Goal: Task Accomplishment & Management: Manage account settings

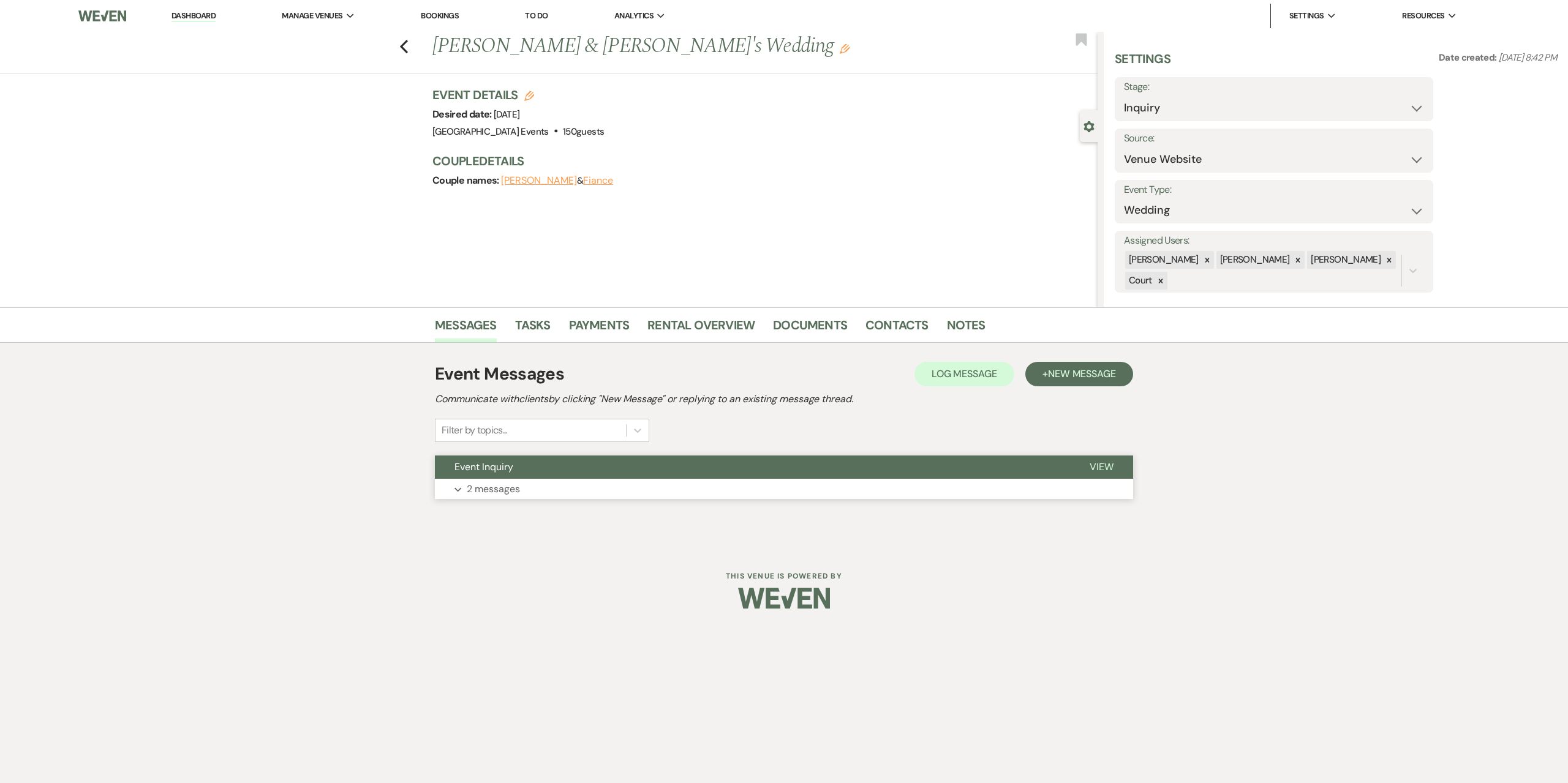
click at [507, 492] on p "2 messages" at bounding box center [493, 488] width 53 height 16
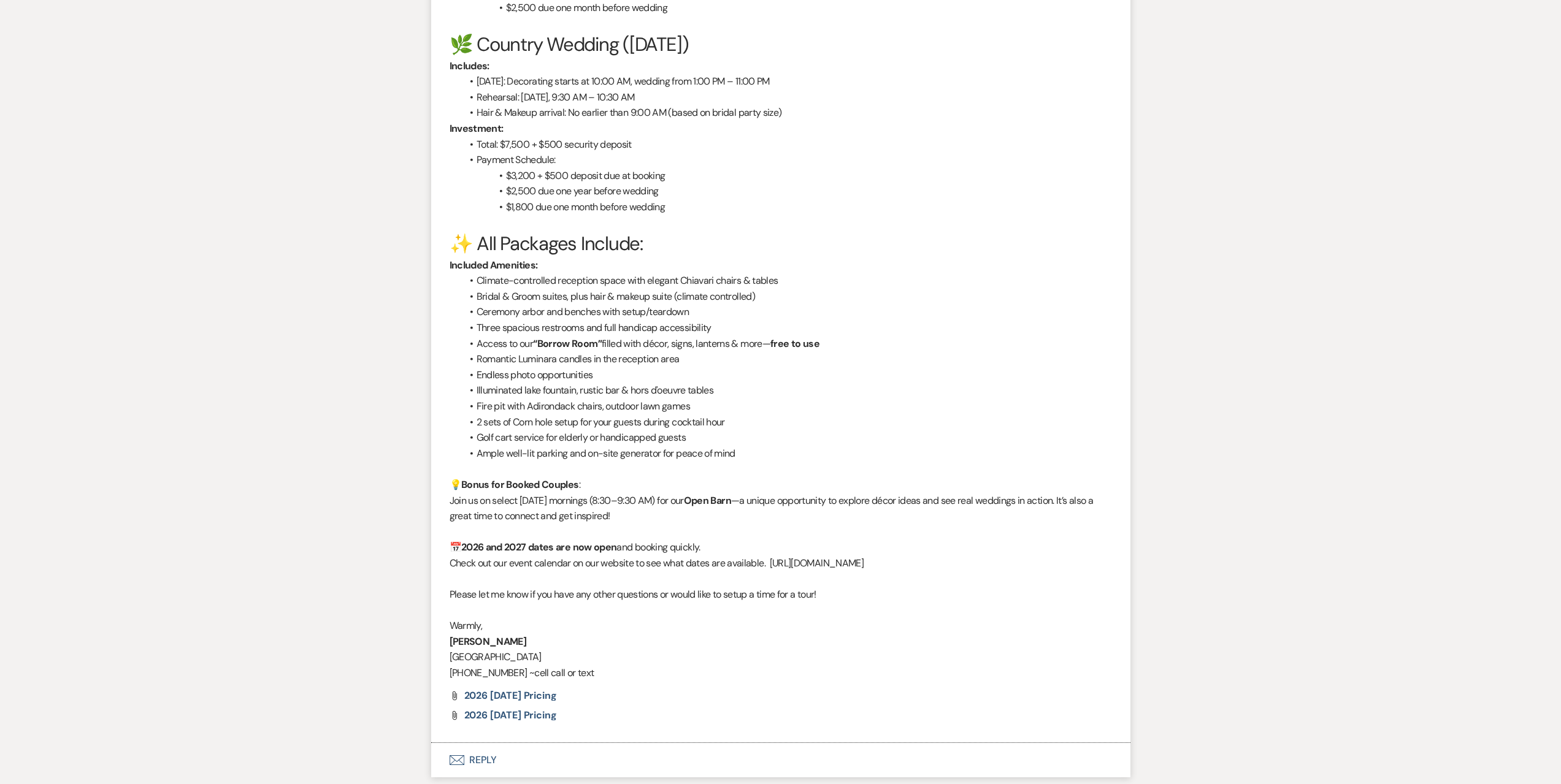
scroll to position [1187, 0]
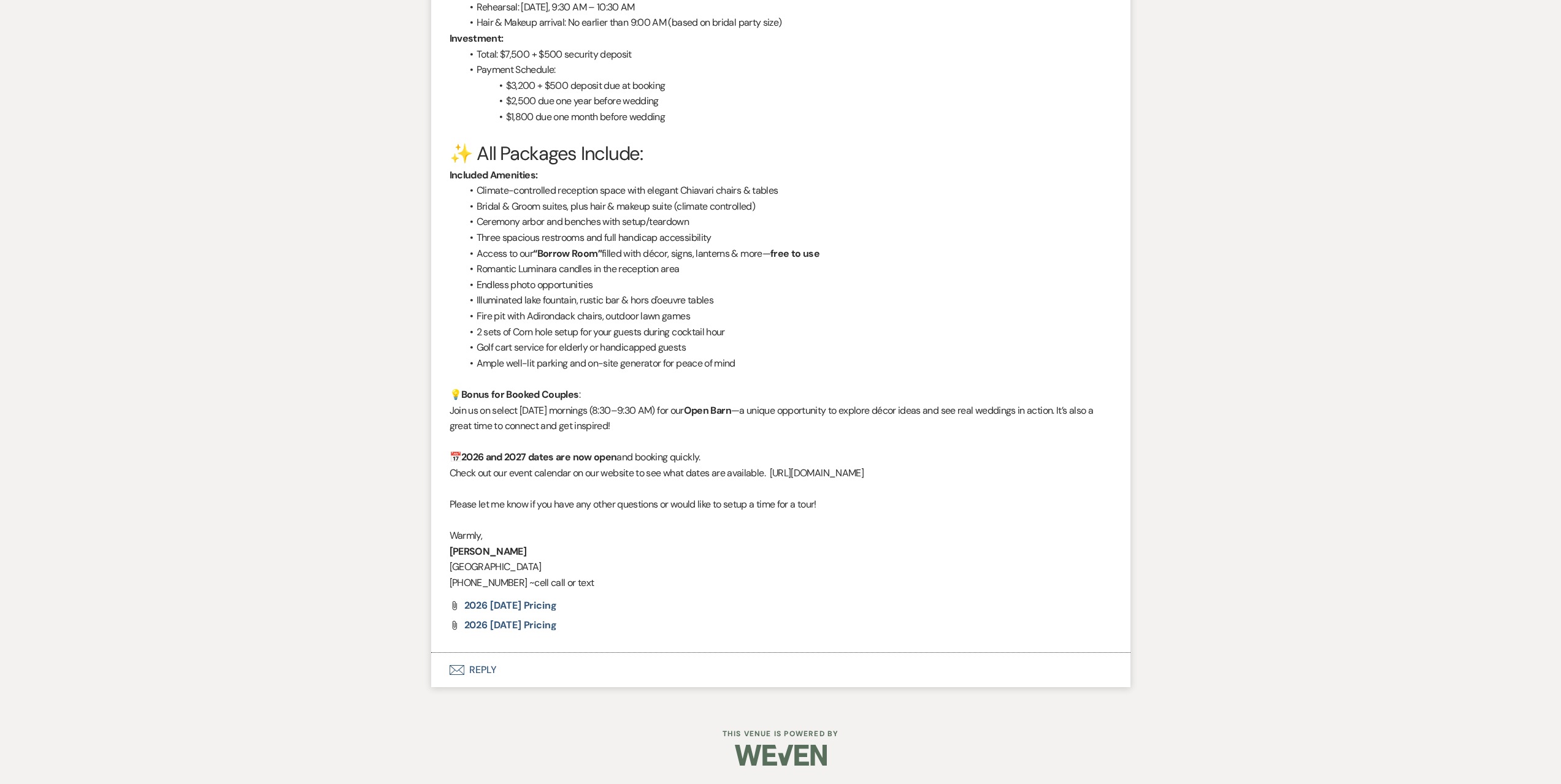
click at [510, 666] on button "Envelope Reply" at bounding box center [780, 670] width 699 height 34
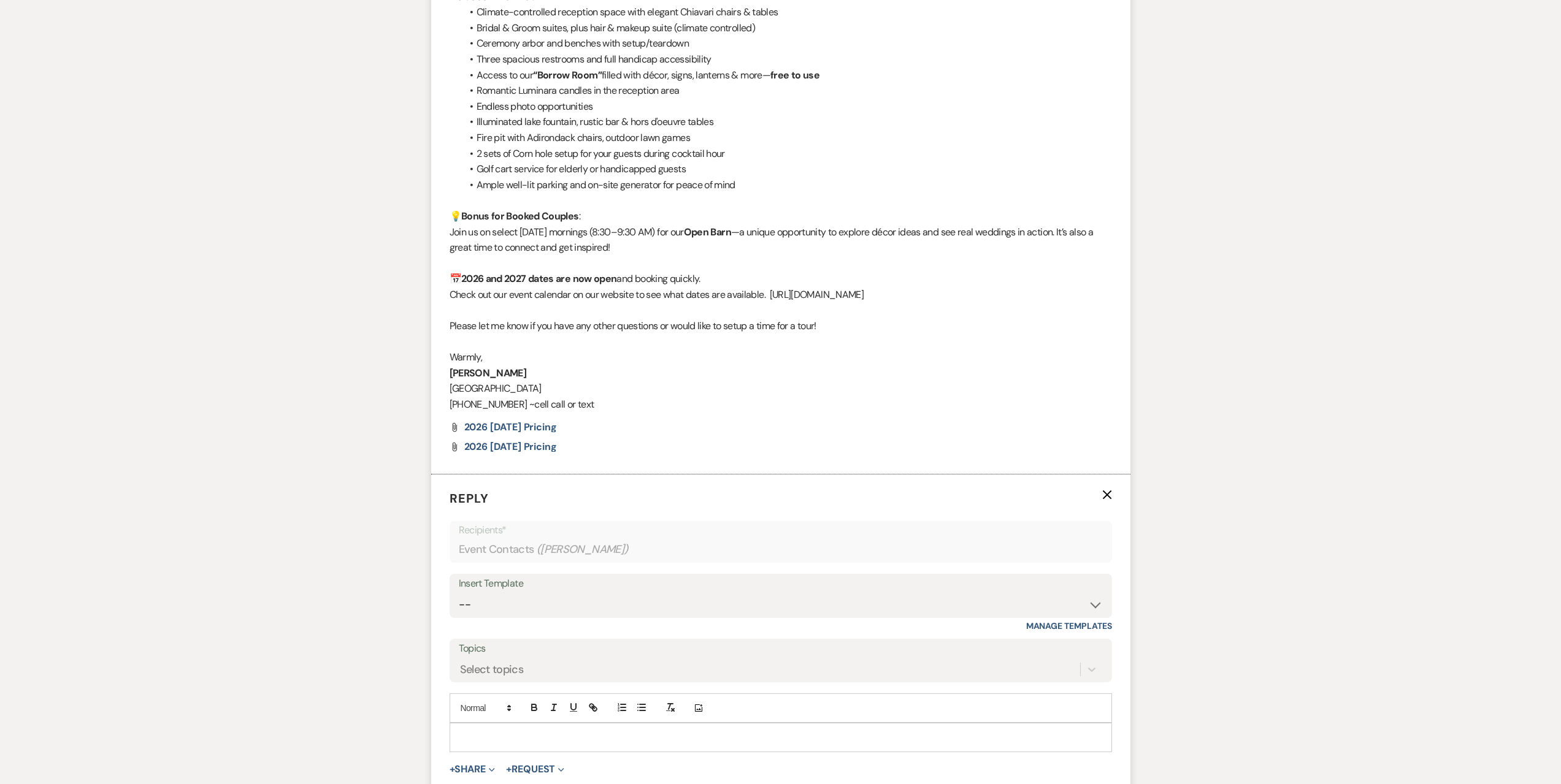
scroll to position [1494, 0]
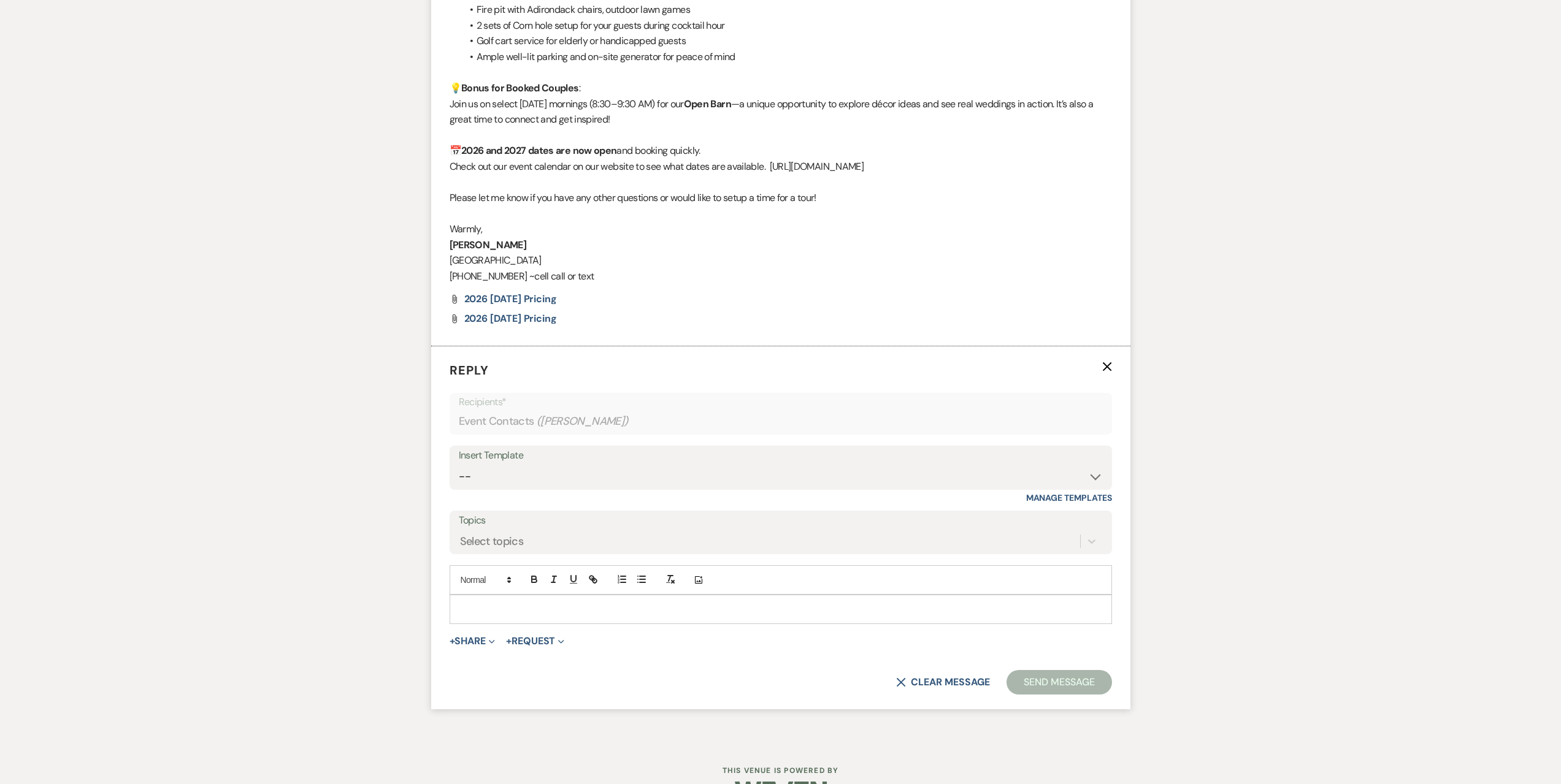
click at [503, 615] on p at bounding box center [781, 609] width 643 height 14
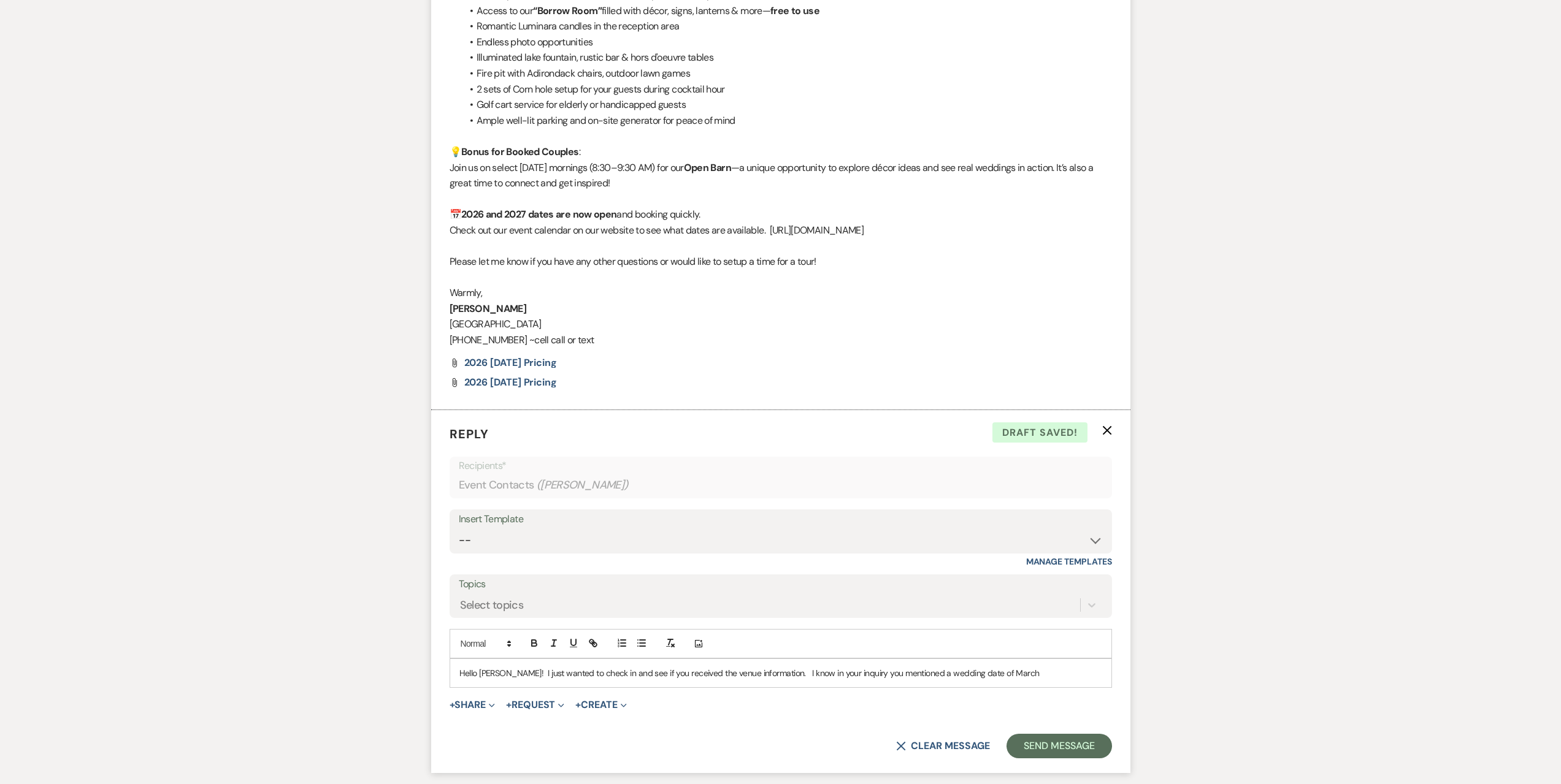
scroll to position [1530, 0]
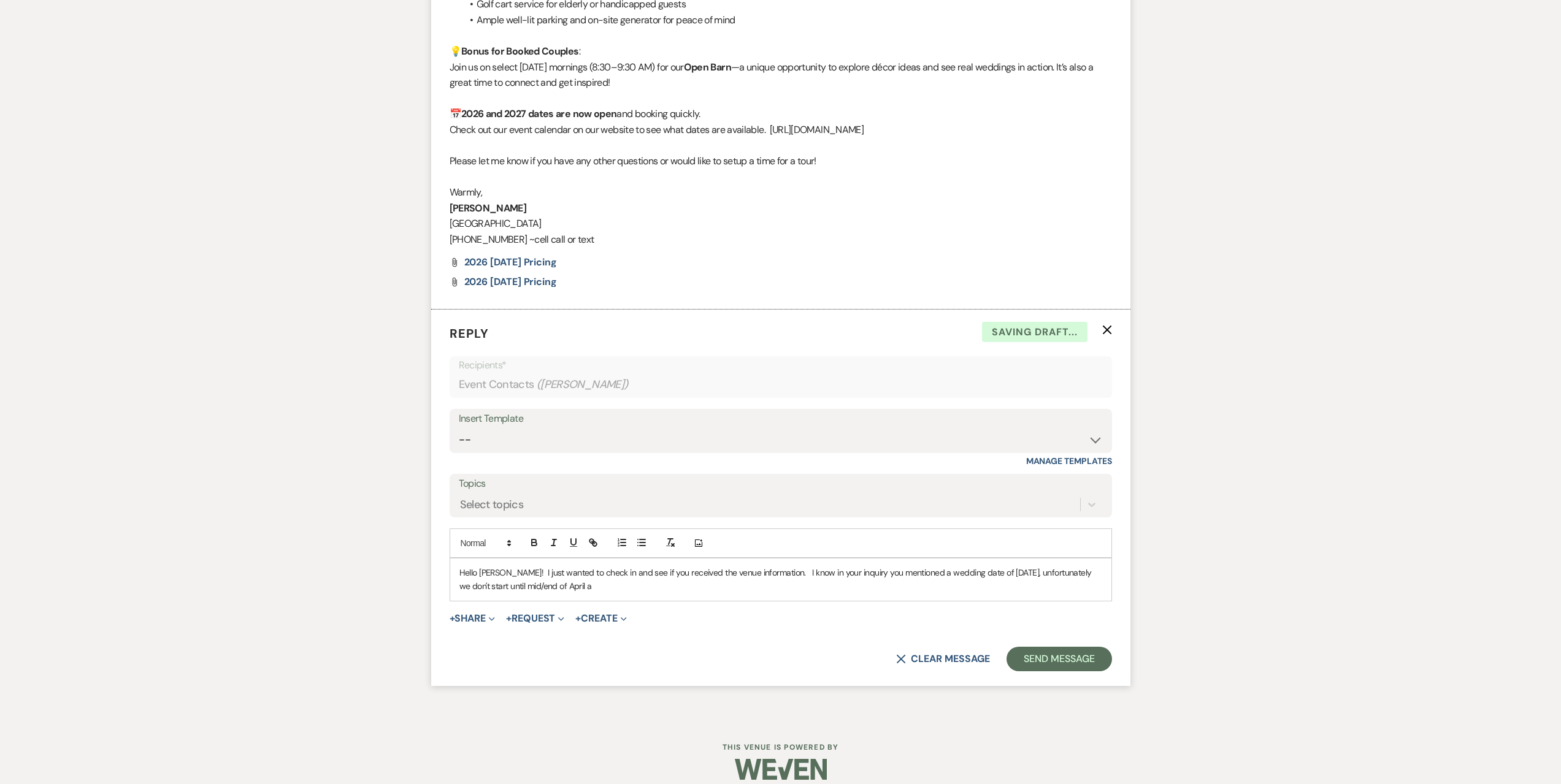
click at [508, 587] on p "Hello [PERSON_NAME]! I just wanted to check in and see if you received the venu…" at bounding box center [781, 580] width 643 height 27
click at [706, 587] on p "Hello [PERSON_NAME]! I just wanted to check in and see if you received the venu…" at bounding box center [781, 580] width 643 height 27
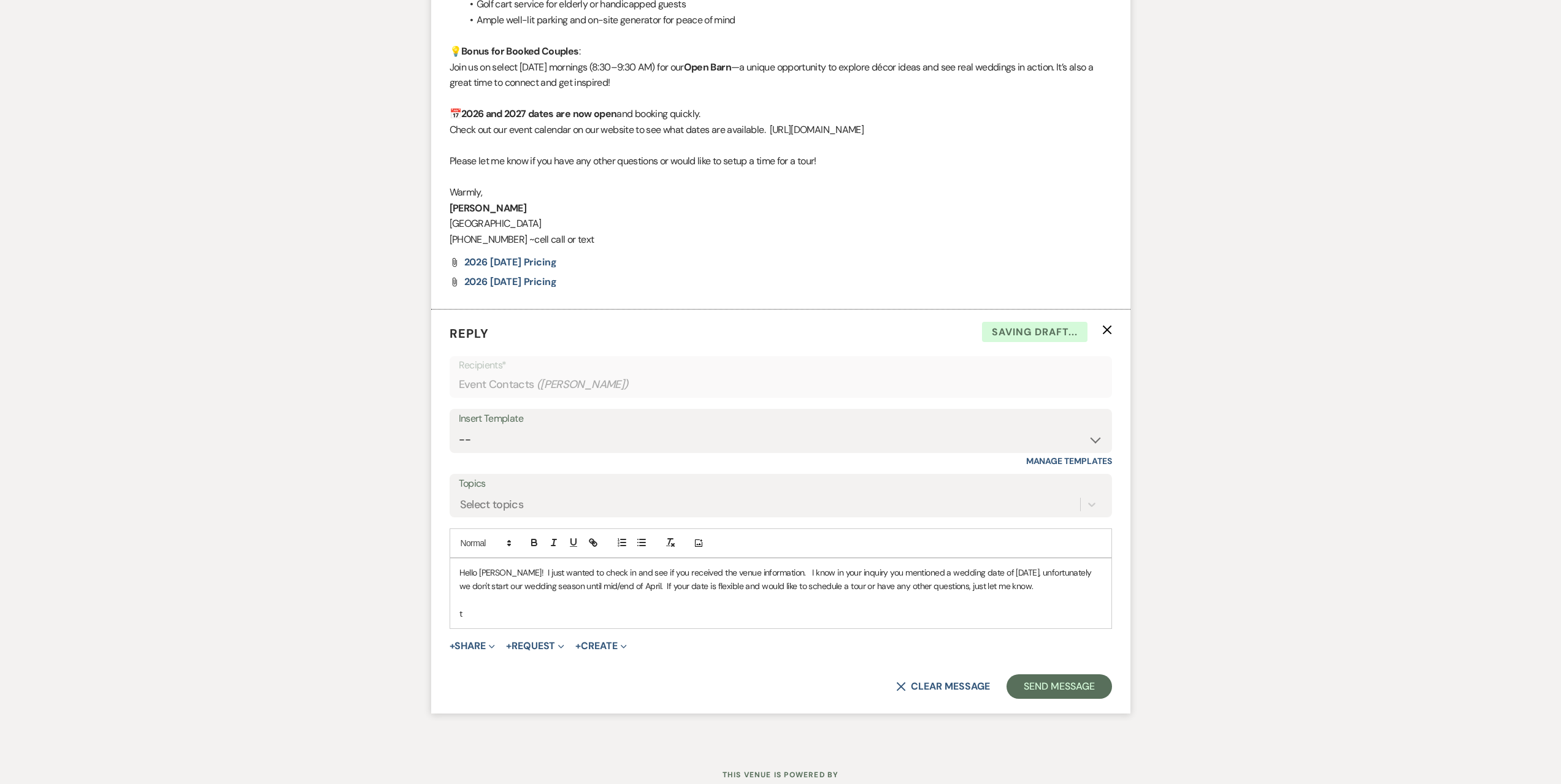
drag, startPoint x: 706, startPoint y: 586, endPoint x: 699, endPoint y: 608, distance: 23.1
click at [699, 608] on p "t" at bounding box center [781, 614] width 643 height 14
click at [689, 616] on p "t" at bounding box center [781, 614] width 643 height 14
click at [1056, 697] on button "Send Message" at bounding box center [1059, 700] width 105 height 25
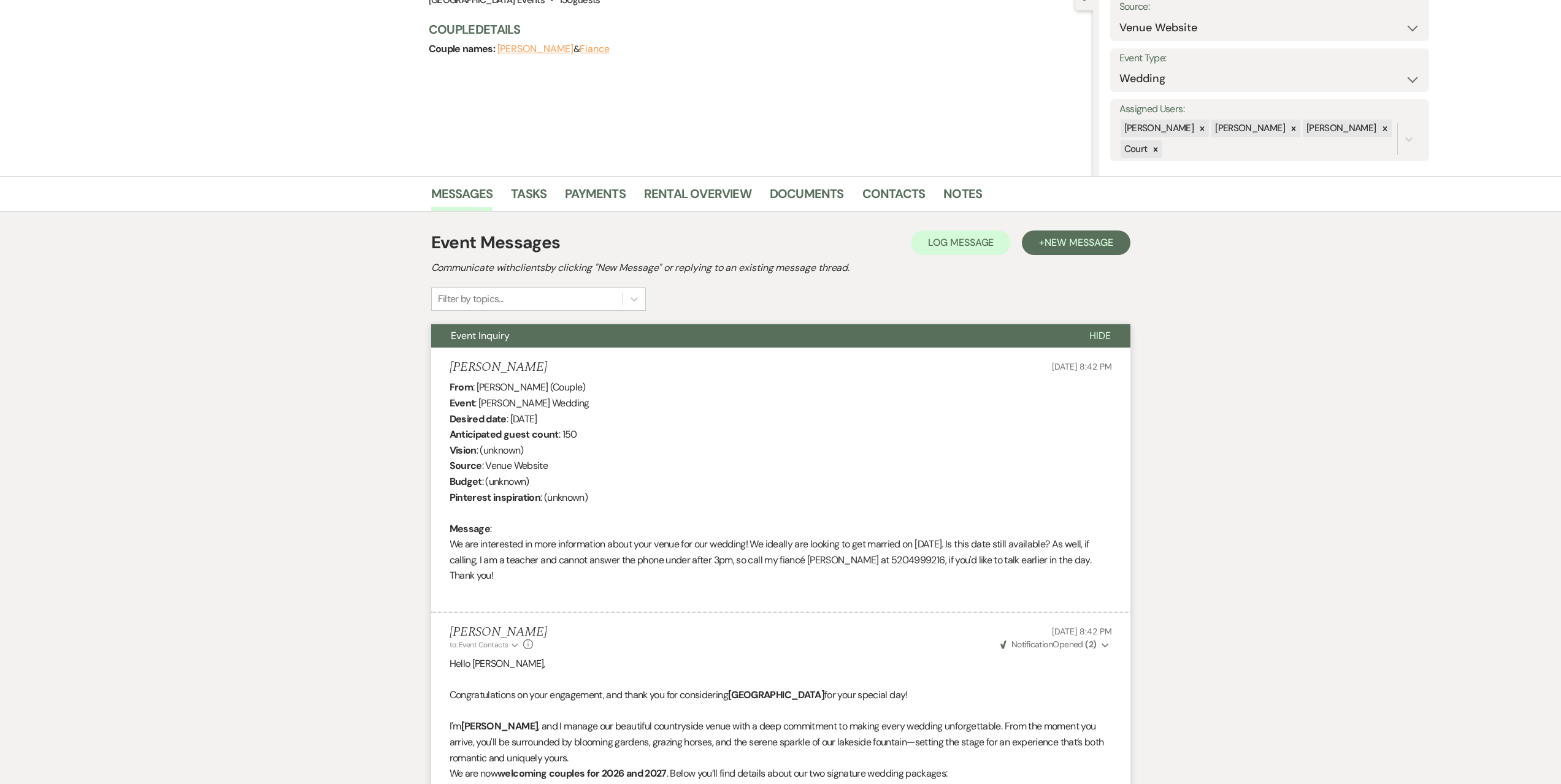
scroll to position [0, 0]
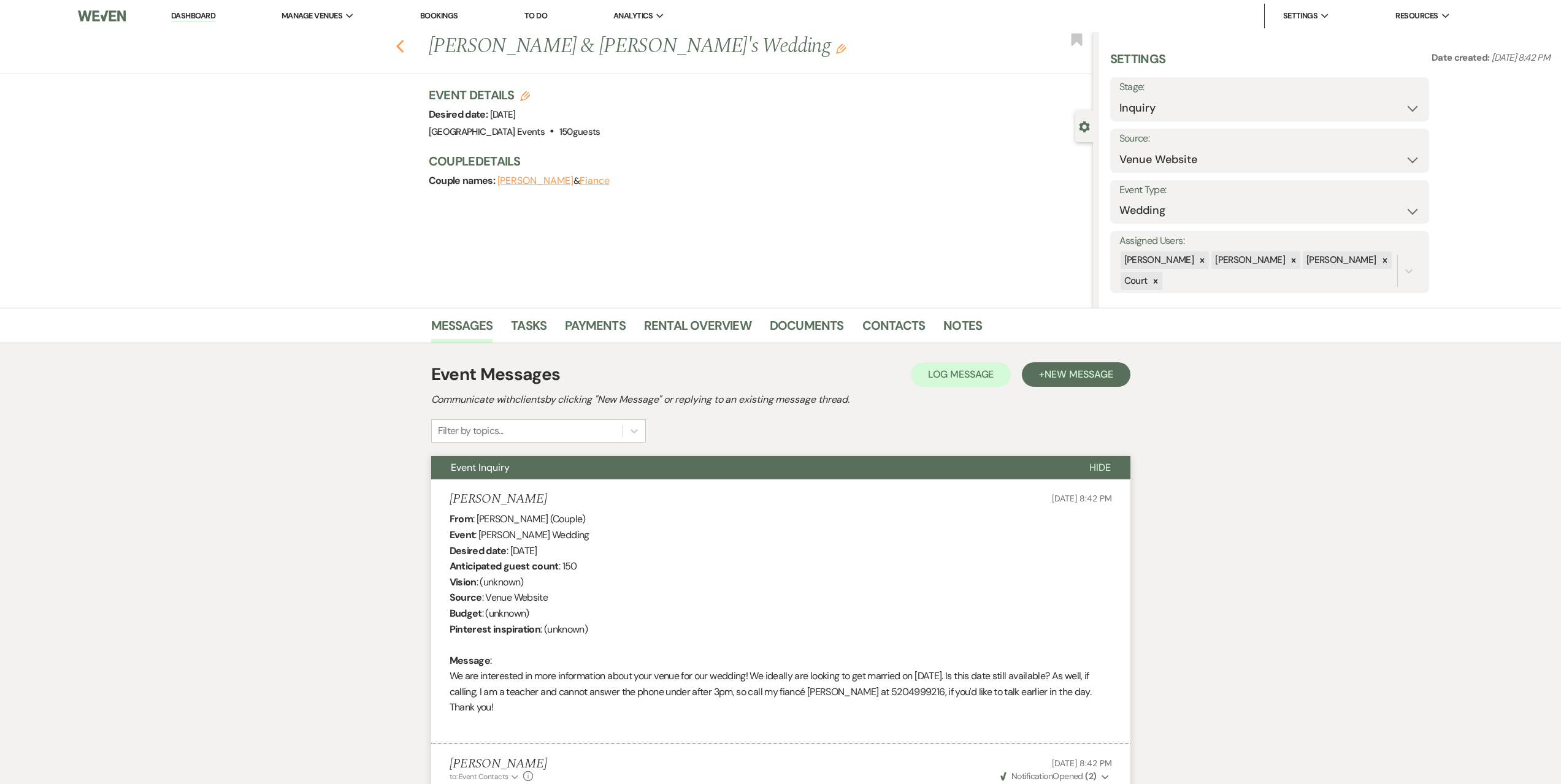
click at [405, 41] on icon "Previous" at bounding box center [400, 47] width 9 height 15
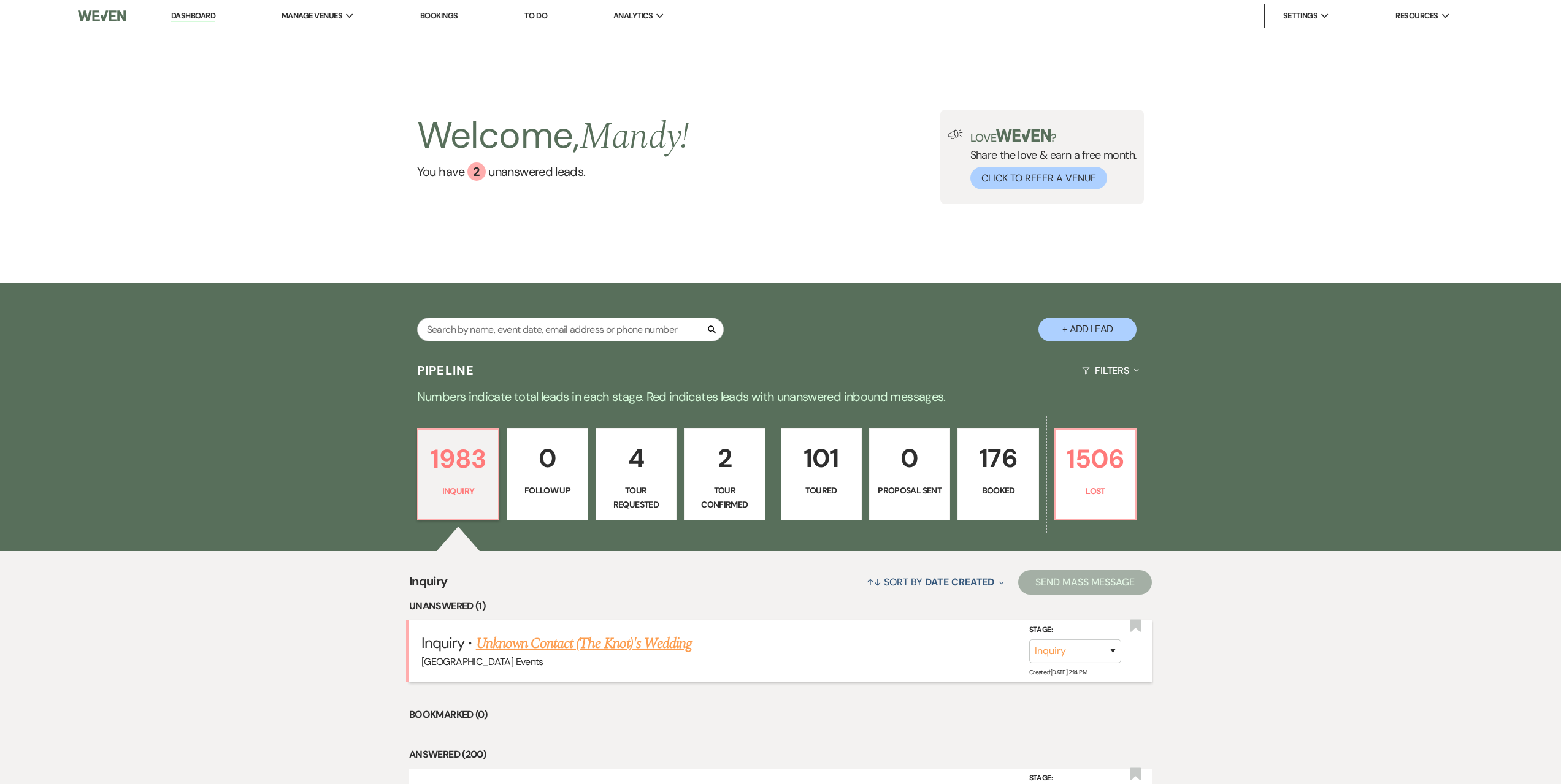
click at [654, 639] on link "Unknown Contact (The Knot)'s Wedding" at bounding box center [584, 644] width 216 height 22
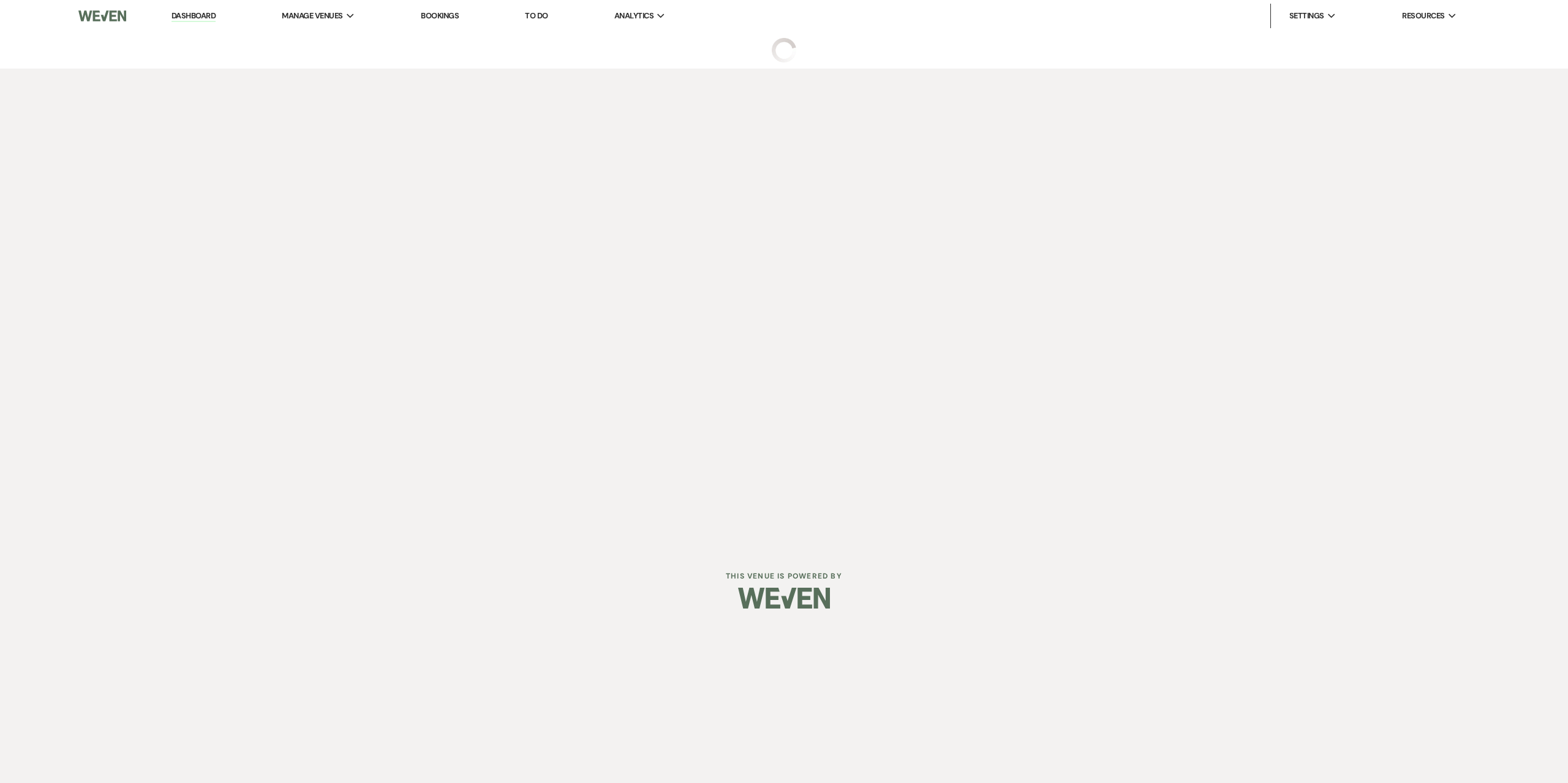
select select "2"
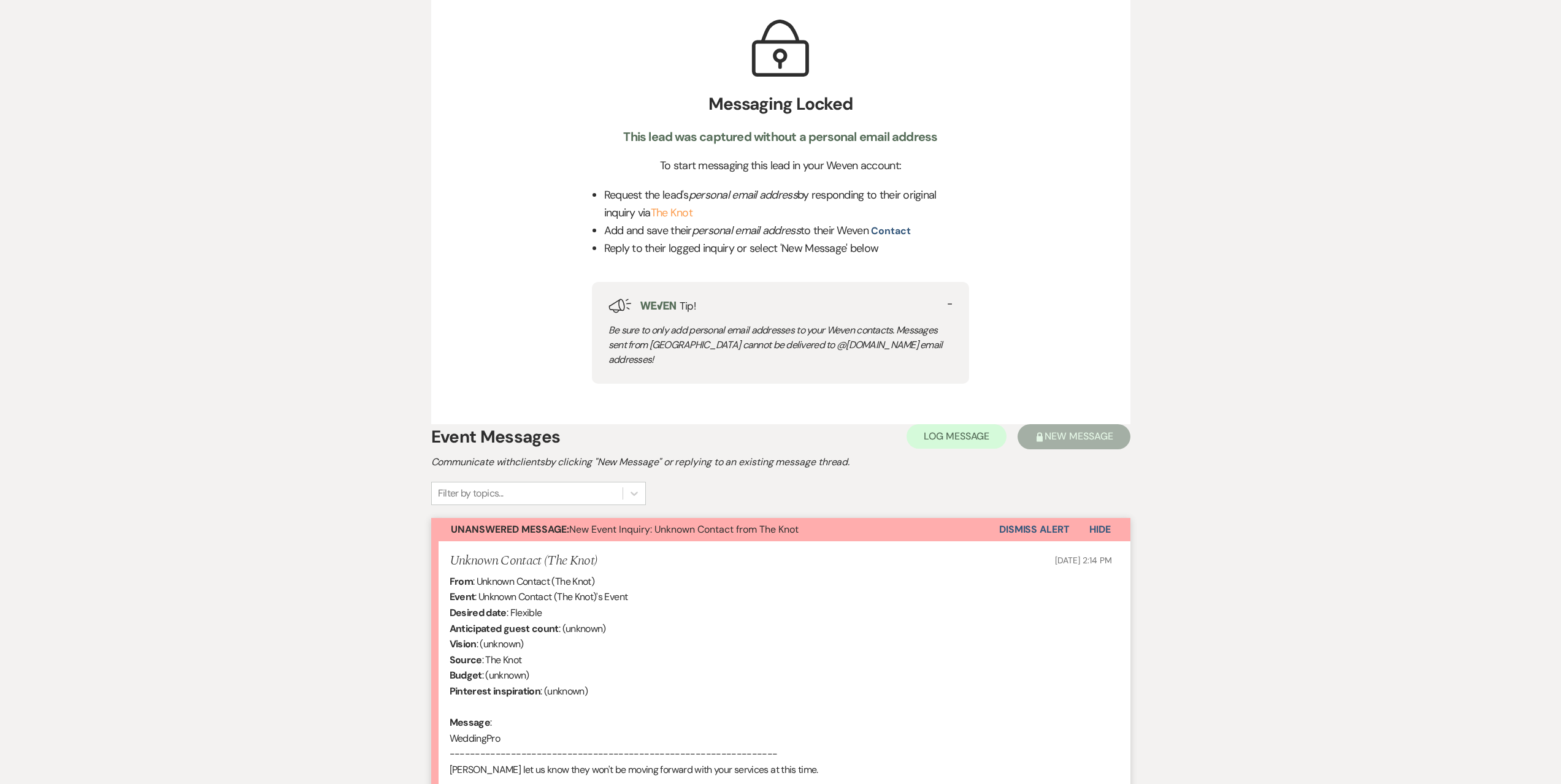
scroll to position [184, 0]
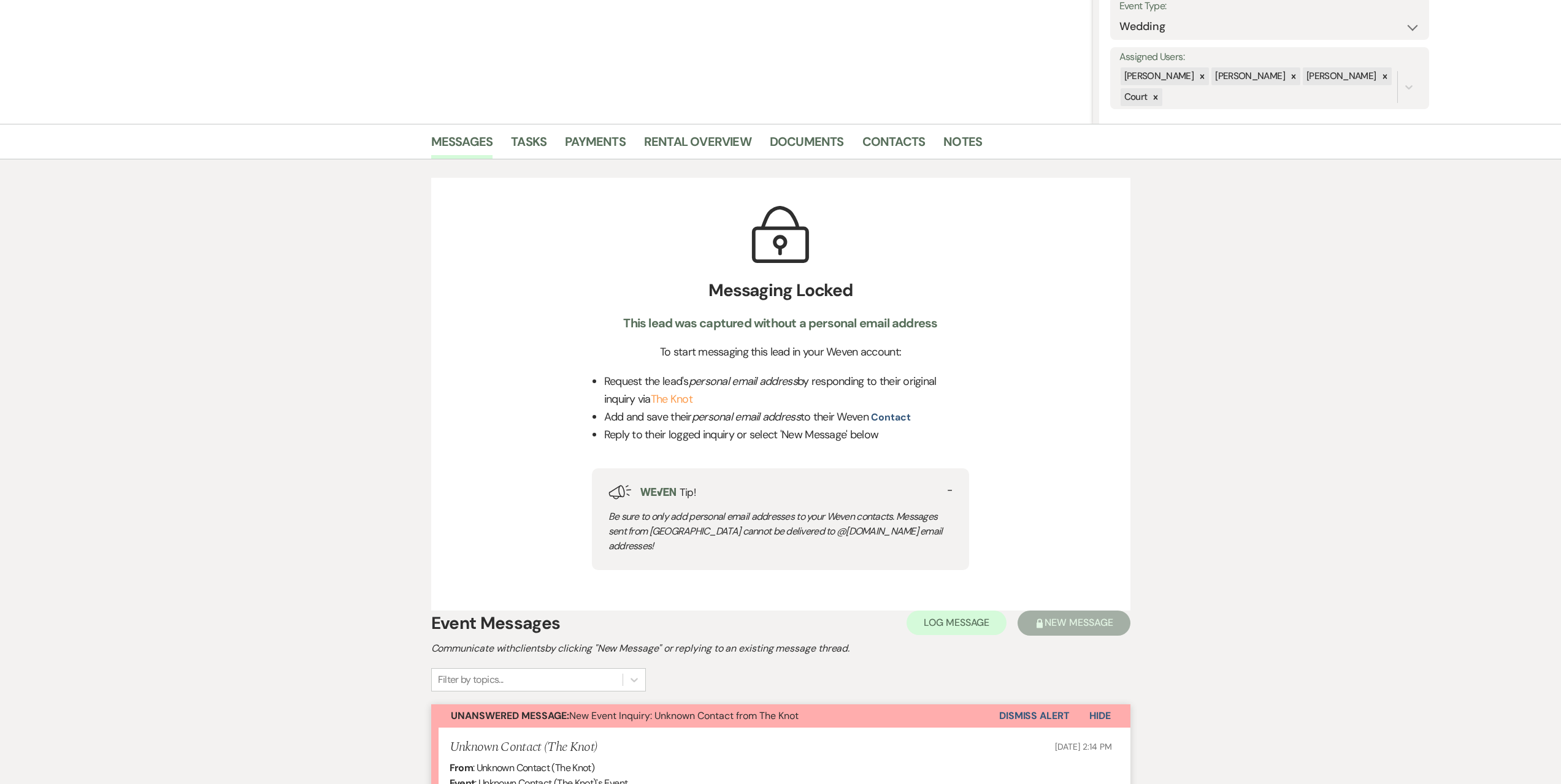
click at [1043, 704] on button "Dismiss Alert" at bounding box center [1034, 715] width 71 height 23
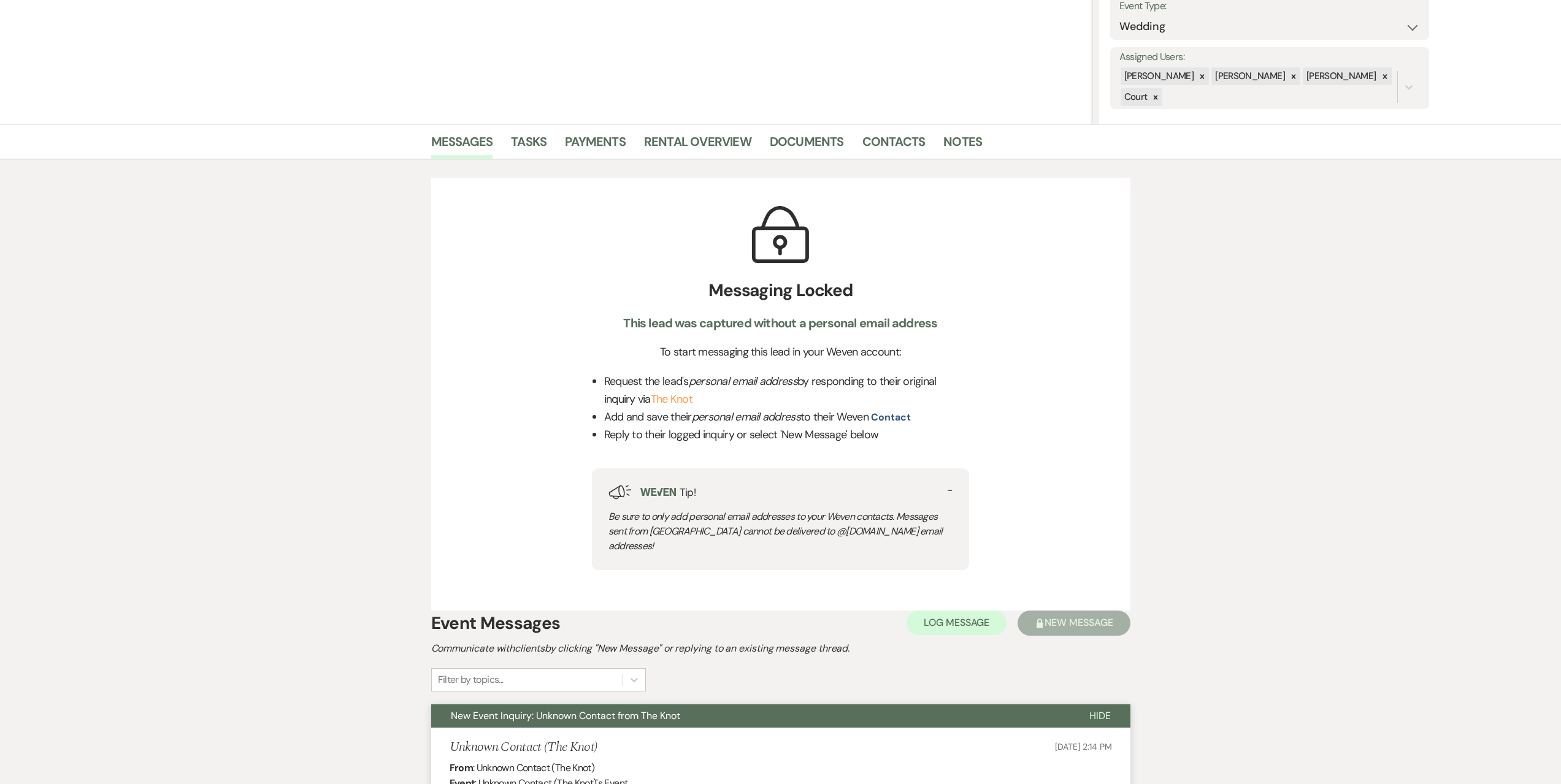
click at [1099, 710] on span "Hide" at bounding box center [1099, 716] width 21 height 13
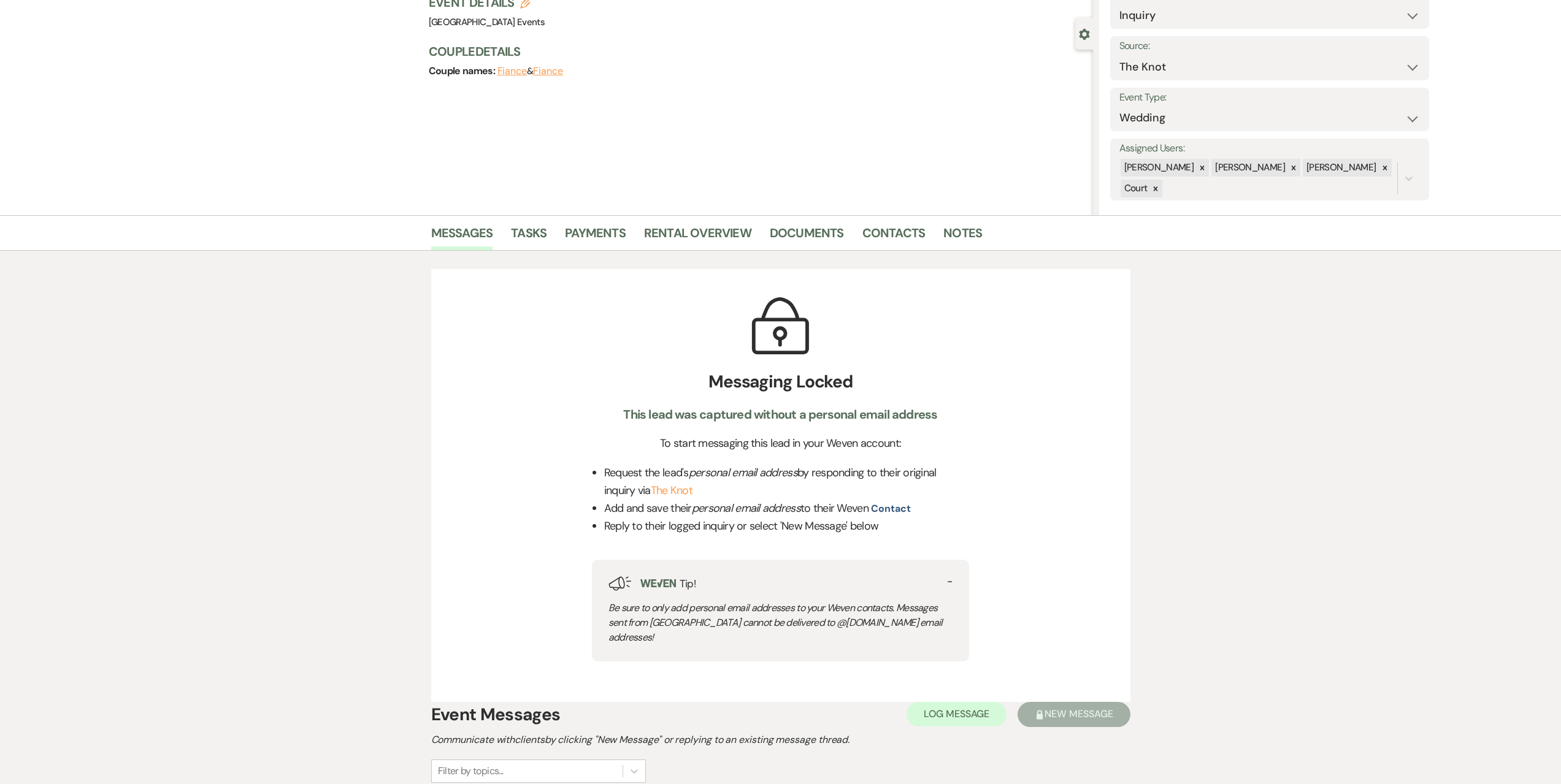
scroll to position [0, 0]
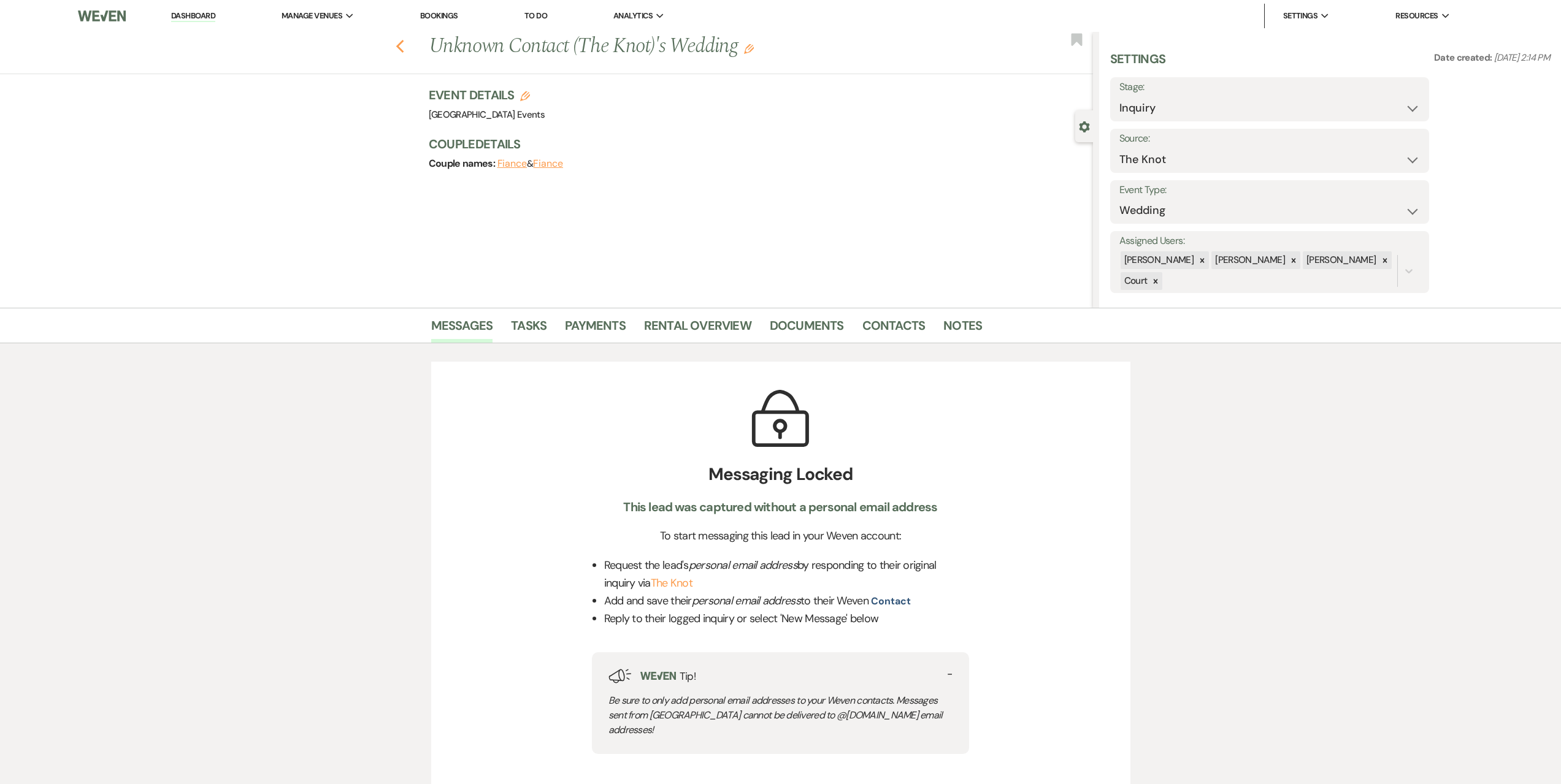
click at [404, 53] on icon "Previous" at bounding box center [400, 47] width 9 height 15
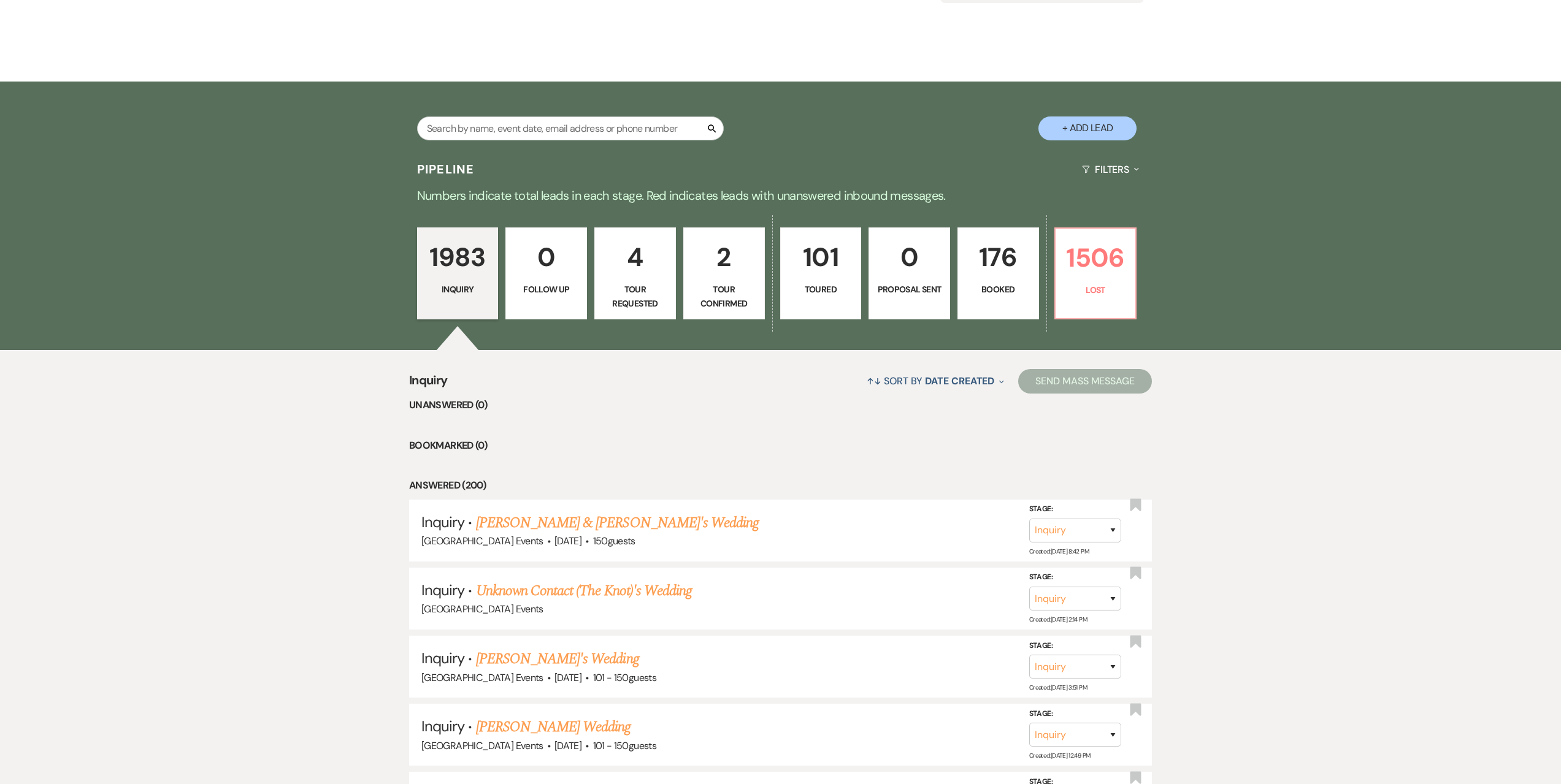
scroll to position [245, 0]
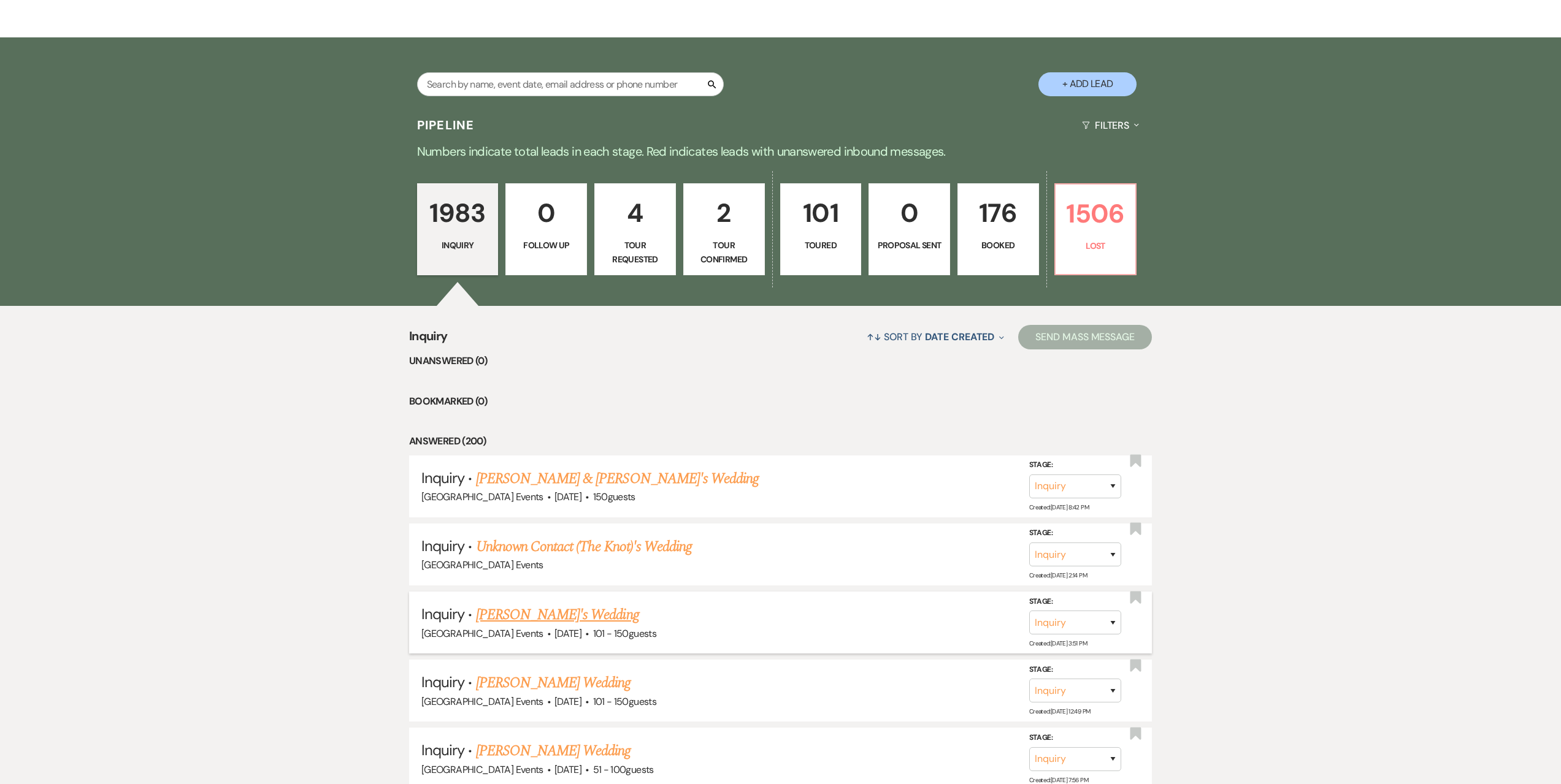
click at [551, 618] on link "[PERSON_NAME]'s Wedding" at bounding box center [558, 615] width 163 height 22
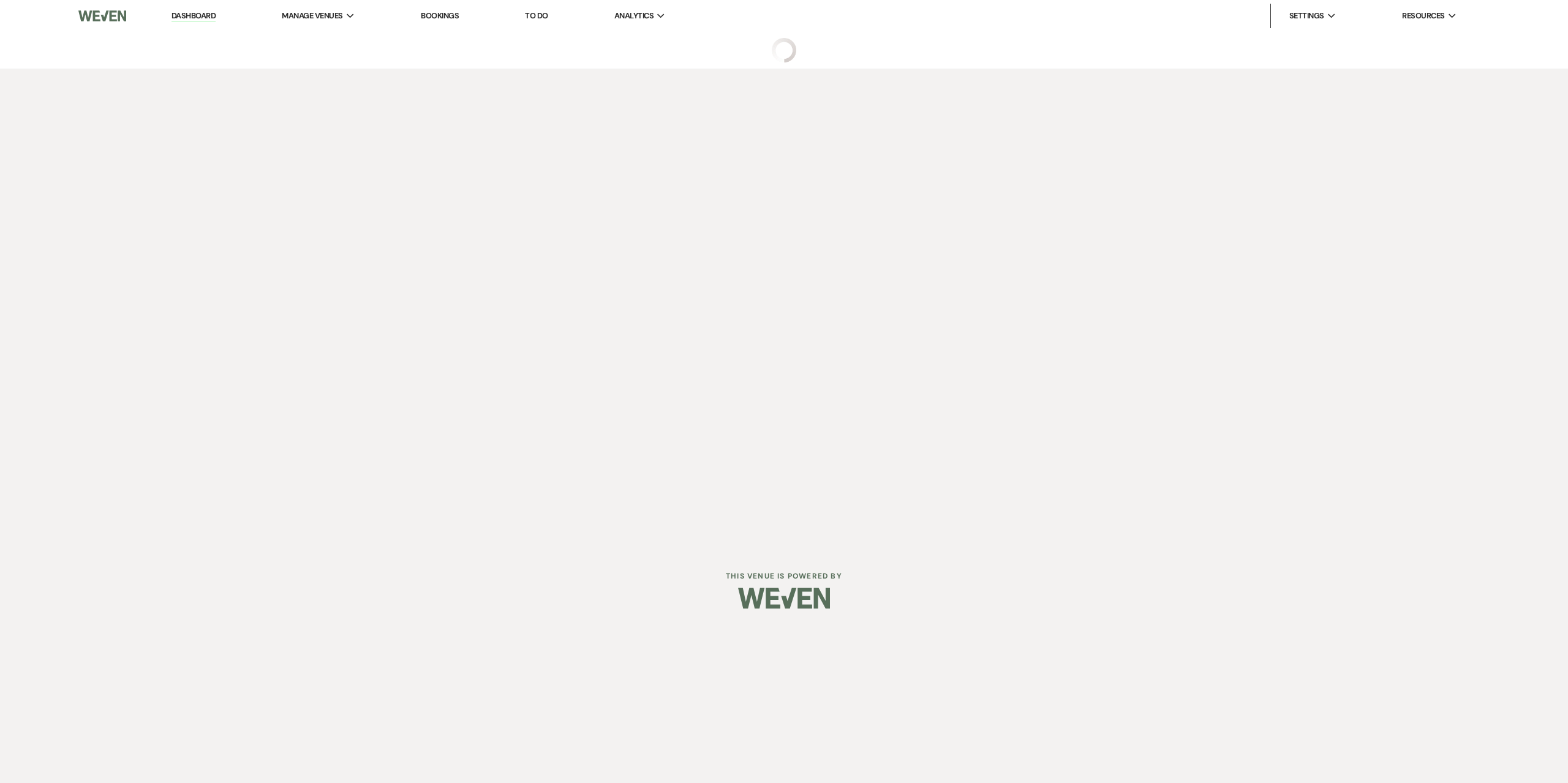
select select "2"
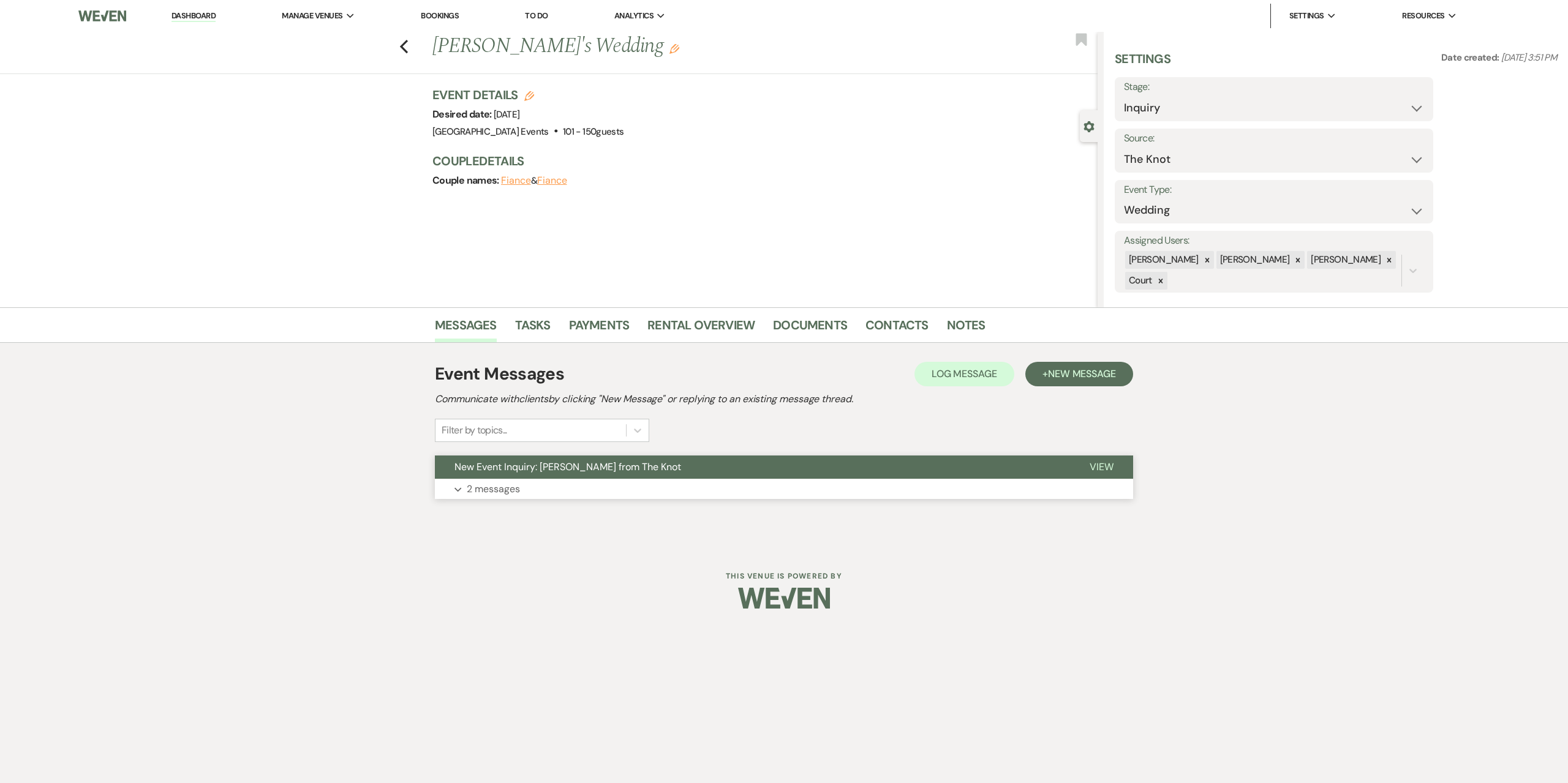
click at [583, 482] on button "Expand 2 messages" at bounding box center [783, 489] width 698 height 21
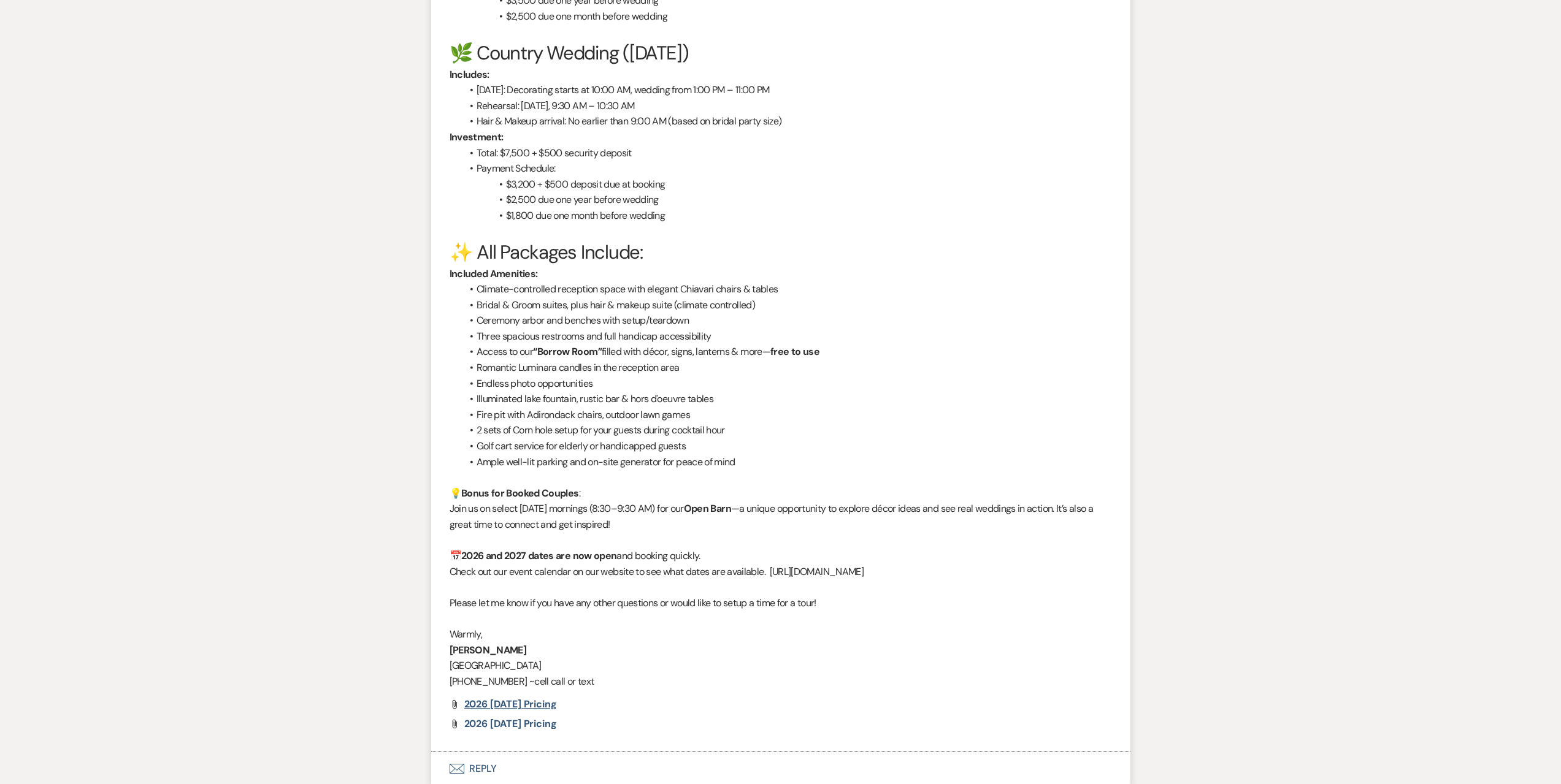
scroll to position [1501, 0]
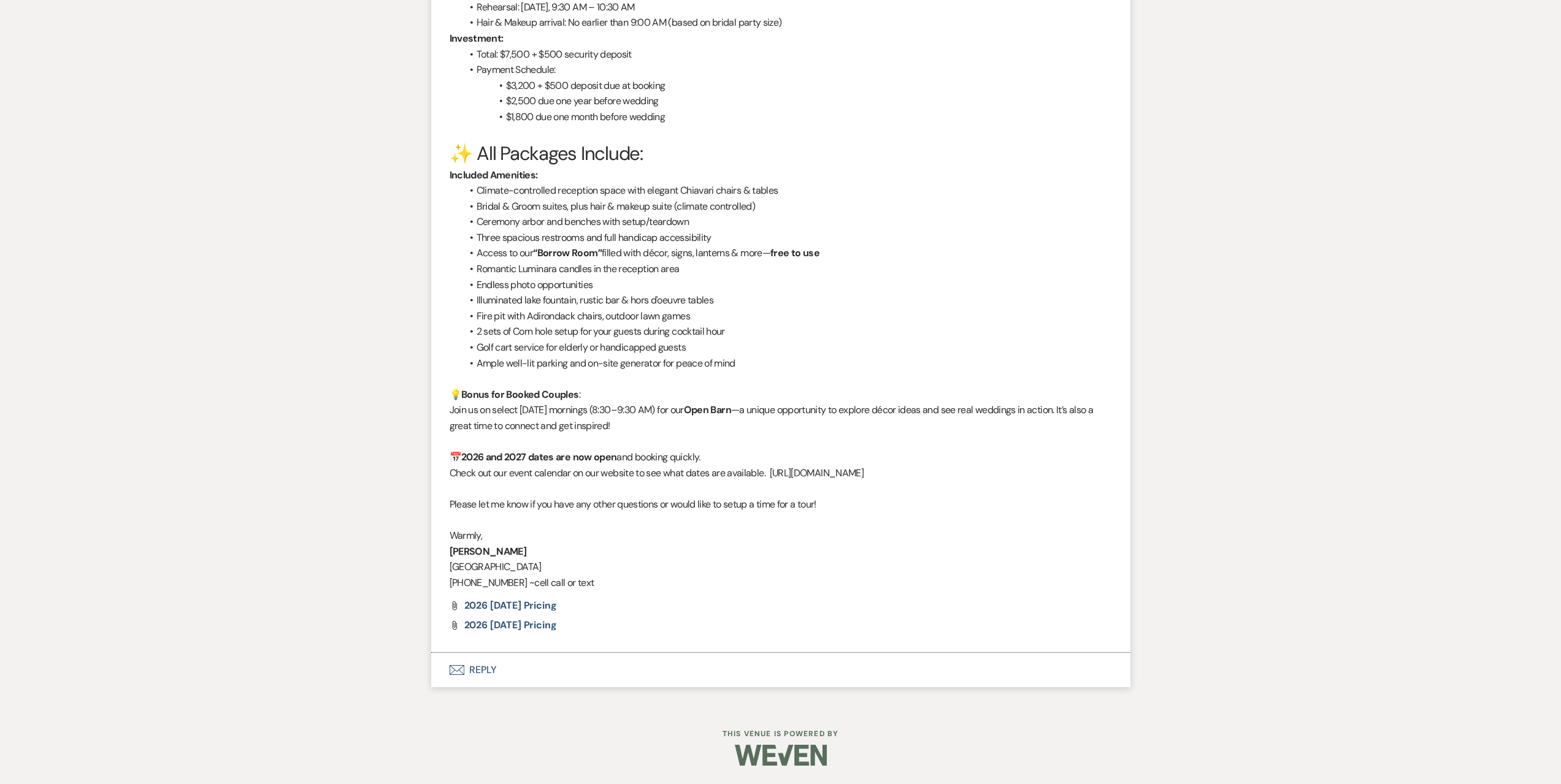
click at [532, 666] on button "Envelope Reply" at bounding box center [780, 670] width 699 height 34
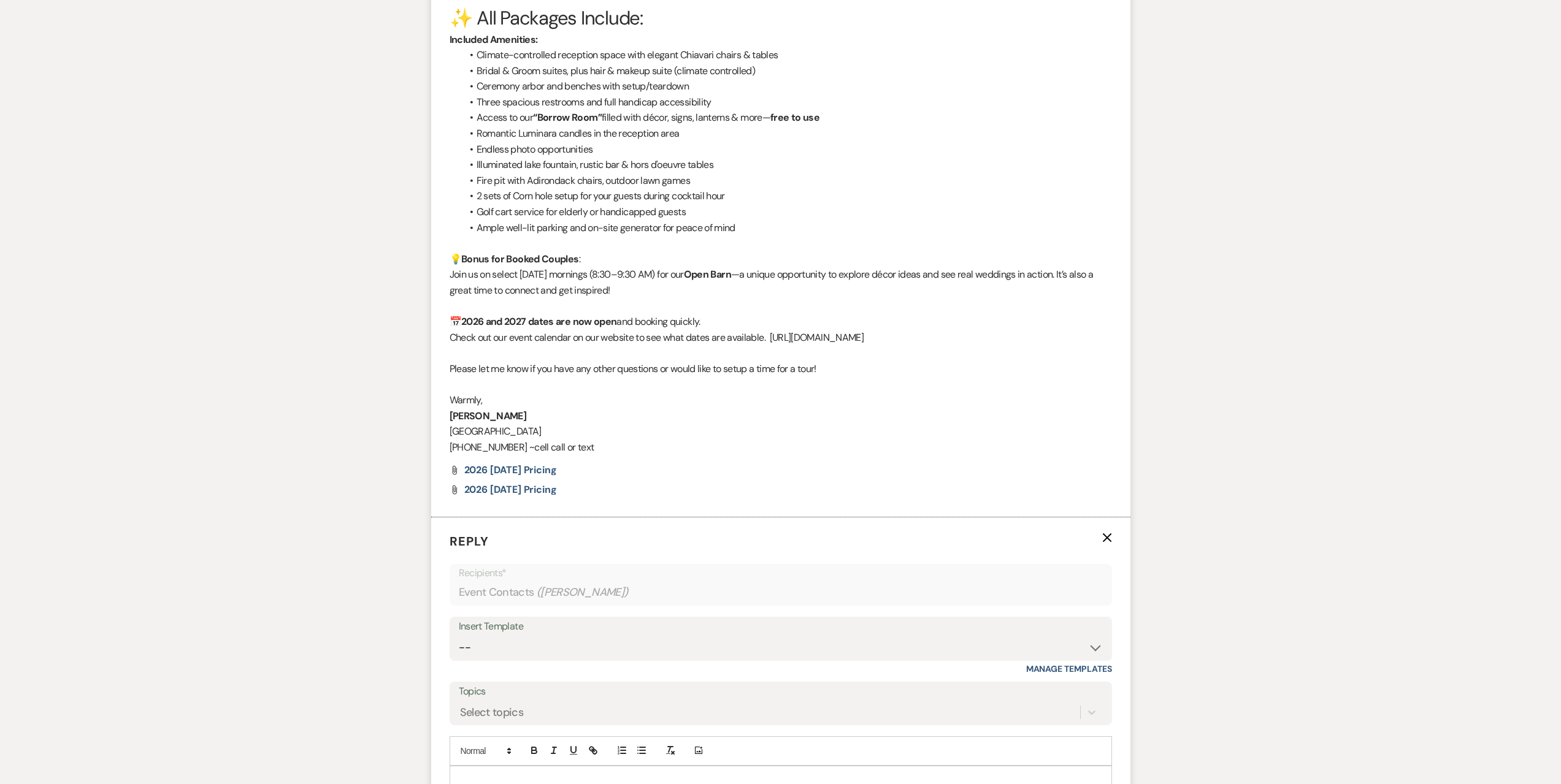
scroll to position [1808, 0]
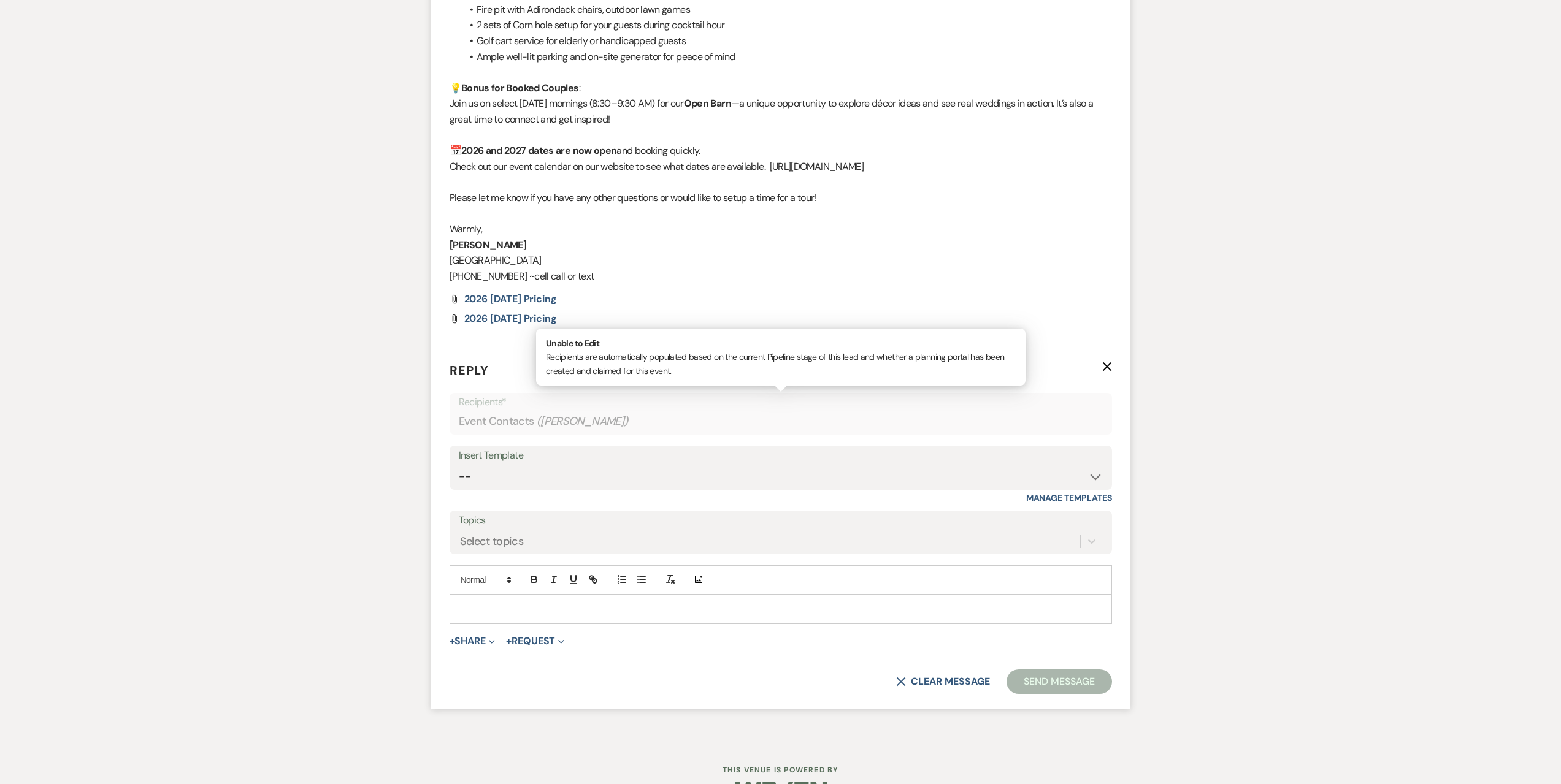
click at [590, 409] on div "Event Contacts ( [PERSON_NAME] )" at bounding box center [780, 421] width 644 height 24
click at [541, 478] on select "-- Seating Chart [PERSON_NAME] Weven Portal Introduction Payment Template Follo…" at bounding box center [780, 477] width 644 height 24
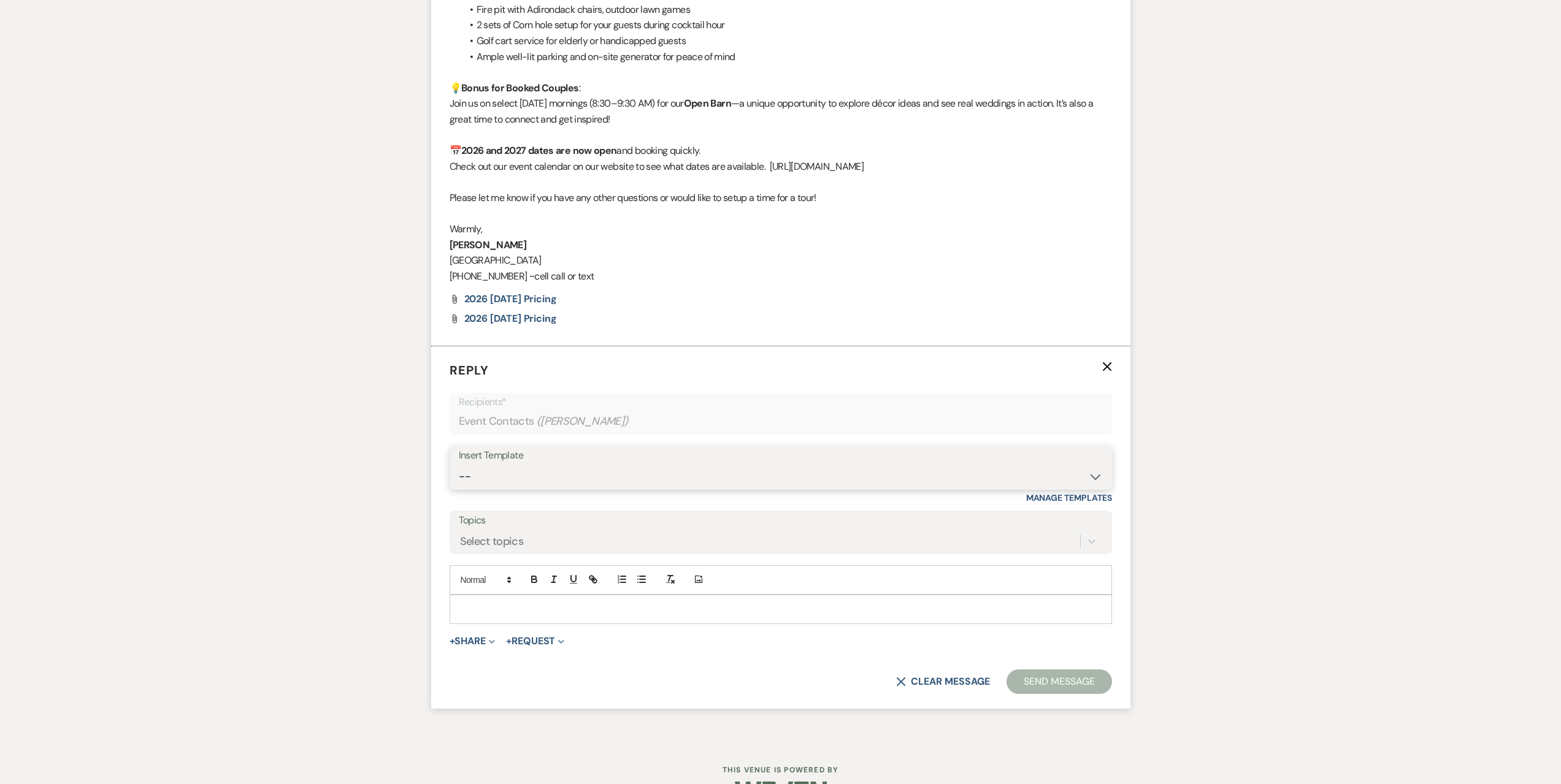
select select "5995"
click at [459, 465] on select "-- Seating Chart [PERSON_NAME] Weven Portal Introduction Payment Template Follo…" at bounding box center [780, 477] width 644 height 24
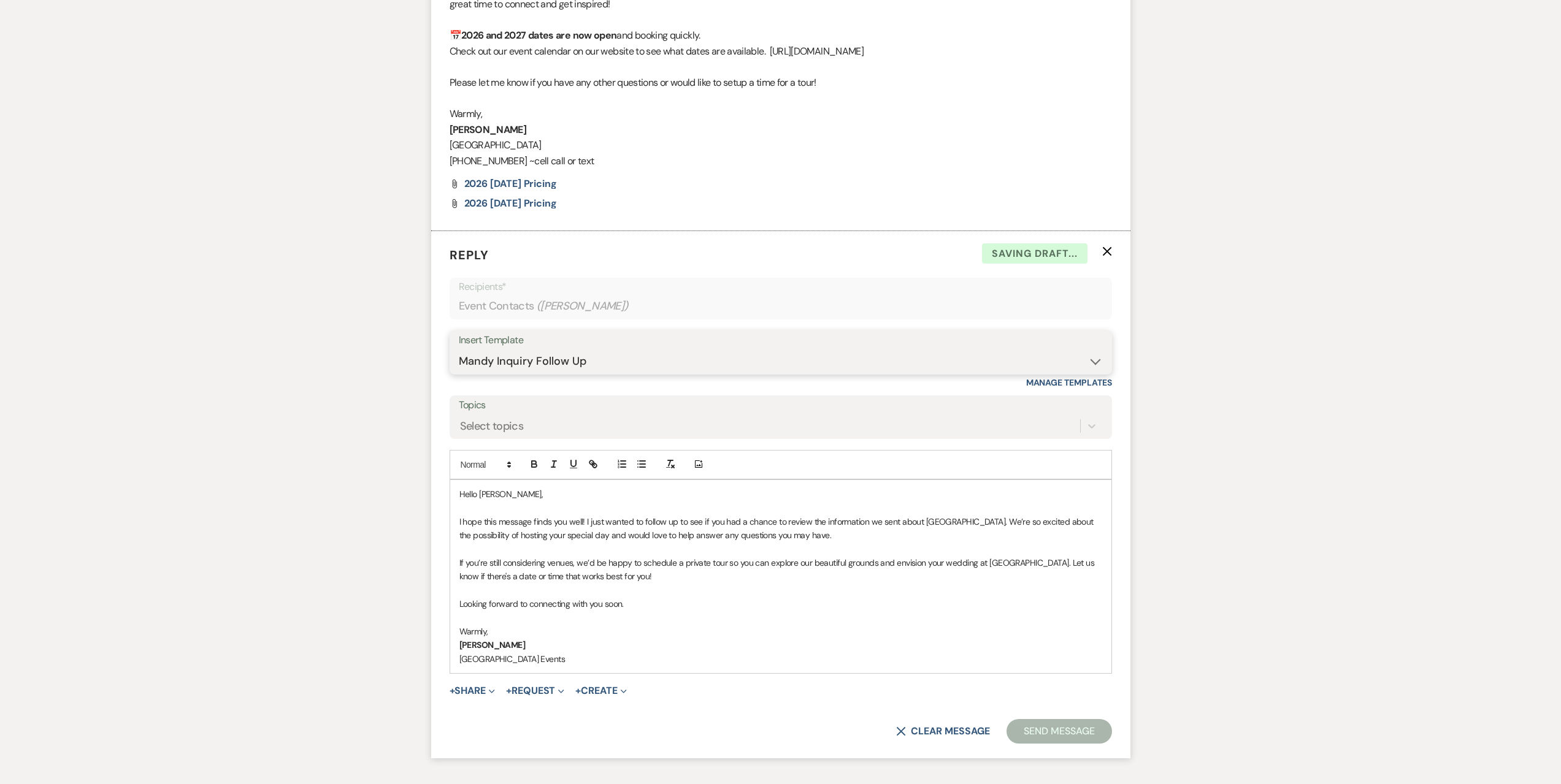
scroll to position [2009, 0]
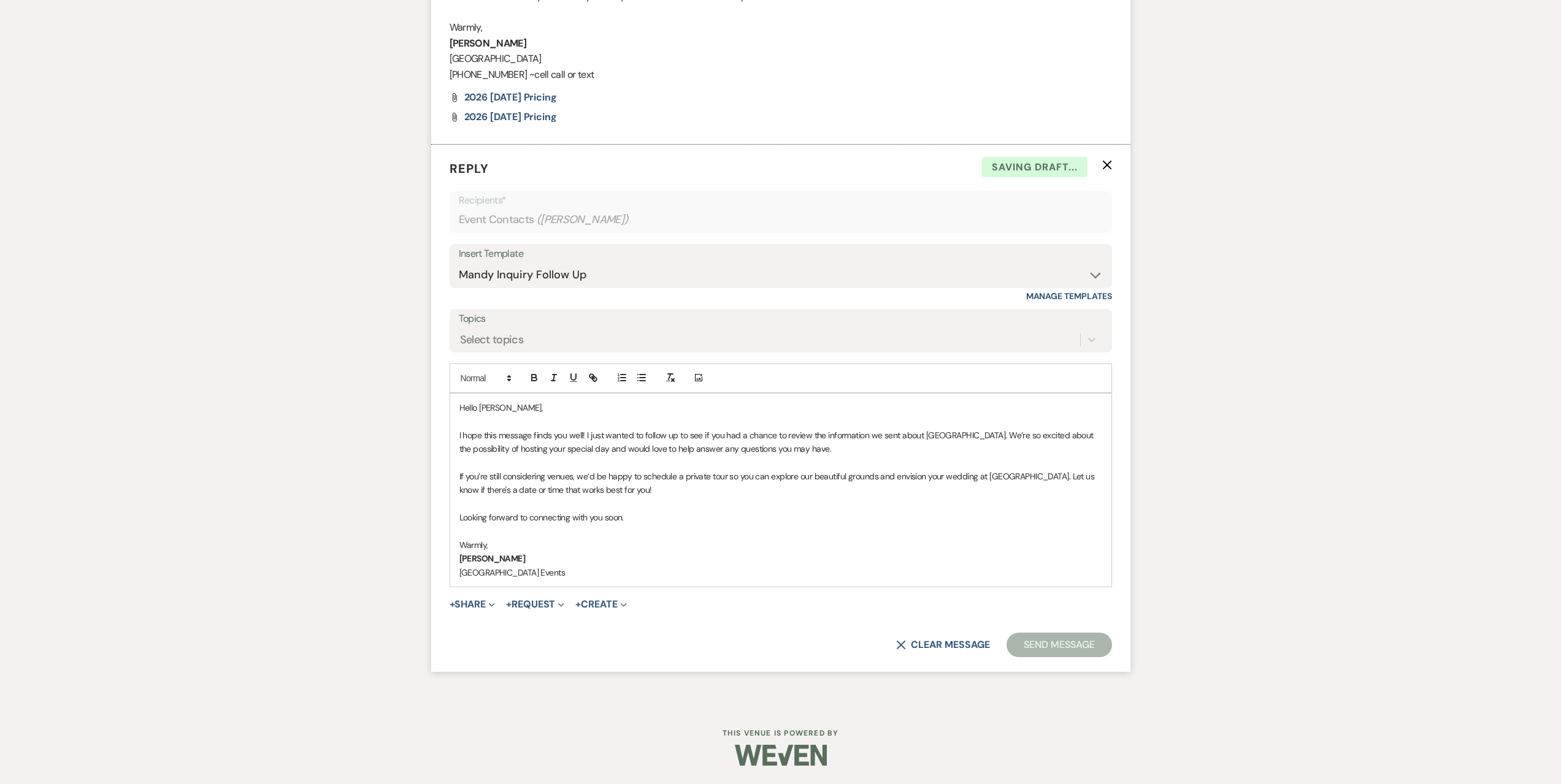
click at [1057, 639] on button "Send Message" at bounding box center [1059, 645] width 105 height 25
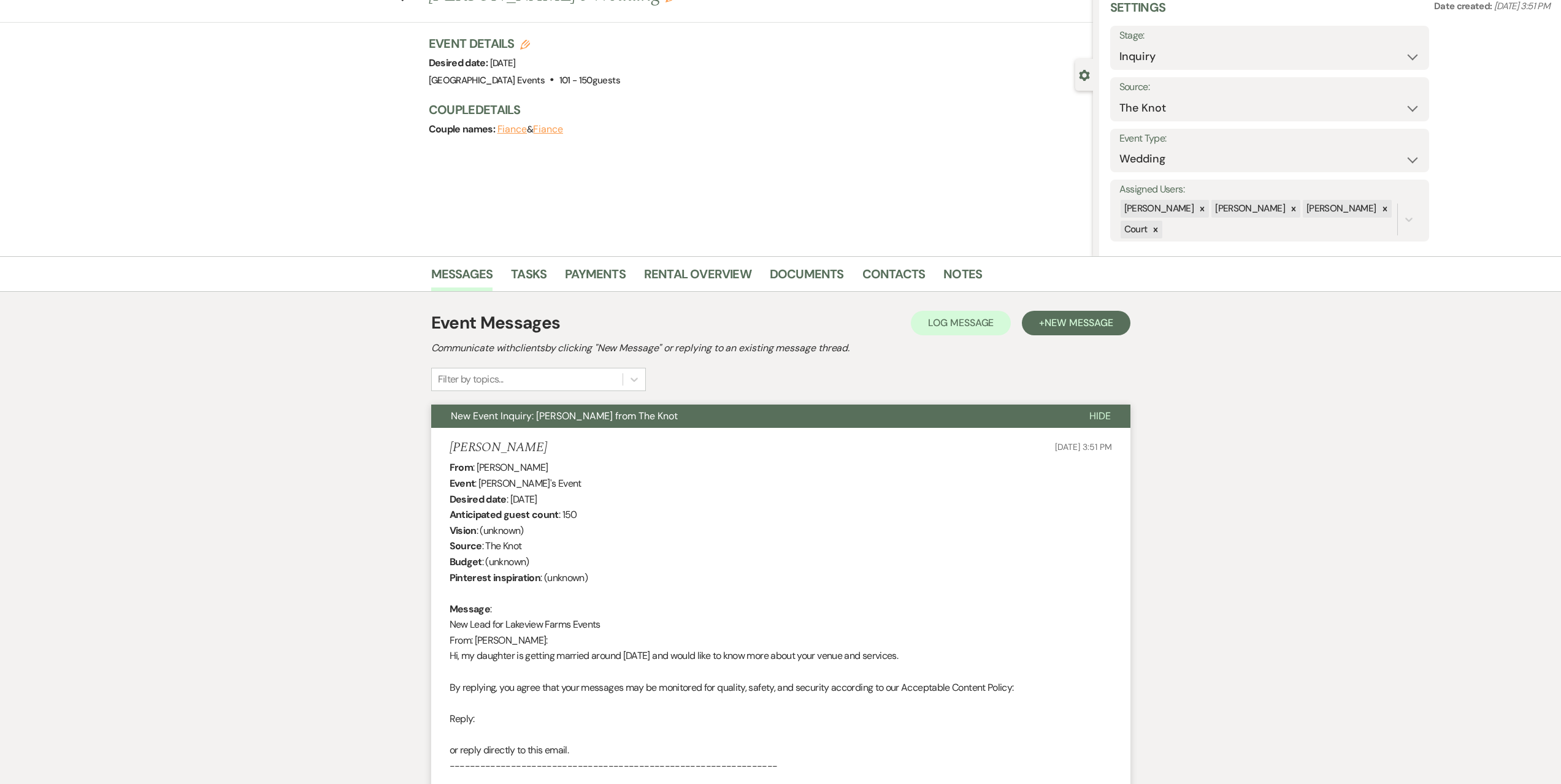
scroll to position [0, 0]
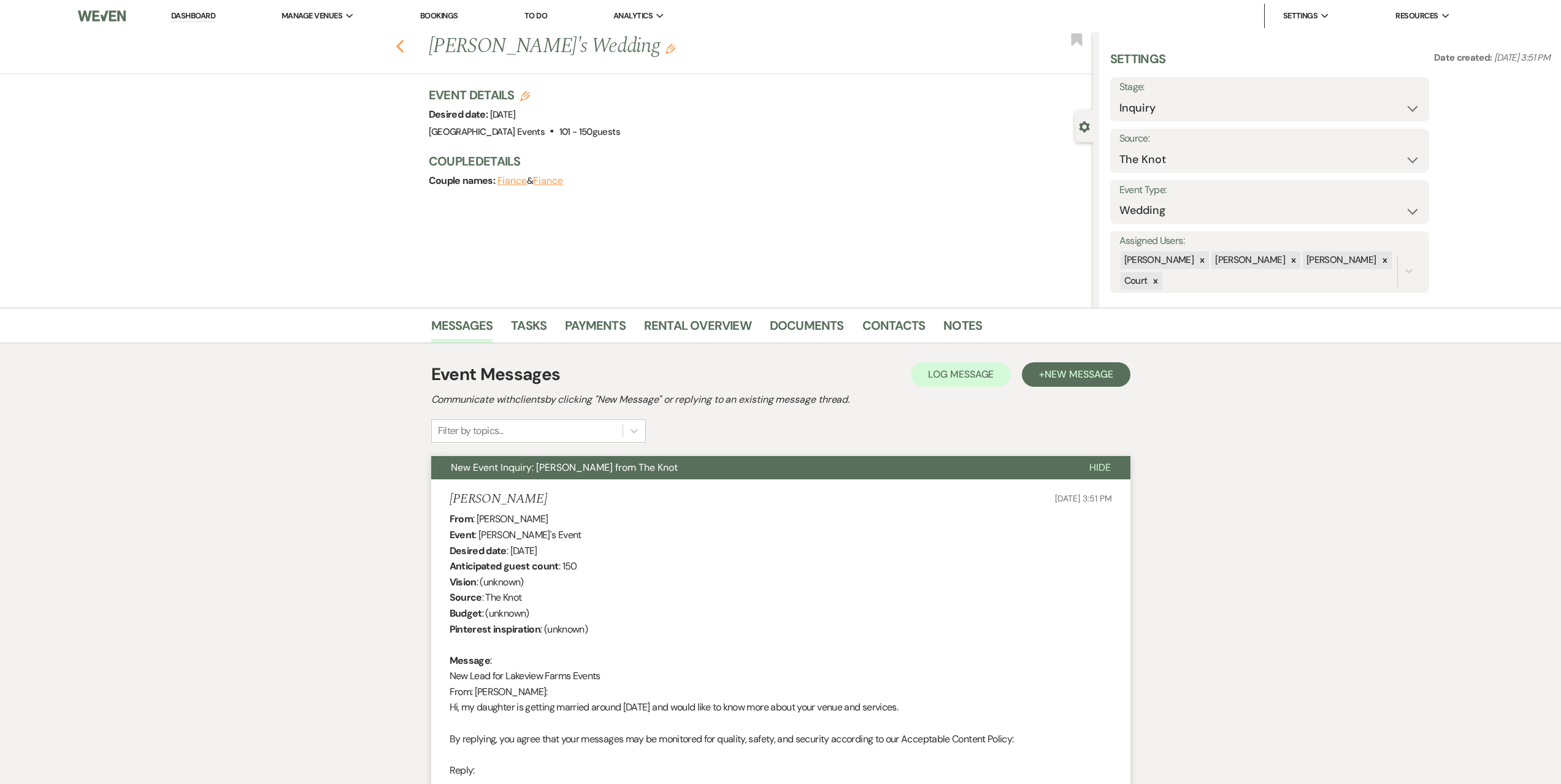
click at [404, 49] on use "button" at bounding box center [399, 47] width 8 height 14
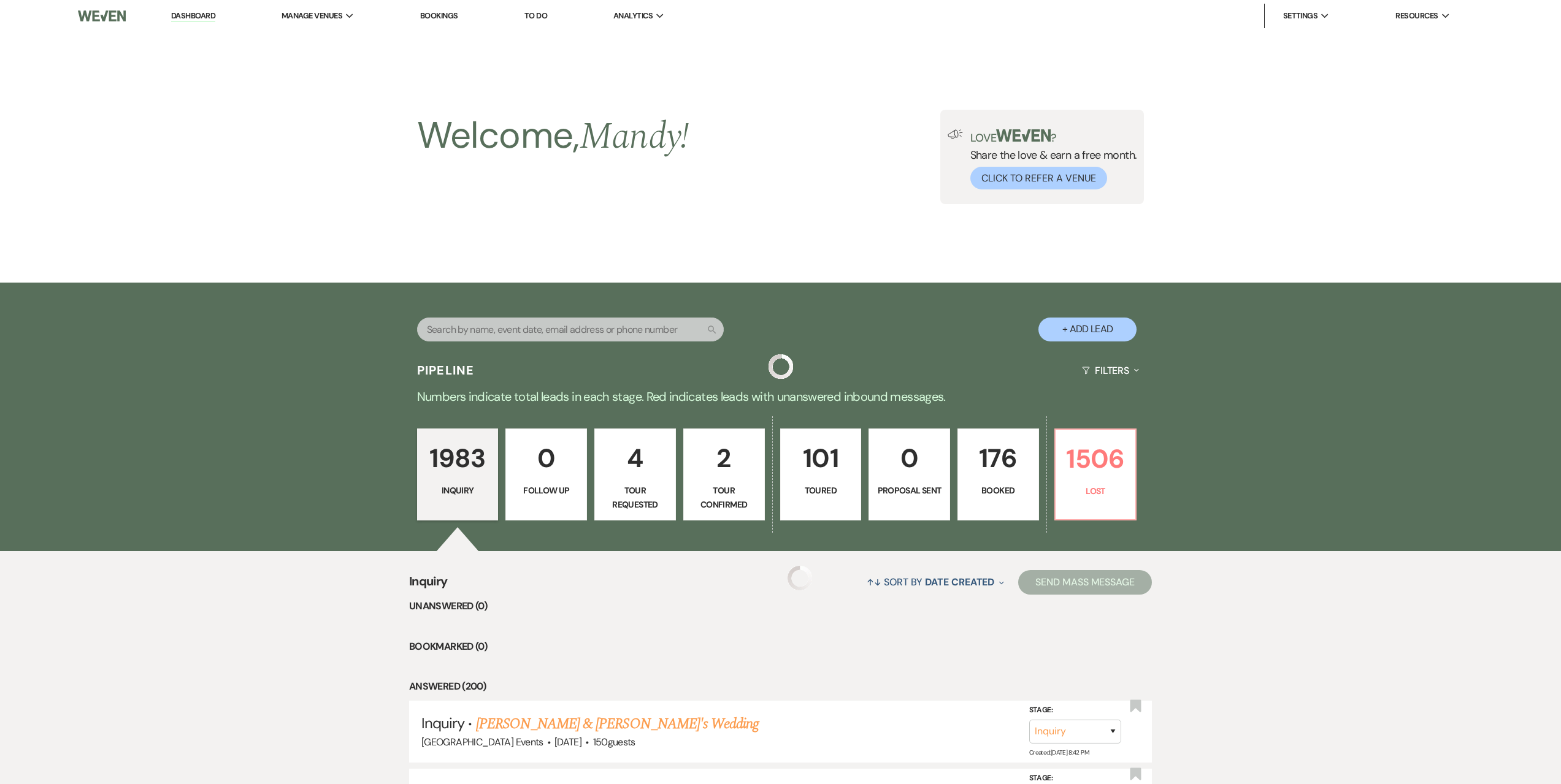
scroll to position [245, 0]
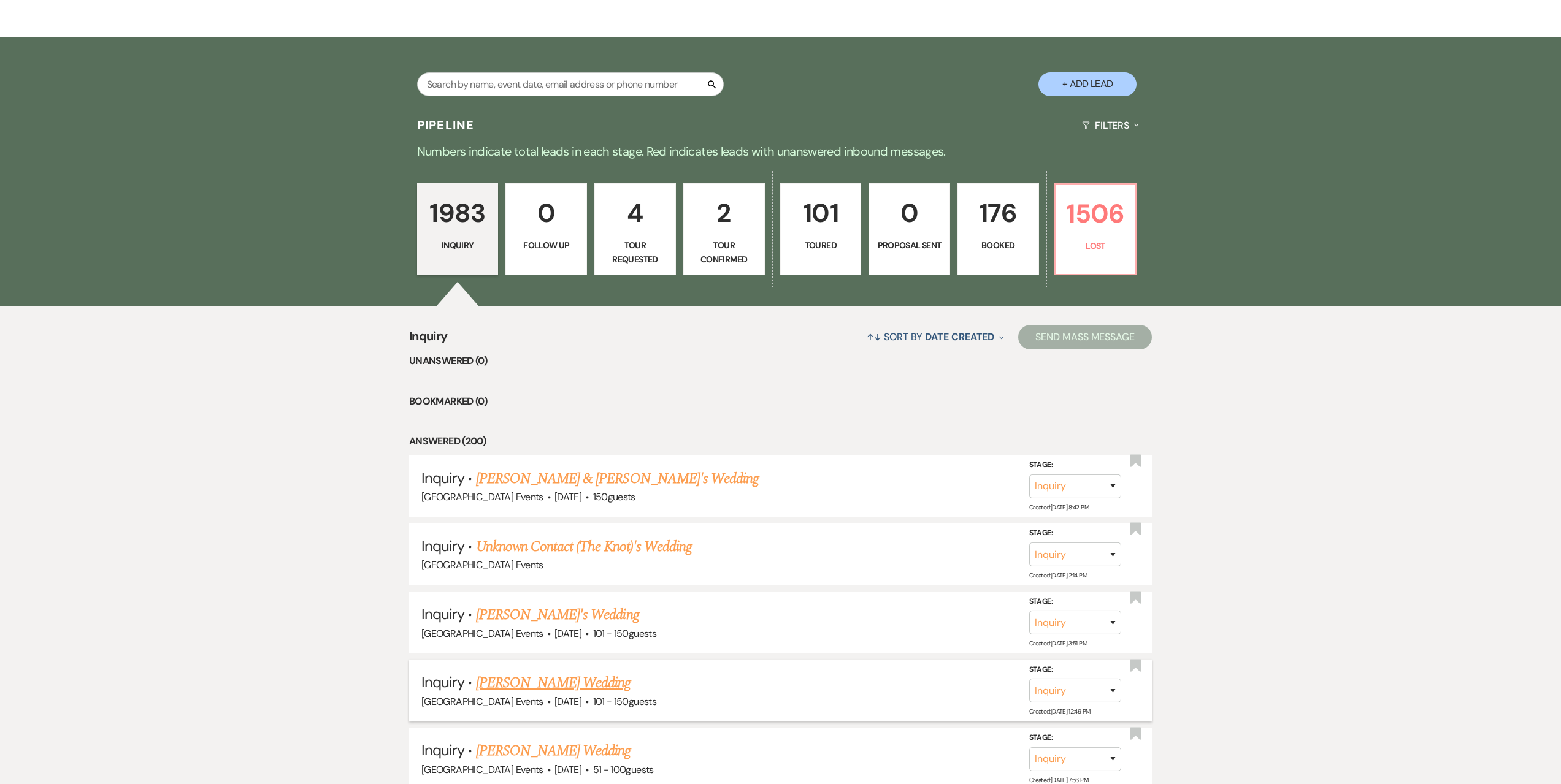
click at [525, 679] on link "[PERSON_NAME] Wedding" at bounding box center [553, 683] width 155 height 22
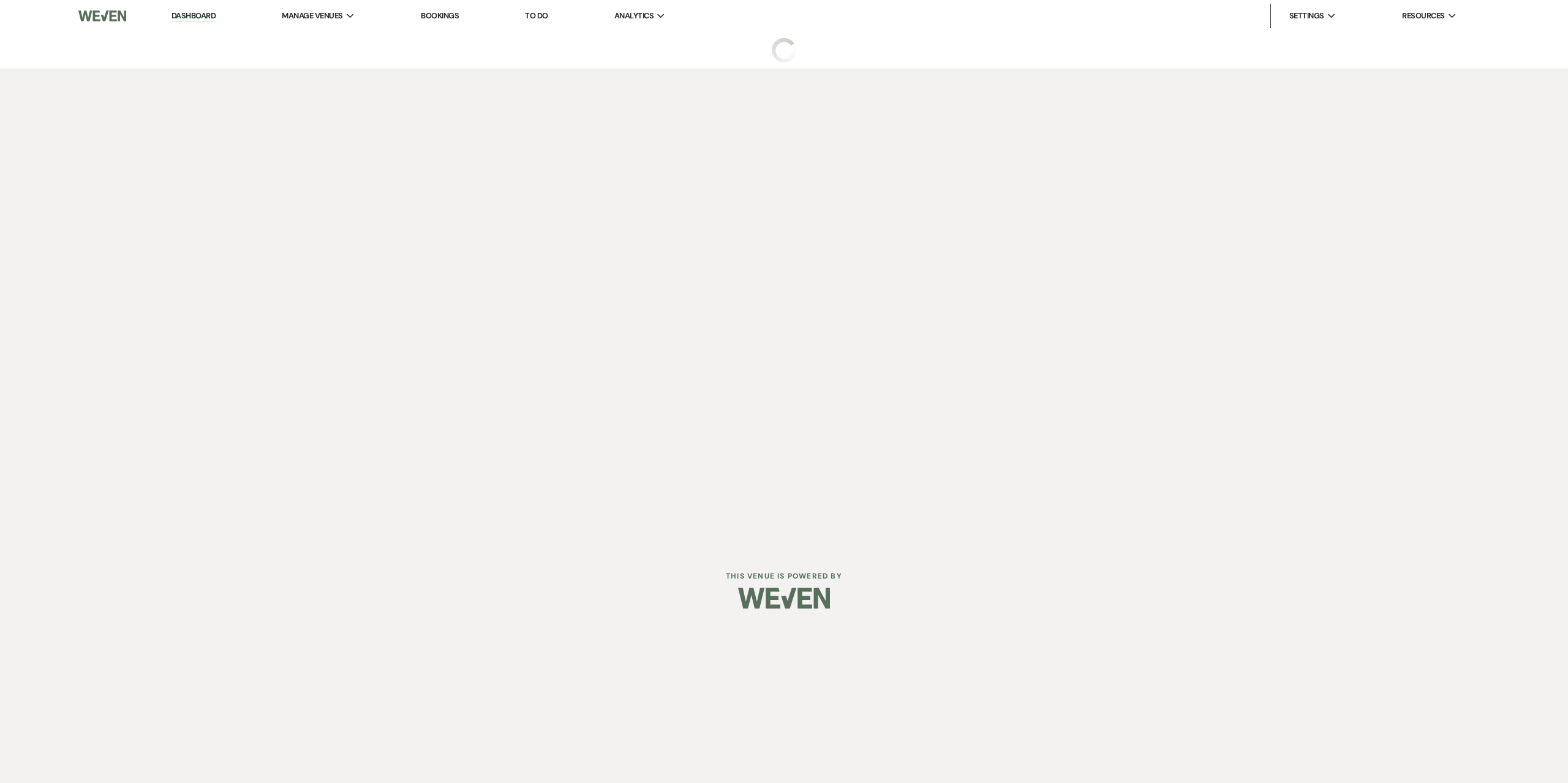
select select "2"
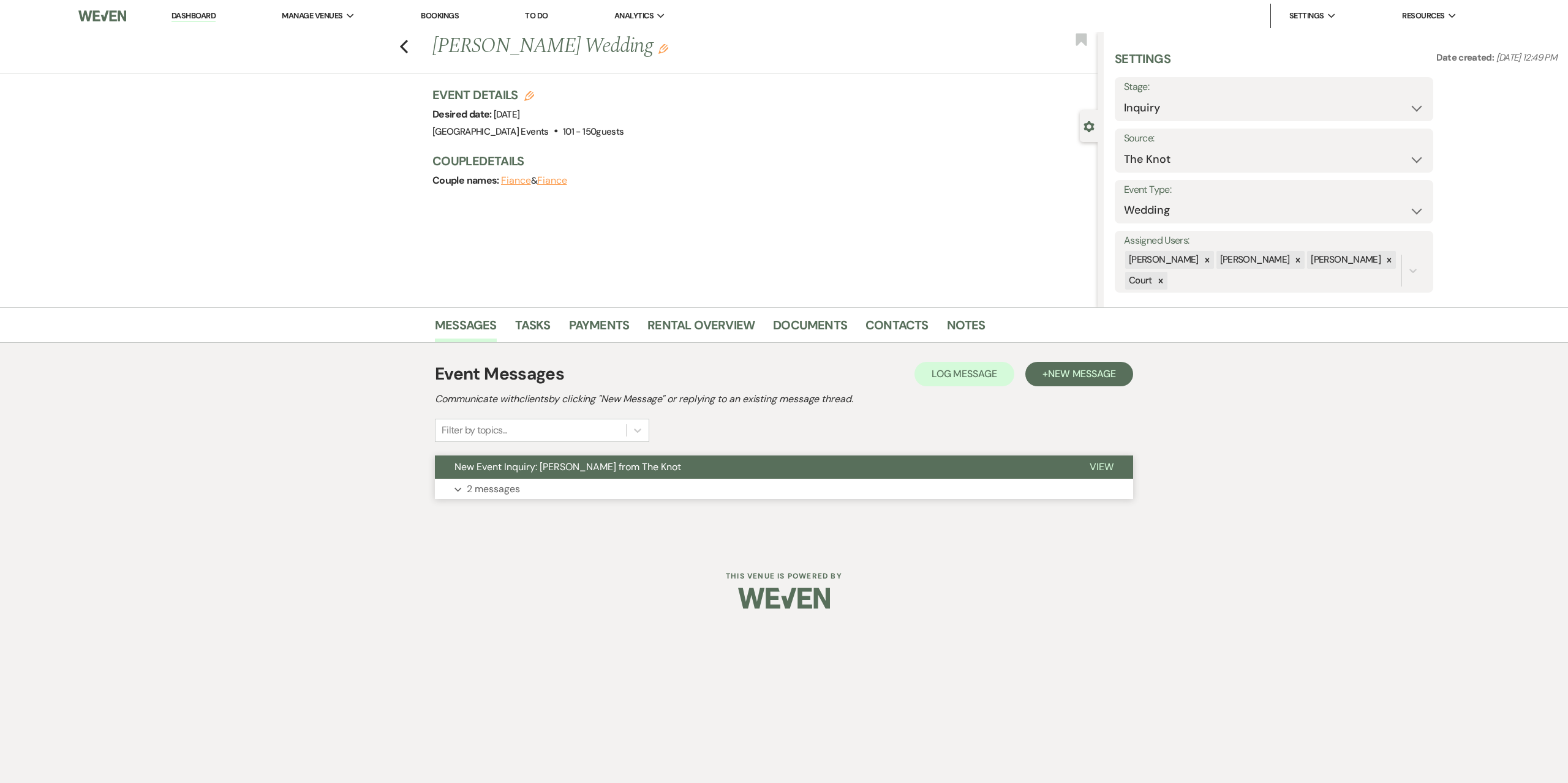
click at [576, 482] on button "Expand 2 messages" at bounding box center [783, 489] width 698 height 21
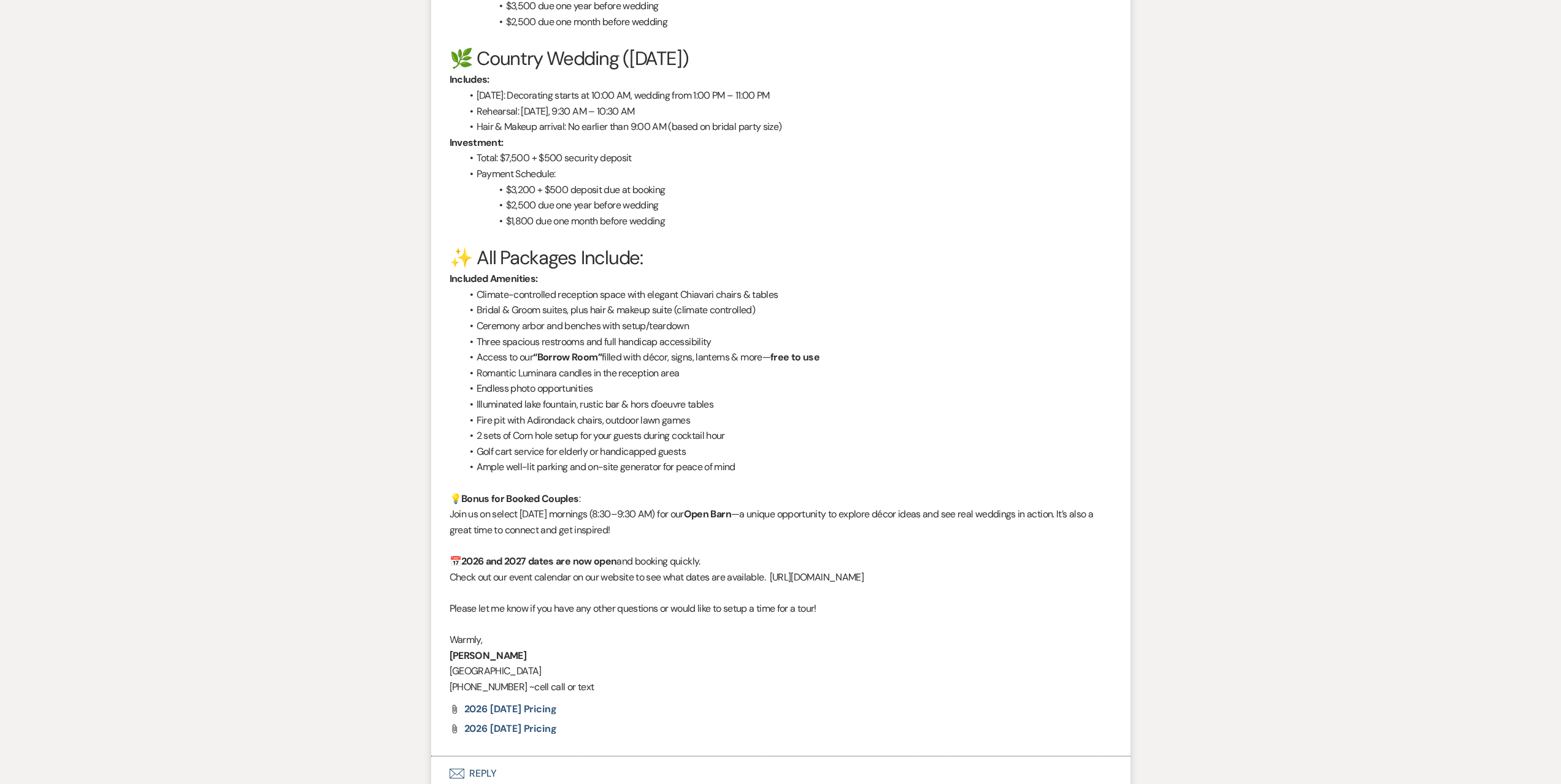
scroll to position [1549, 0]
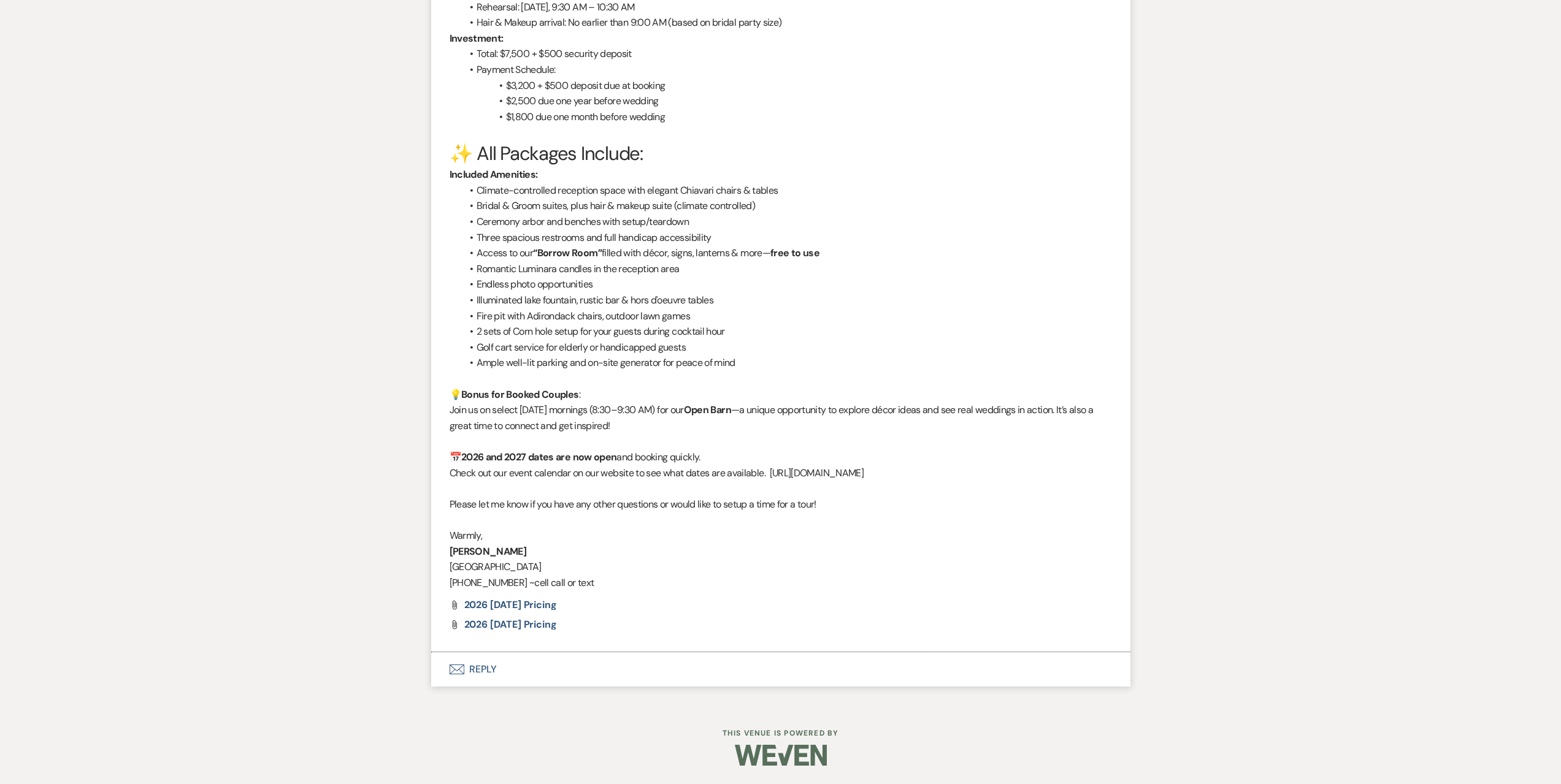
click at [475, 676] on button "Envelope Reply" at bounding box center [780, 669] width 699 height 34
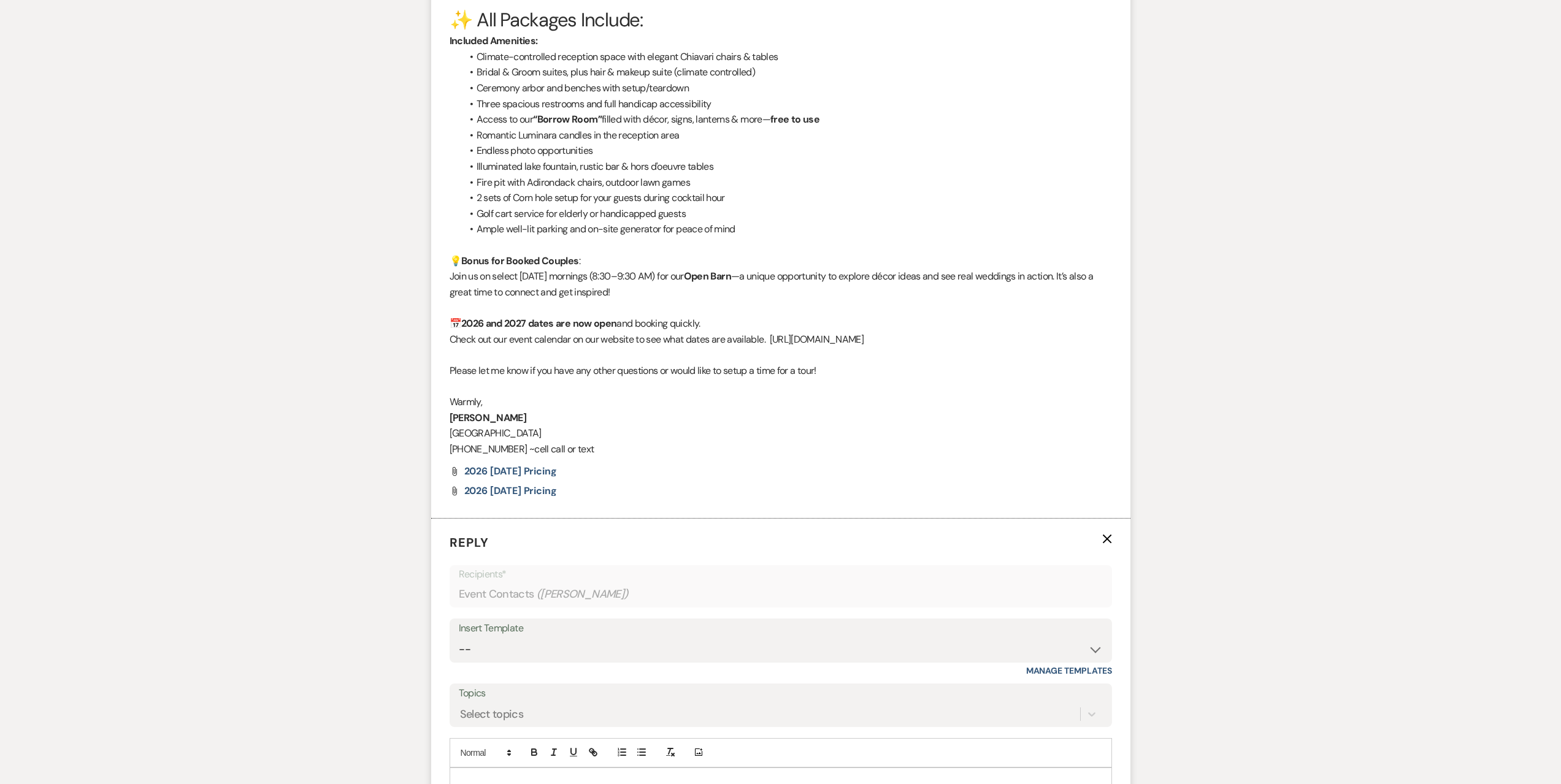
scroll to position [1856, 0]
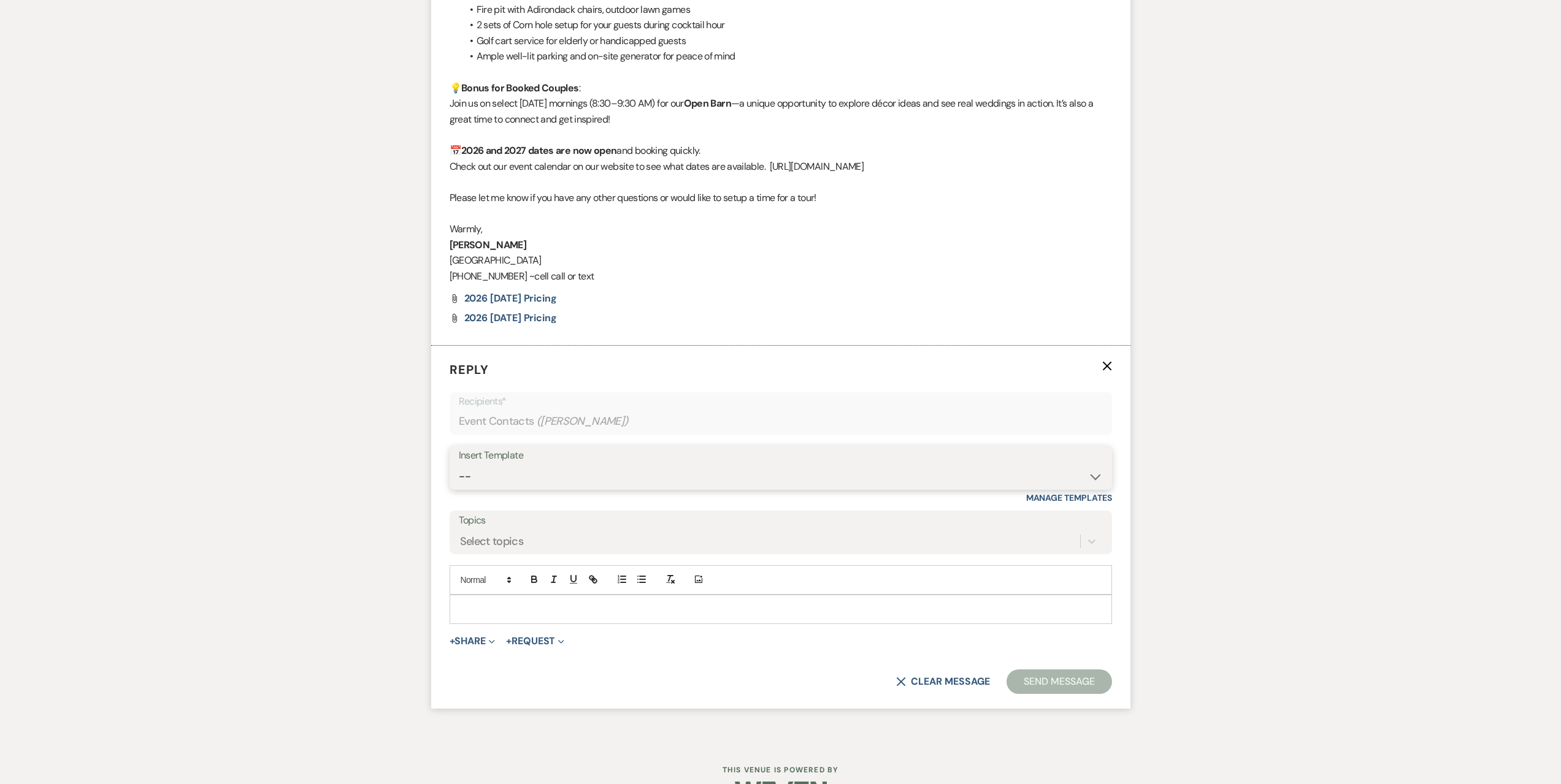
click at [550, 474] on select "-- Seating Chart [PERSON_NAME] Weven Portal Introduction Payment Template Follo…" at bounding box center [780, 477] width 644 height 24
select select "5995"
click at [459, 465] on select "-- Seating Chart [PERSON_NAME] Weven Portal Introduction Payment Template Follo…" at bounding box center [780, 477] width 644 height 24
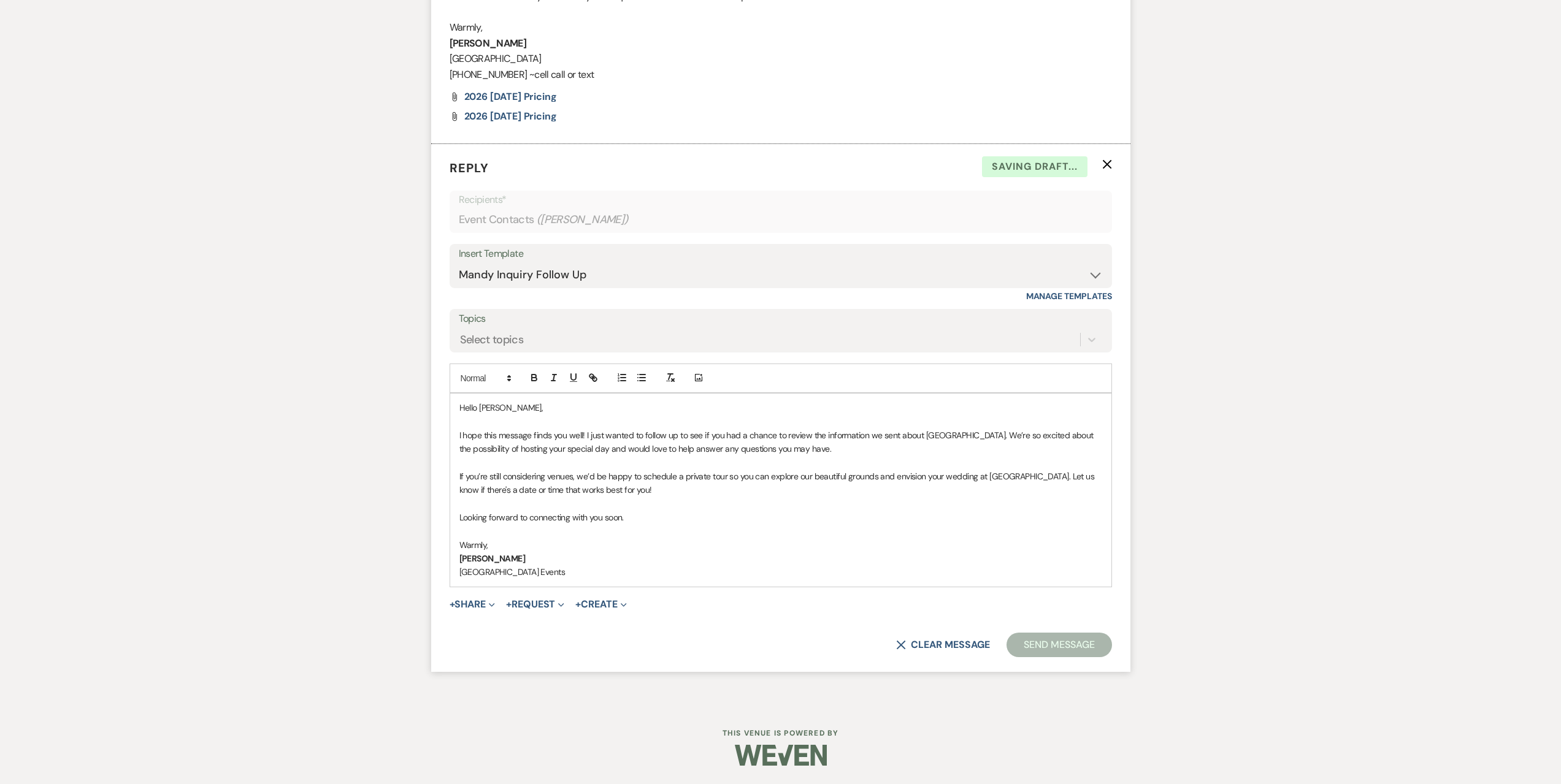
click at [1064, 645] on button "Send Message" at bounding box center [1059, 645] width 105 height 25
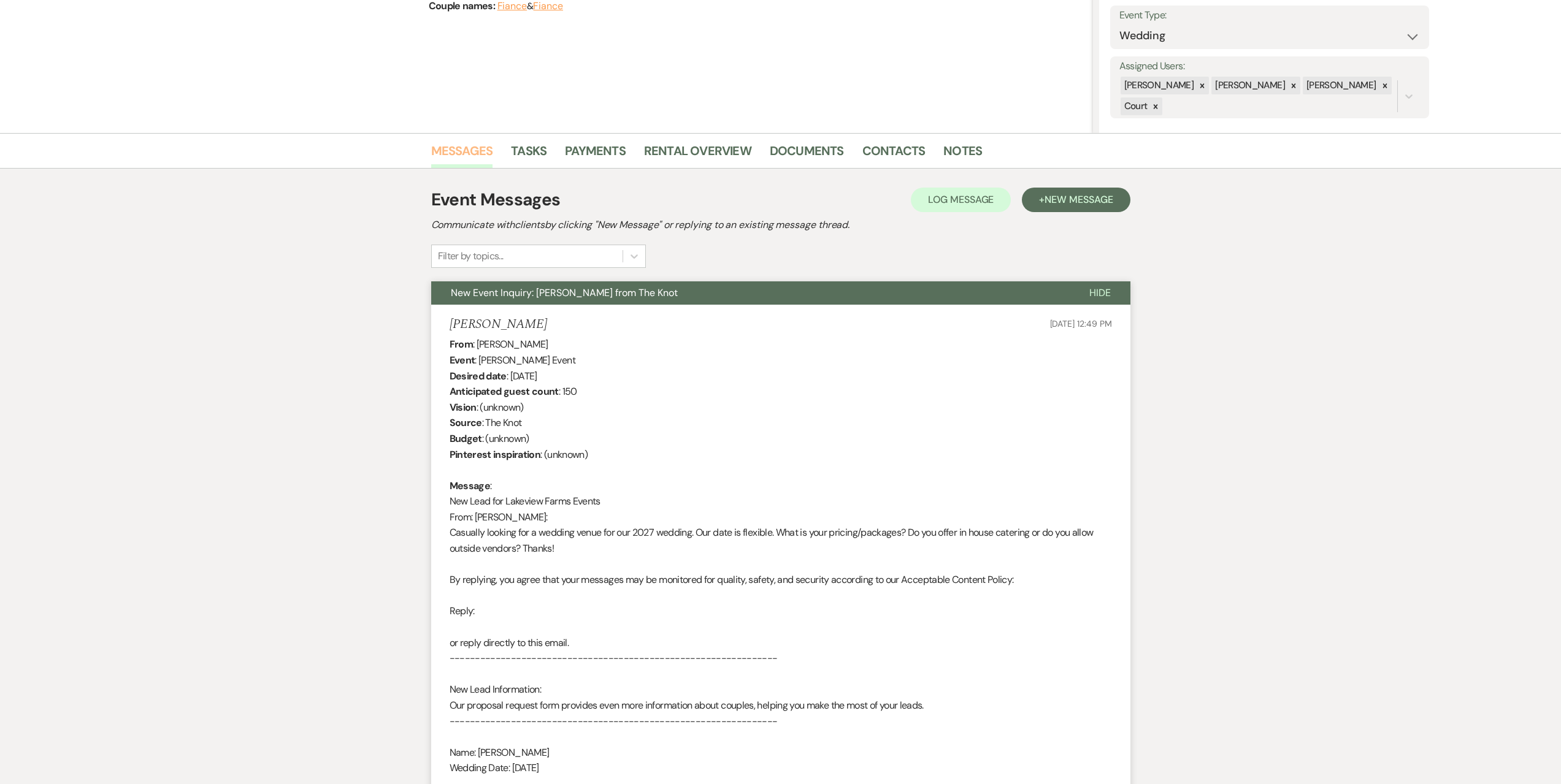
scroll to position [0, 0]
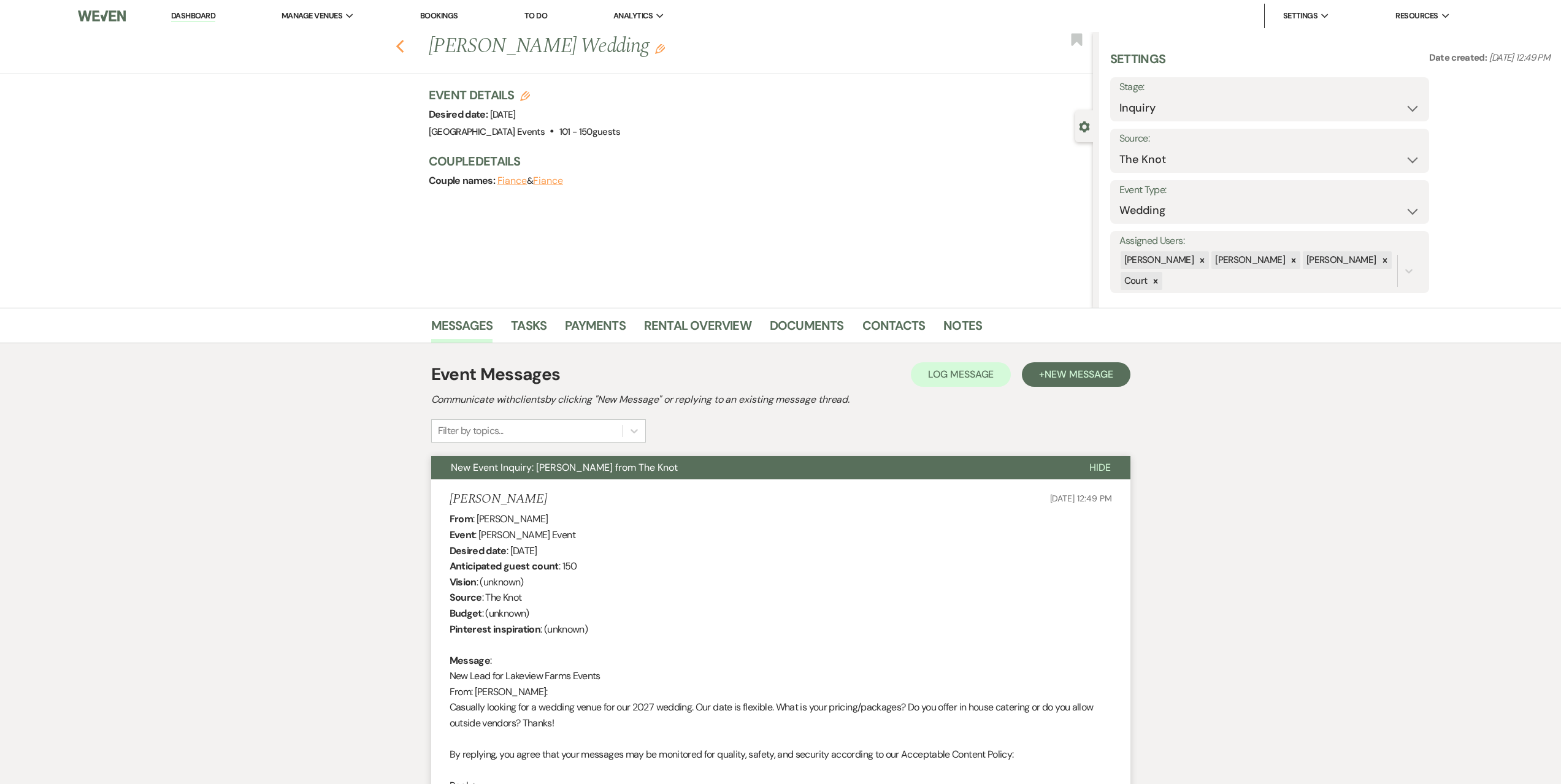
click at [405, 40] on icon "Previous" at bounding box center [400, 47] width 9 height 15
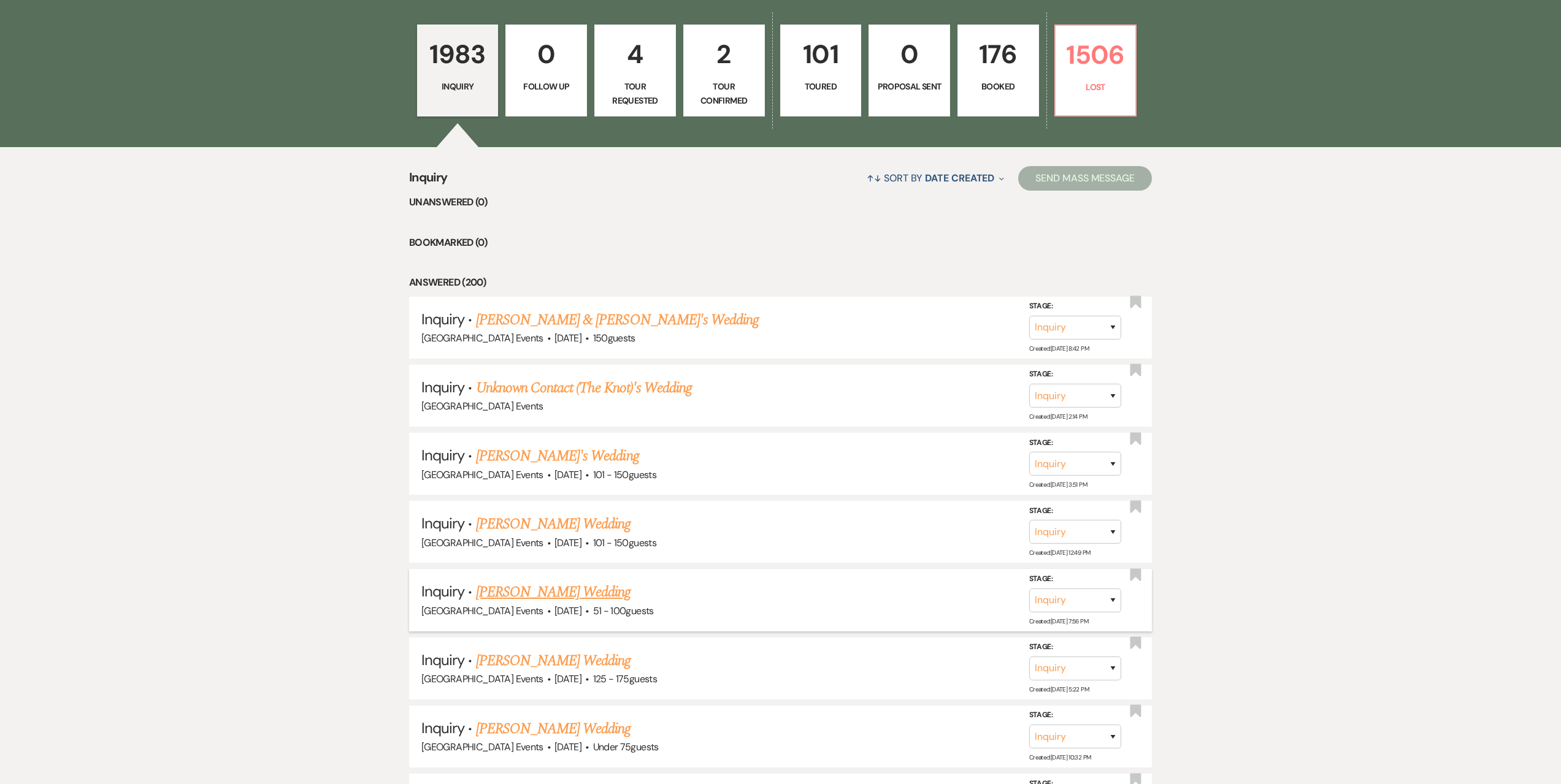
scroll to position [430, 0]
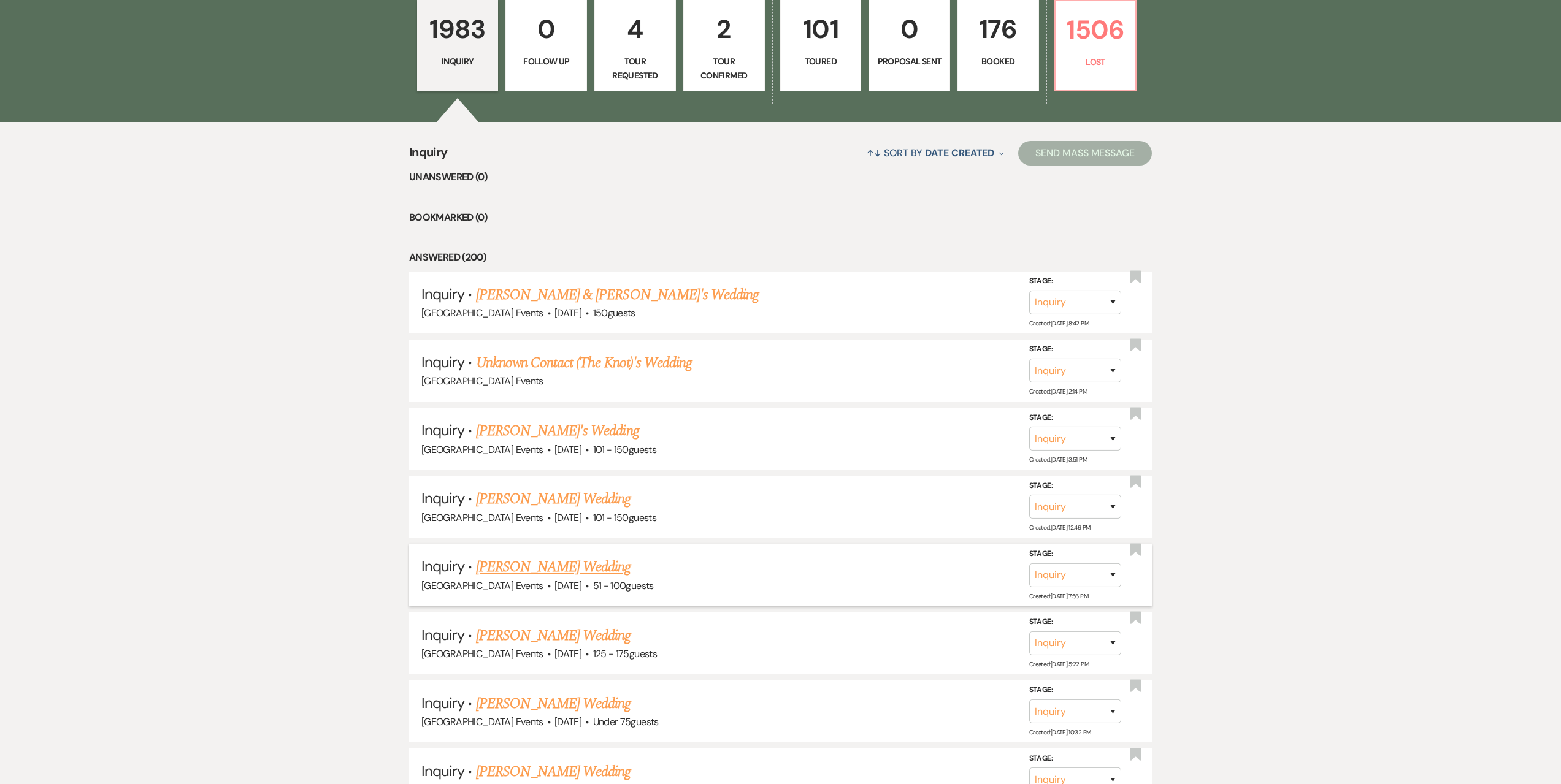
click at [558, 566] on link "[PERSON_NAME] Wedding" at bounding box center [553, 567] width 155 height 22
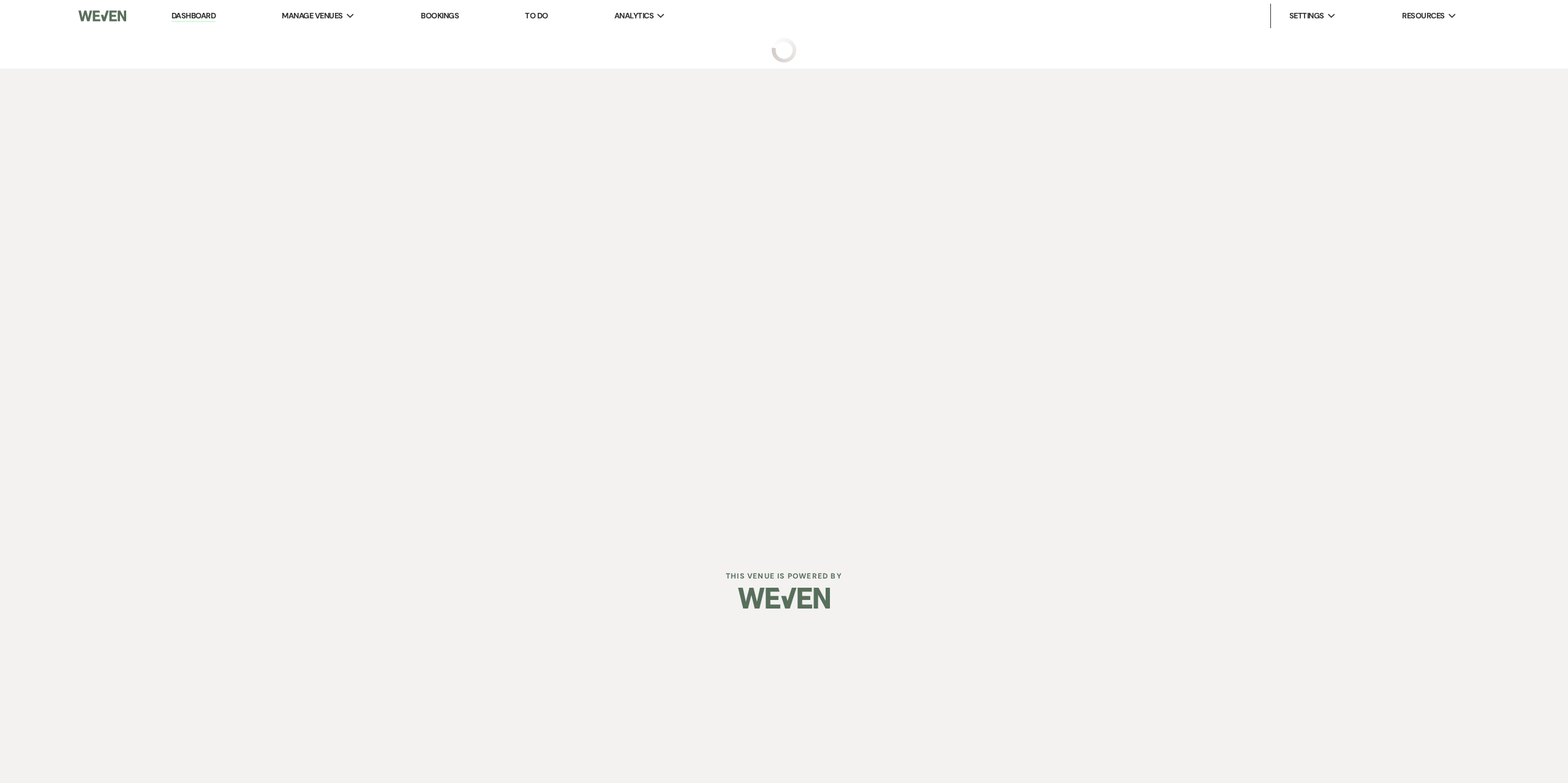
select select "2"
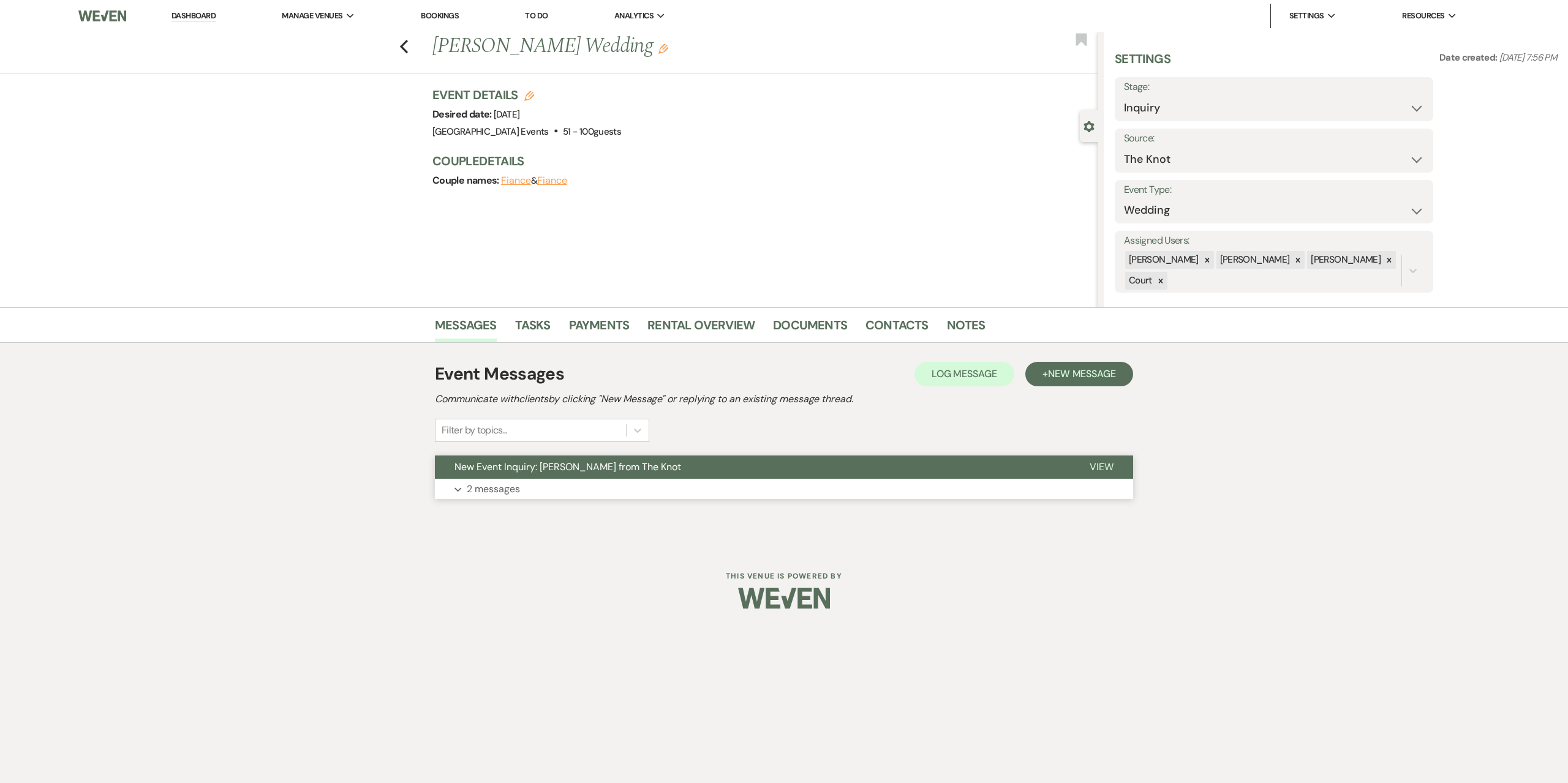
click at [570, 499] on button "Expand 2 messages" at bounding box center [783, 489] width 698 height 21
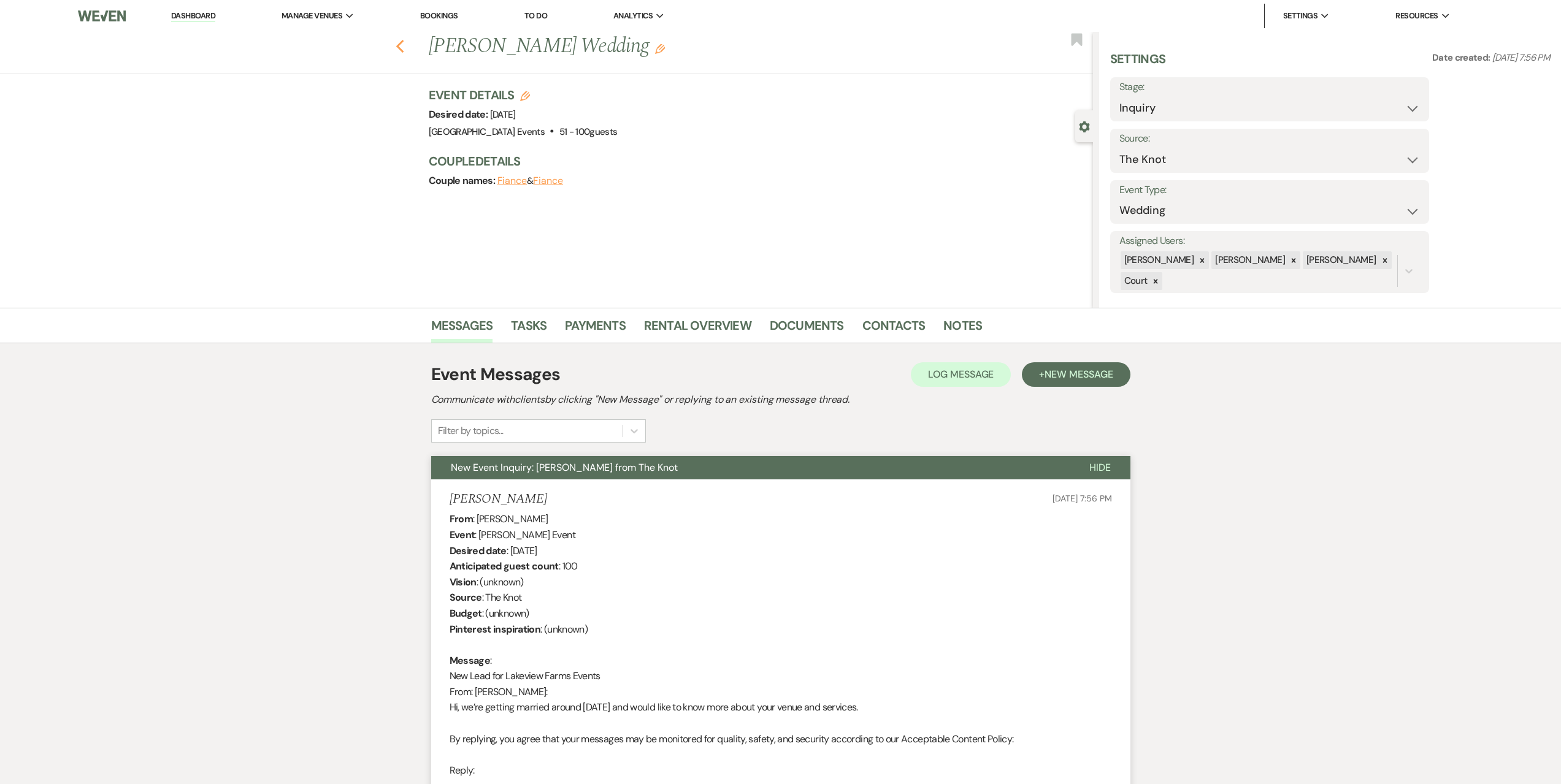
click at [404, 44] on use "button" at bounding box center [399, 47] width 8 height 14
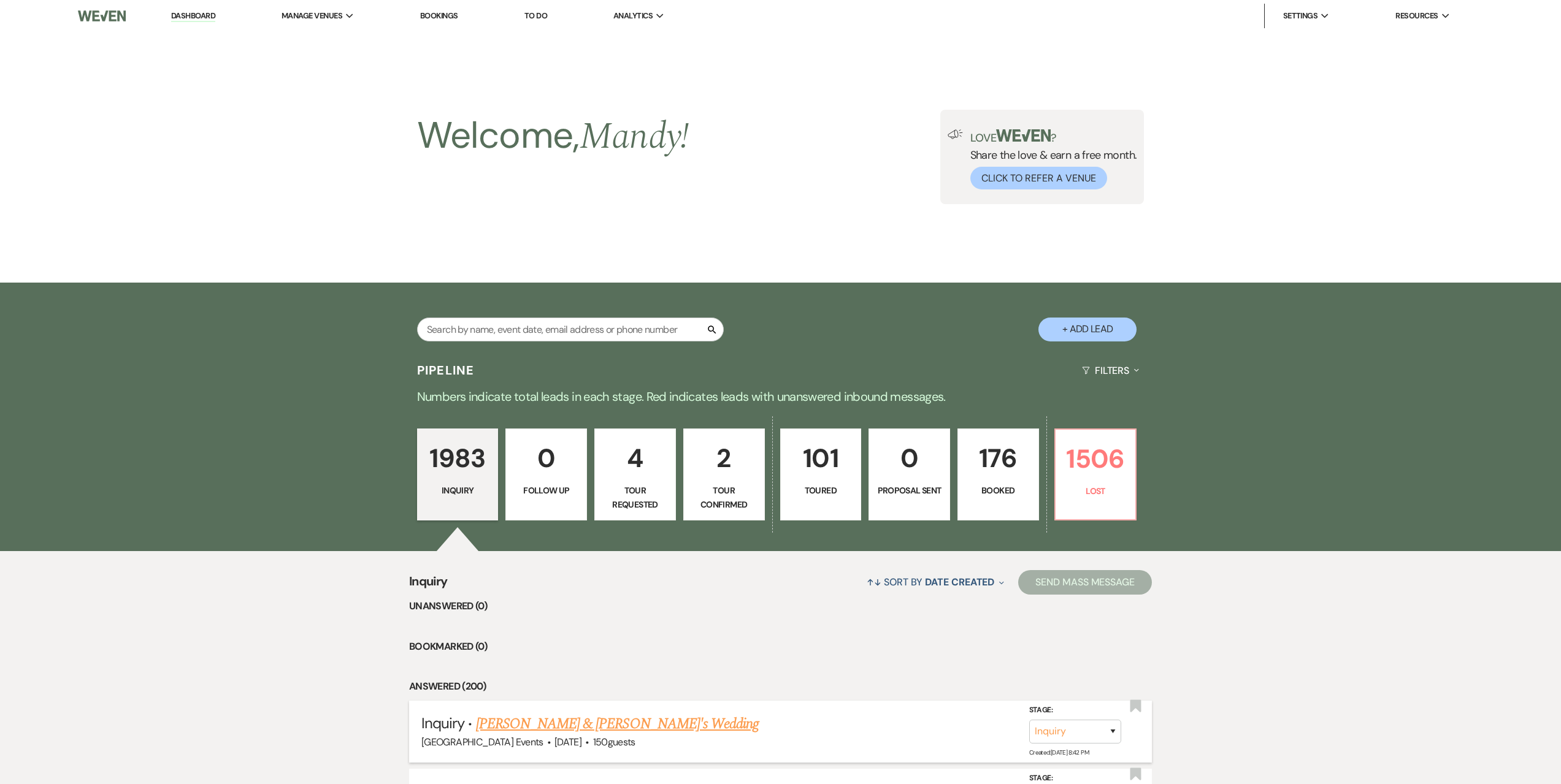
scroll to position [430, 0]
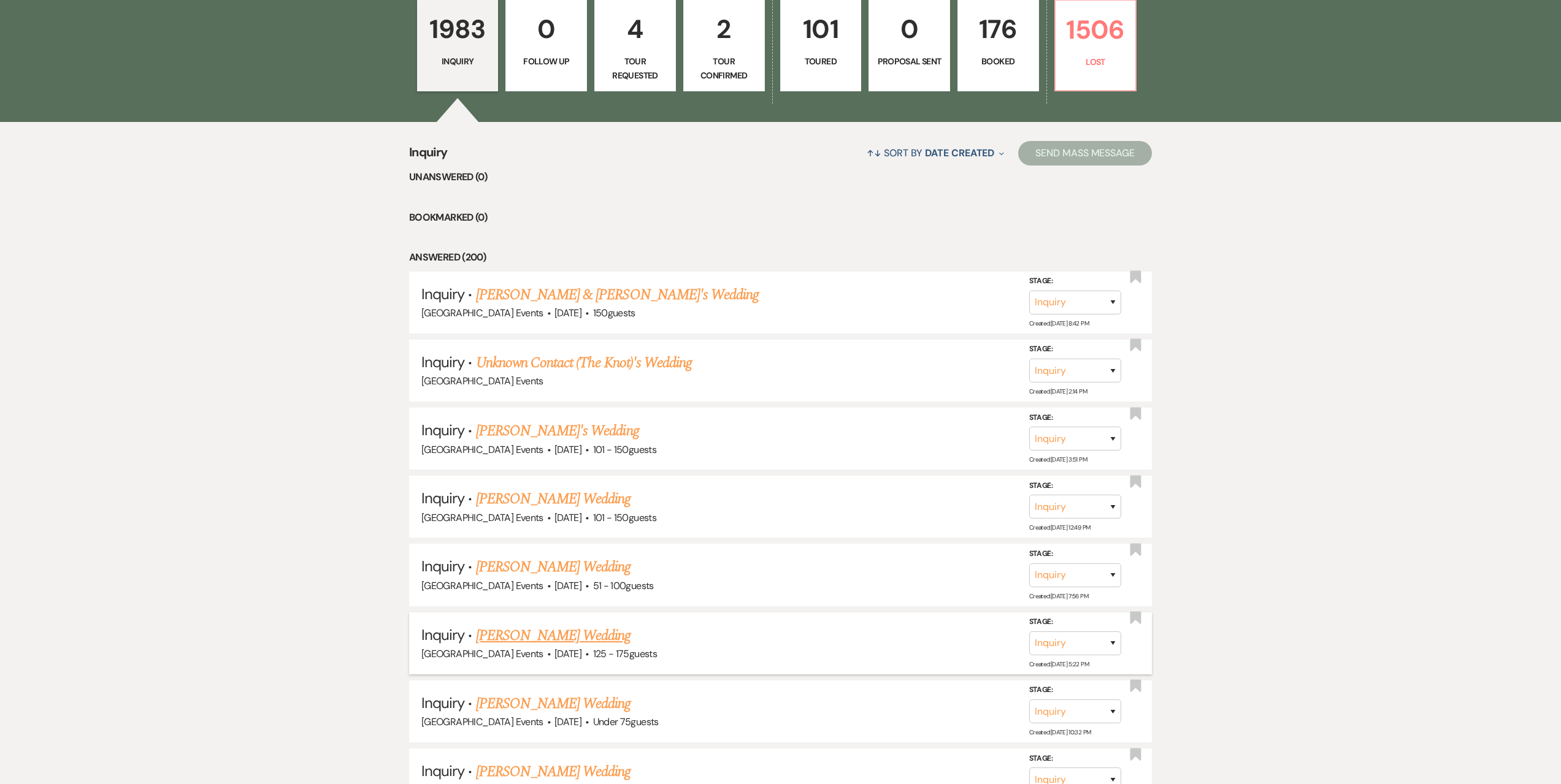
click at [535, 623] on li "Inquiry · [PERSON_NAME] Wedding [GEOGRAPHIC_DATA] Events · [DATE] · 125 - 175 g…" at bounding box center [780, 644] width 743 height 62
click at [534, 630] on link "[PERSON_NAME] Wedding" at bounding box center [553, 636] width 155 height 22
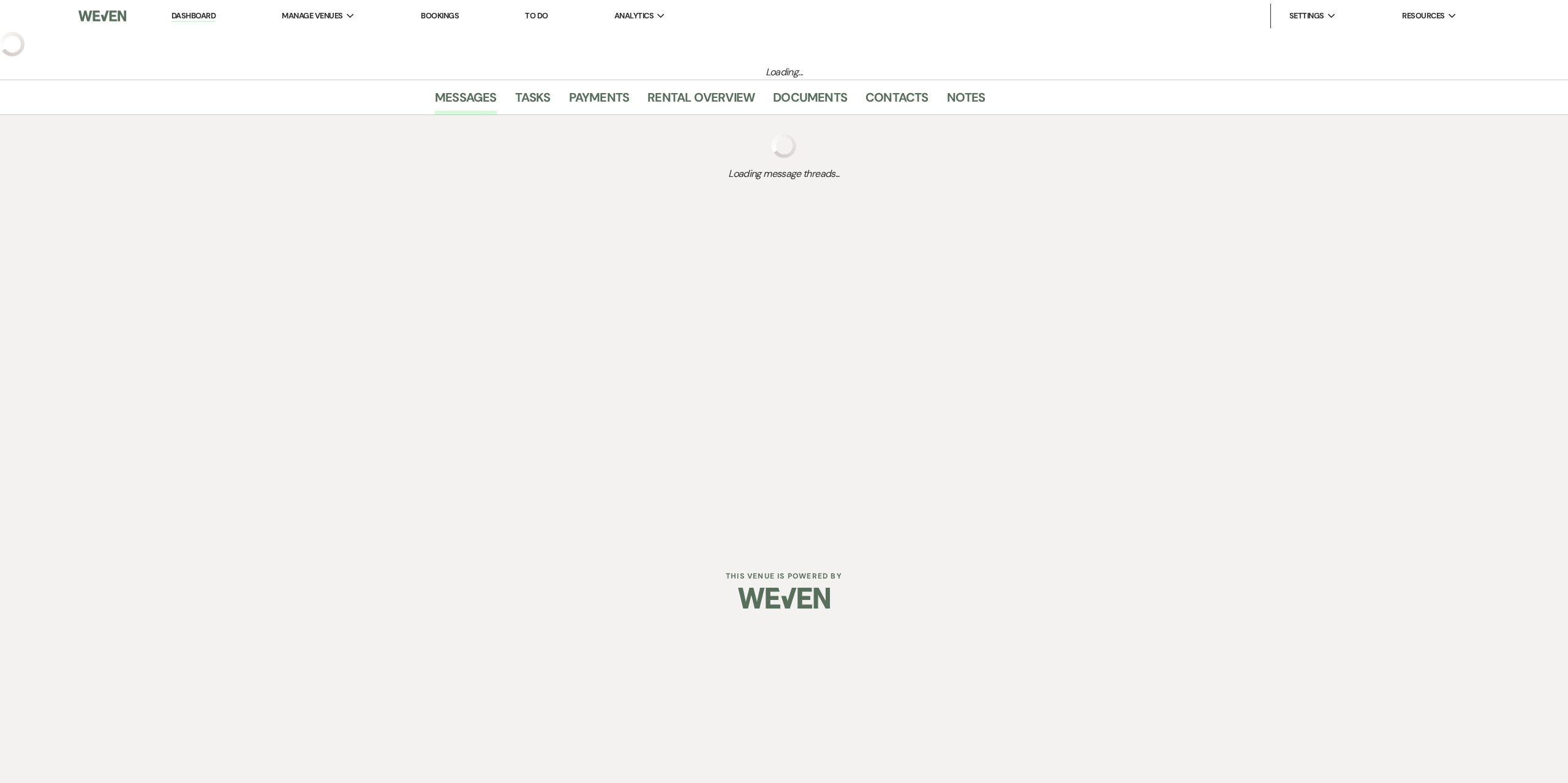
select select "3"
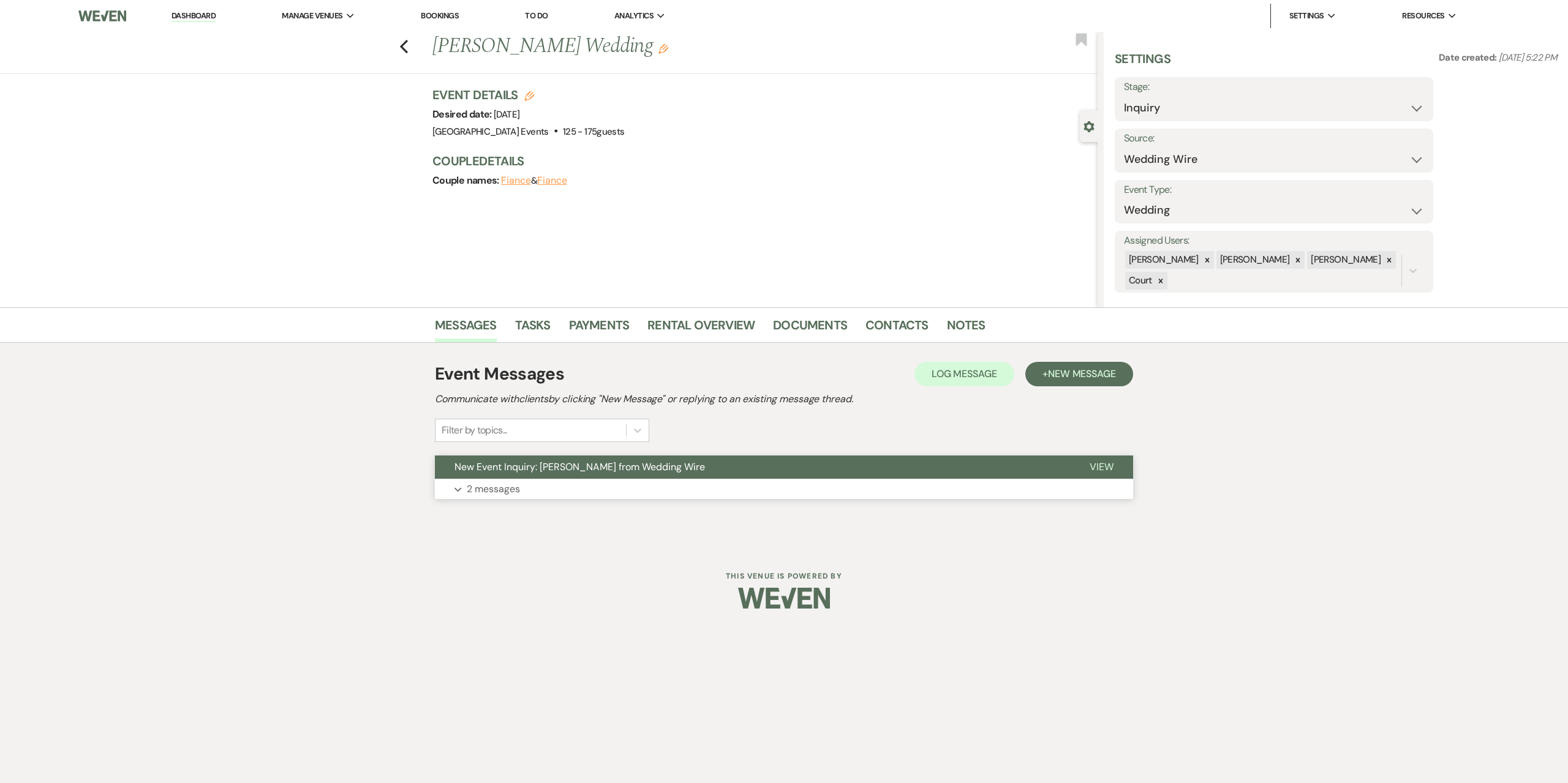
click at [563, 478] on button "New Event Inquiry: [PERSON_NAME] from Wedding Wire" at bounding box center [752, 467] width 635 height 23
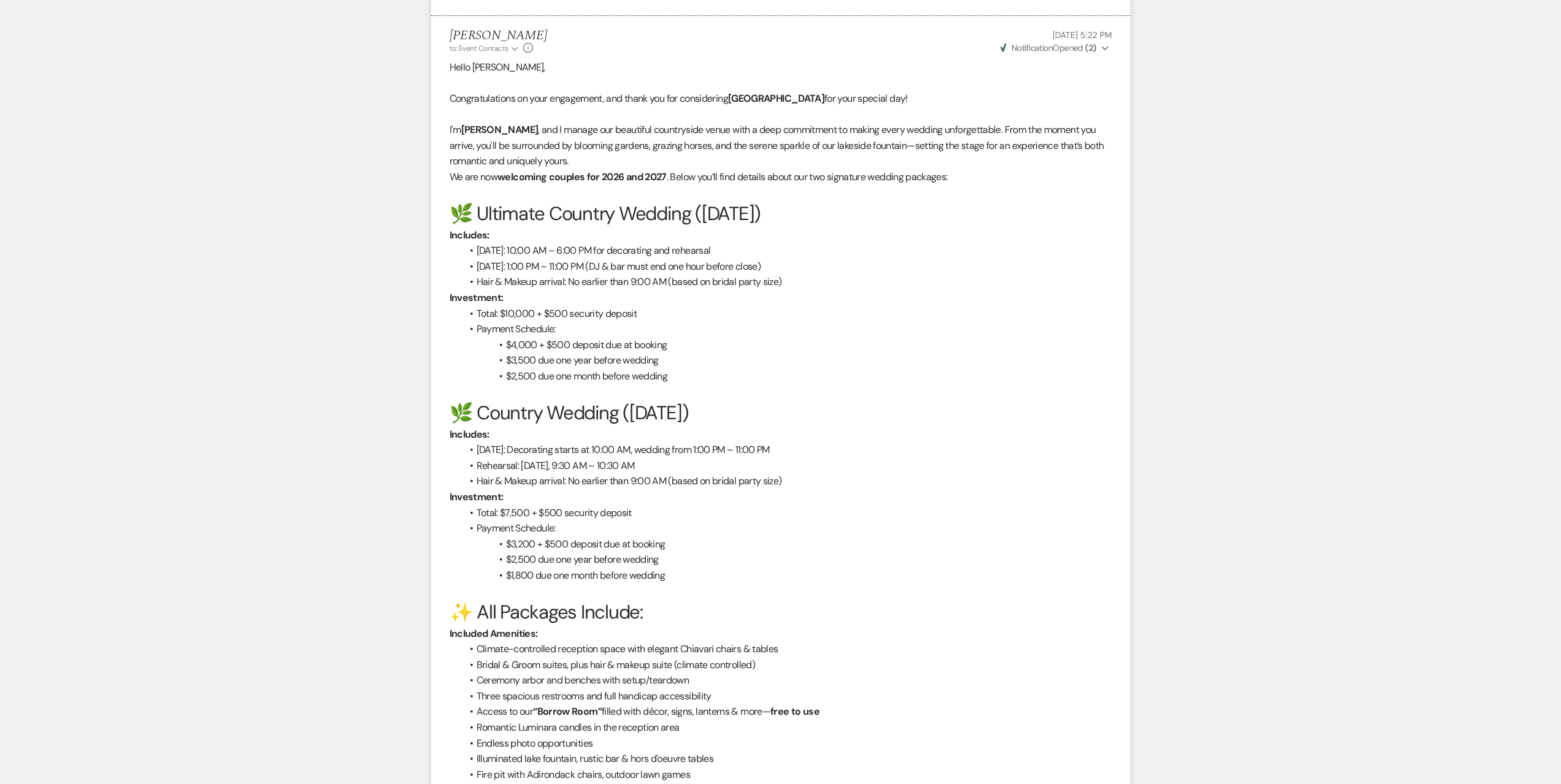
scroll to position [1472, 0]
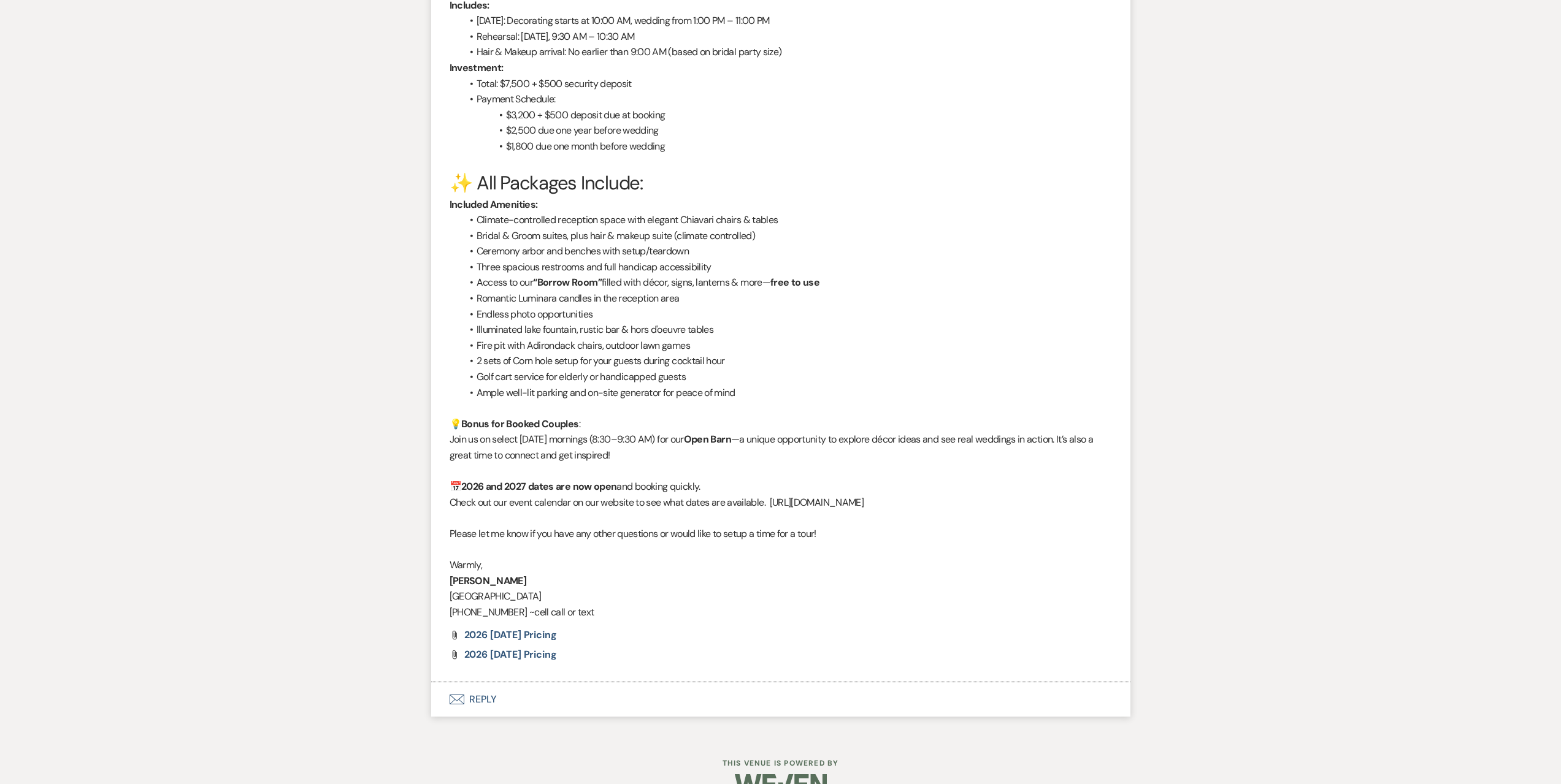
click at [593, 701] on button "Envelope Reply" at bounding box center [780, 699] width 699 height 34
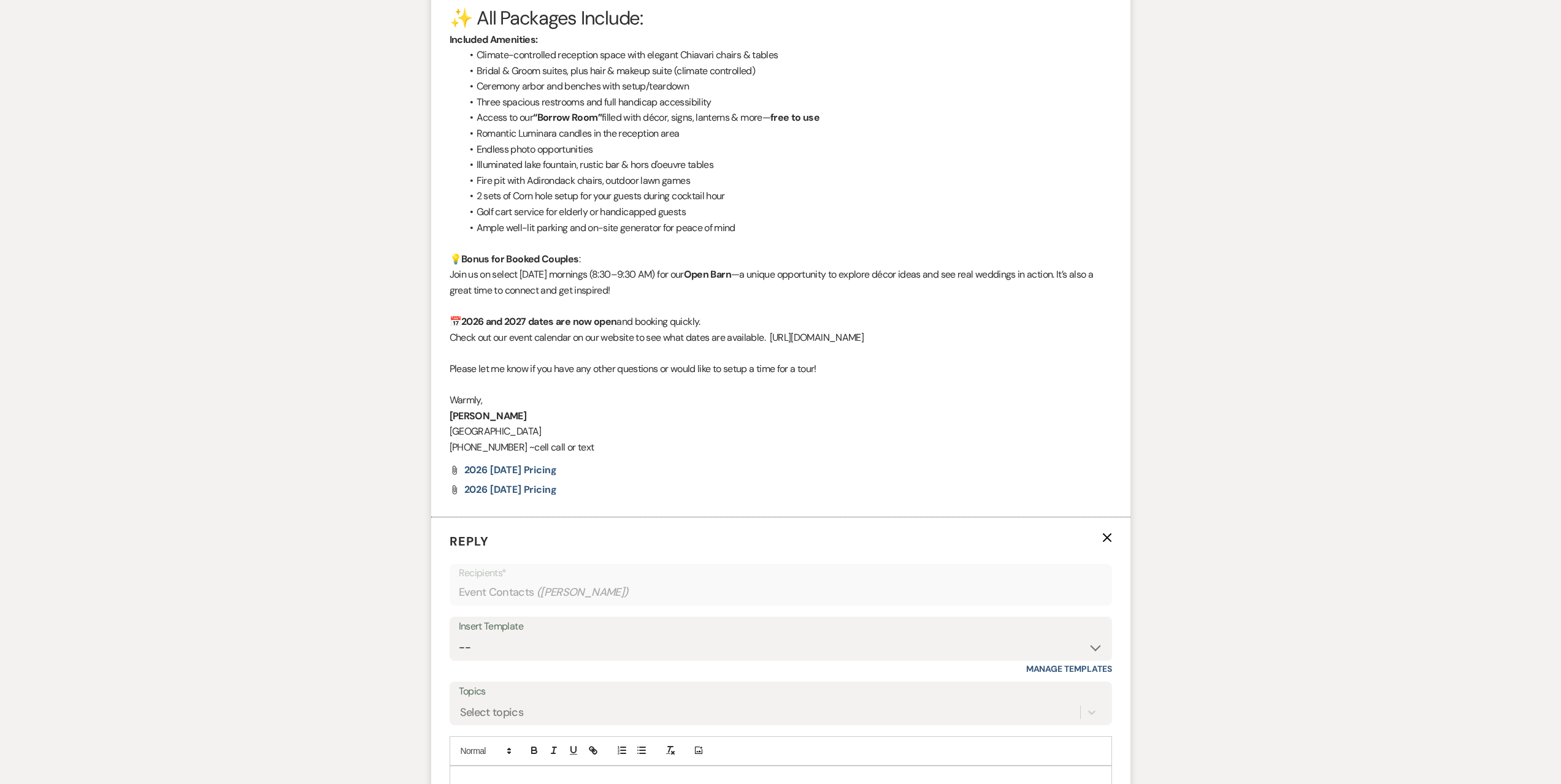
scroll to position [1656, 0]
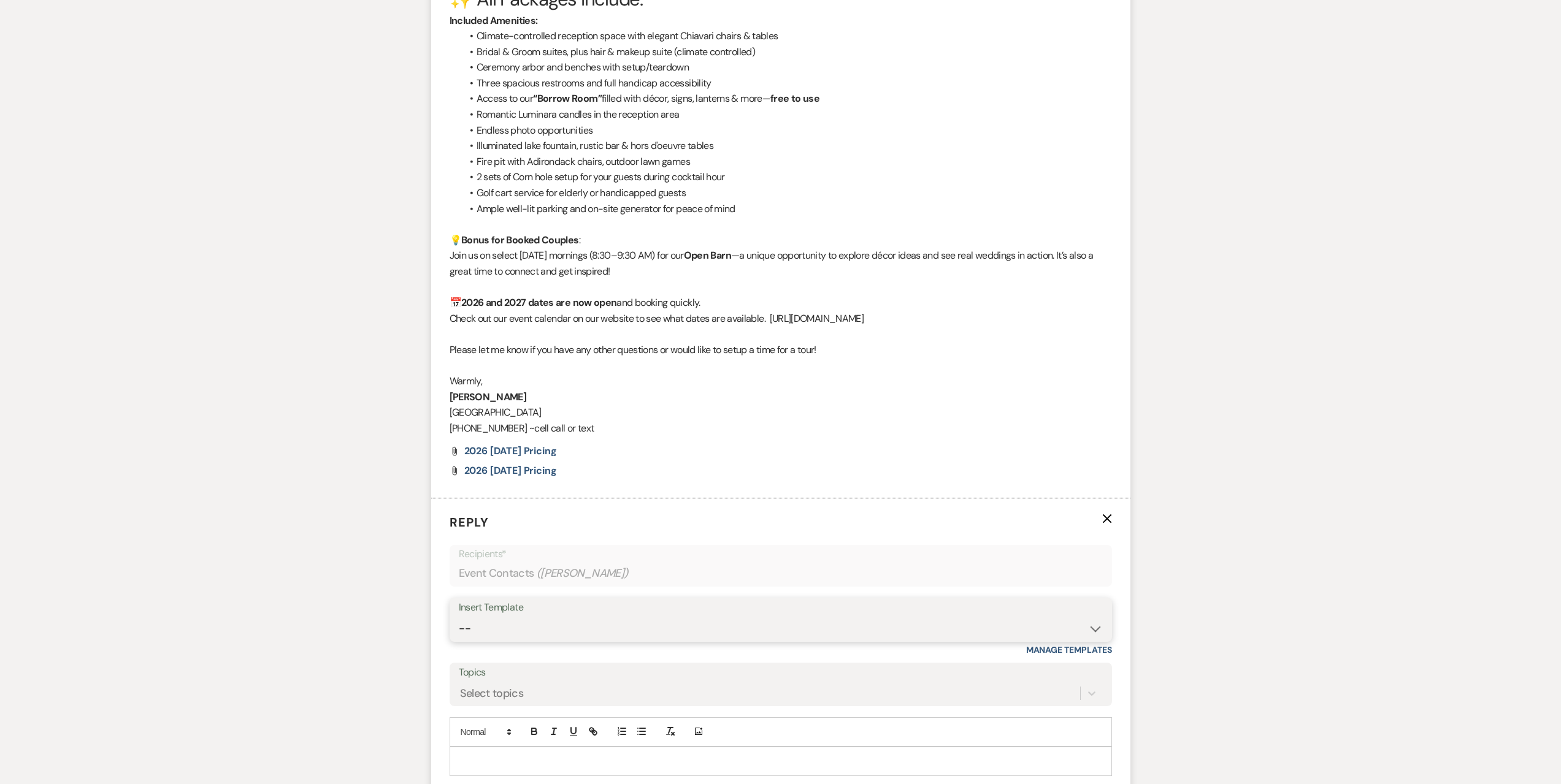
click at [588, 630] on select "-- Seating Chart [PERSON_NAME] Weven Portal Introduction Payment Template Follo…" at bounding box center [780, 629] width 644 height 24
select select "5995"
click at [459, 617] on select "-- Seating Chart [PERSON_NAME] Weven Portal Introduction Payment Template Follo…" at bounding box center [780, 629] width 644 height 24
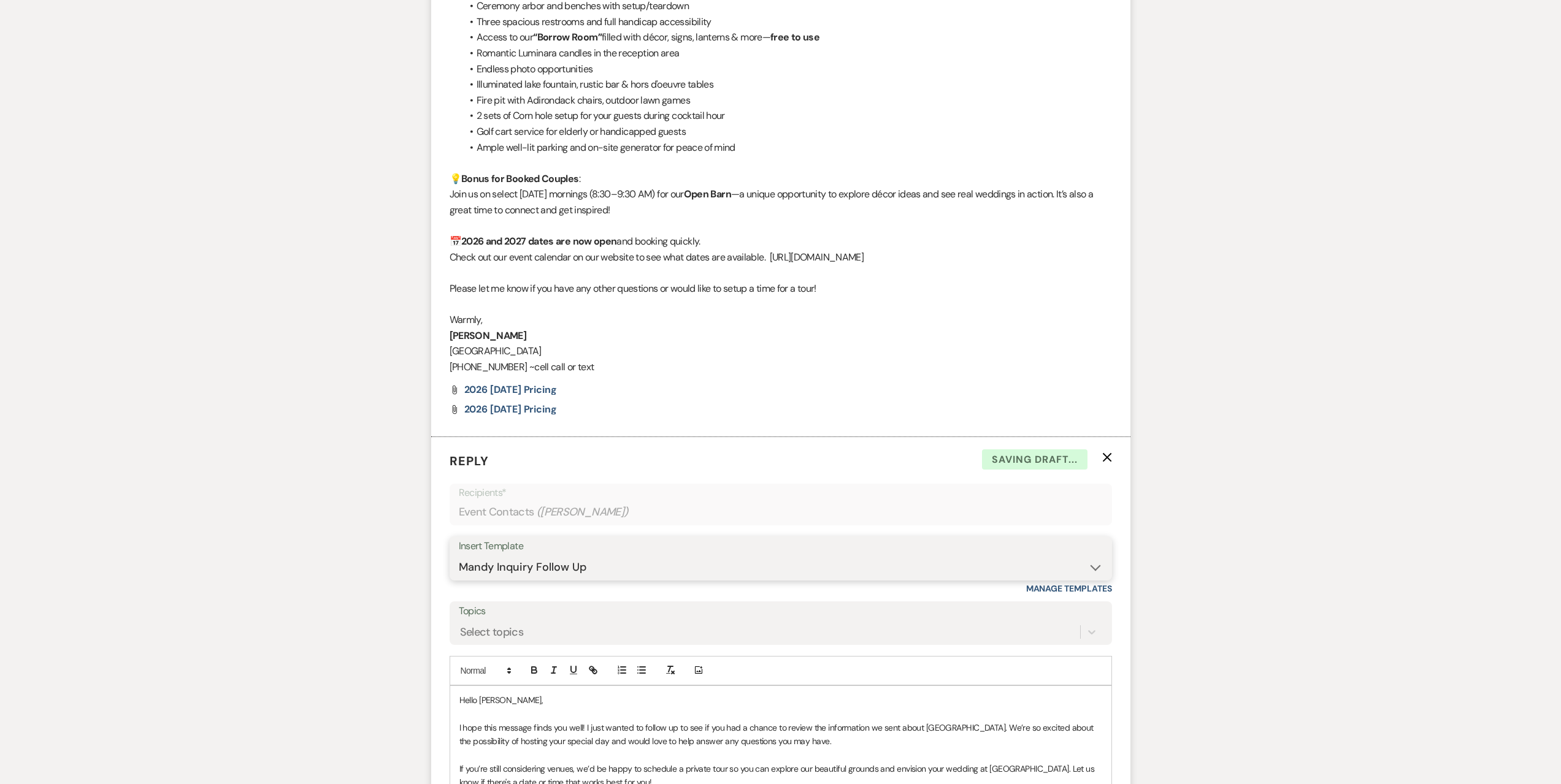
scroll to position [1963, 0]
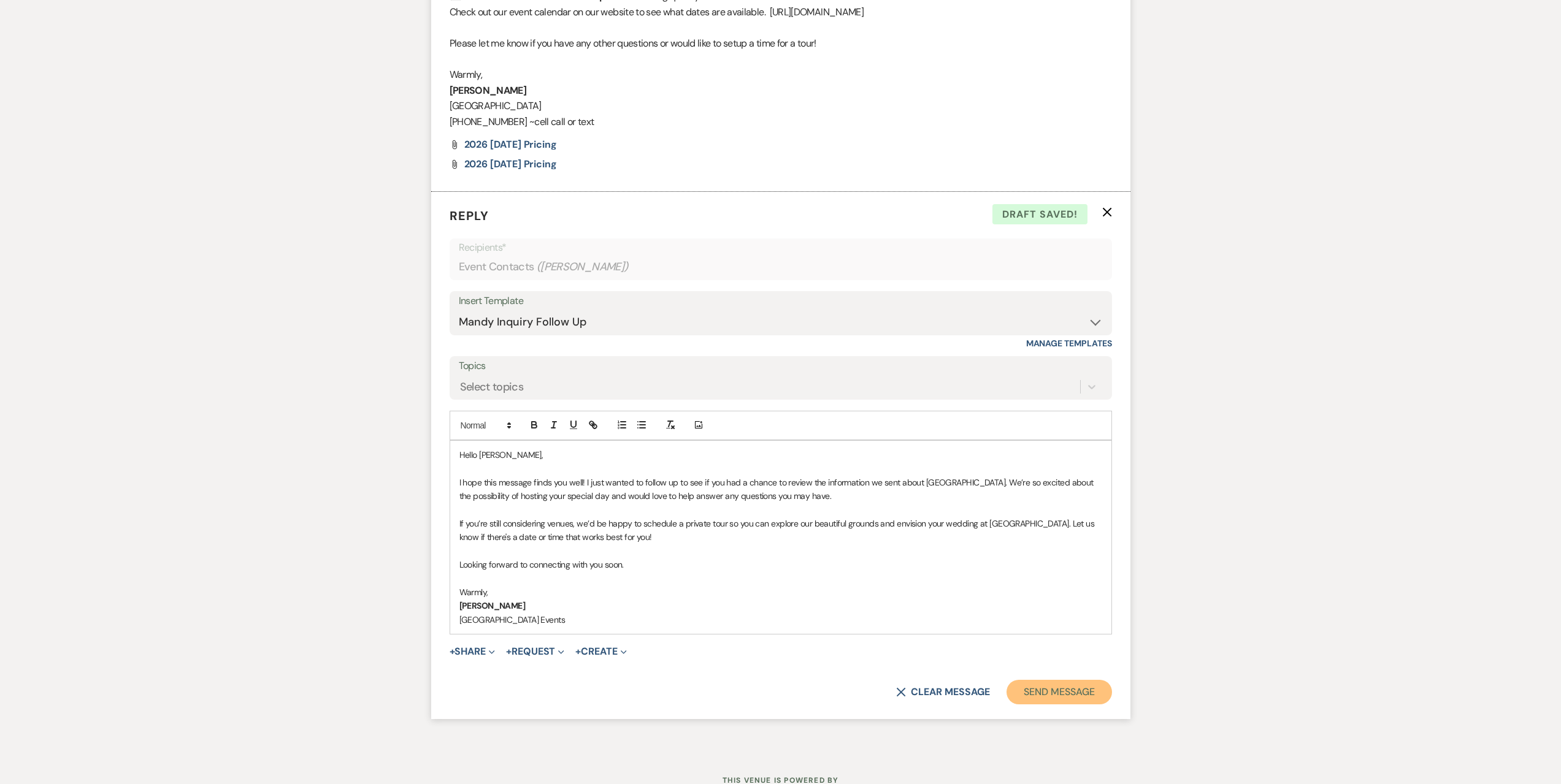
click at [1087, 686] on button "Send Message" at bounding box center [1059, 692] width 105 height 25
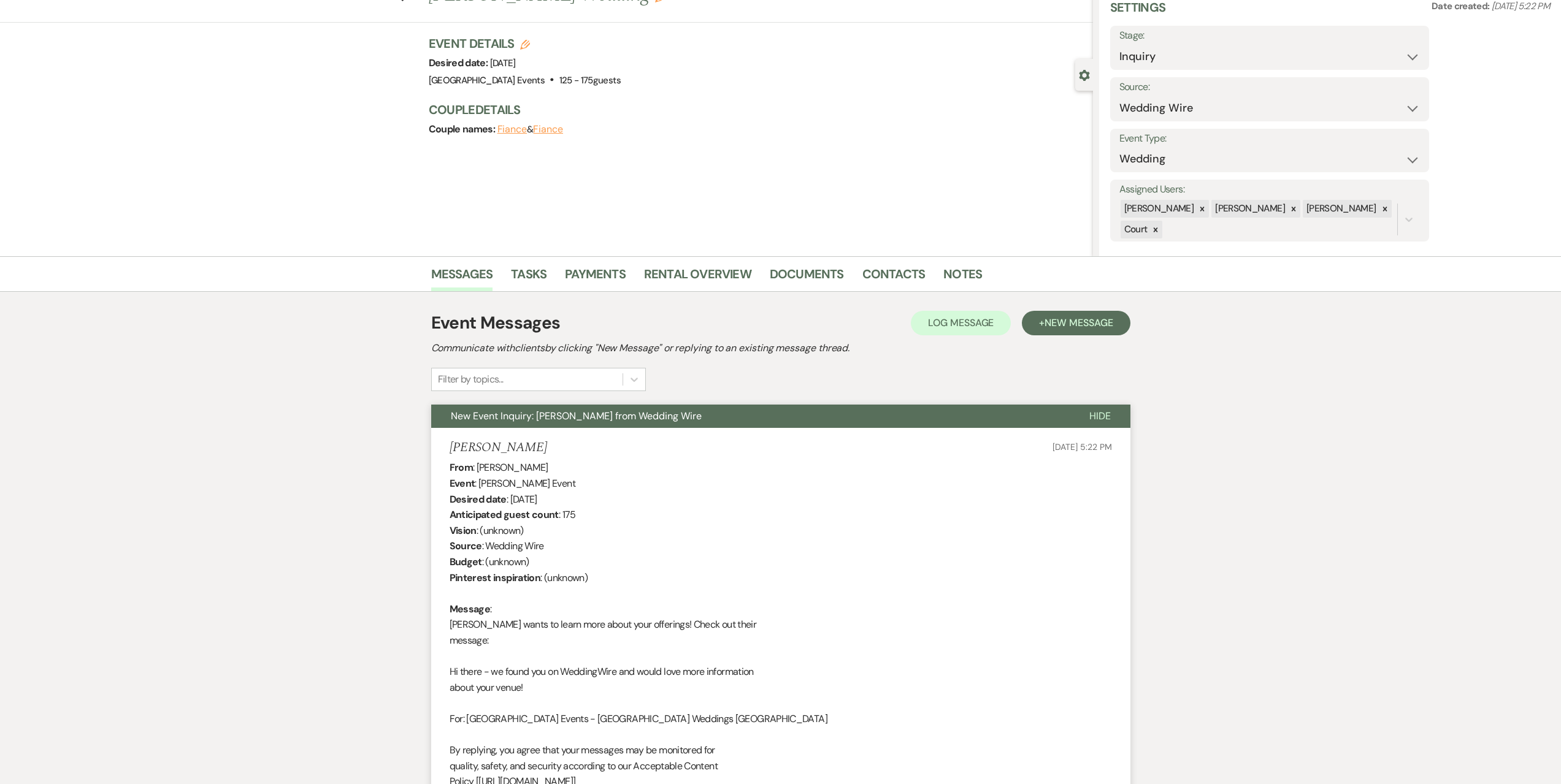
scroll to position [0, 0]
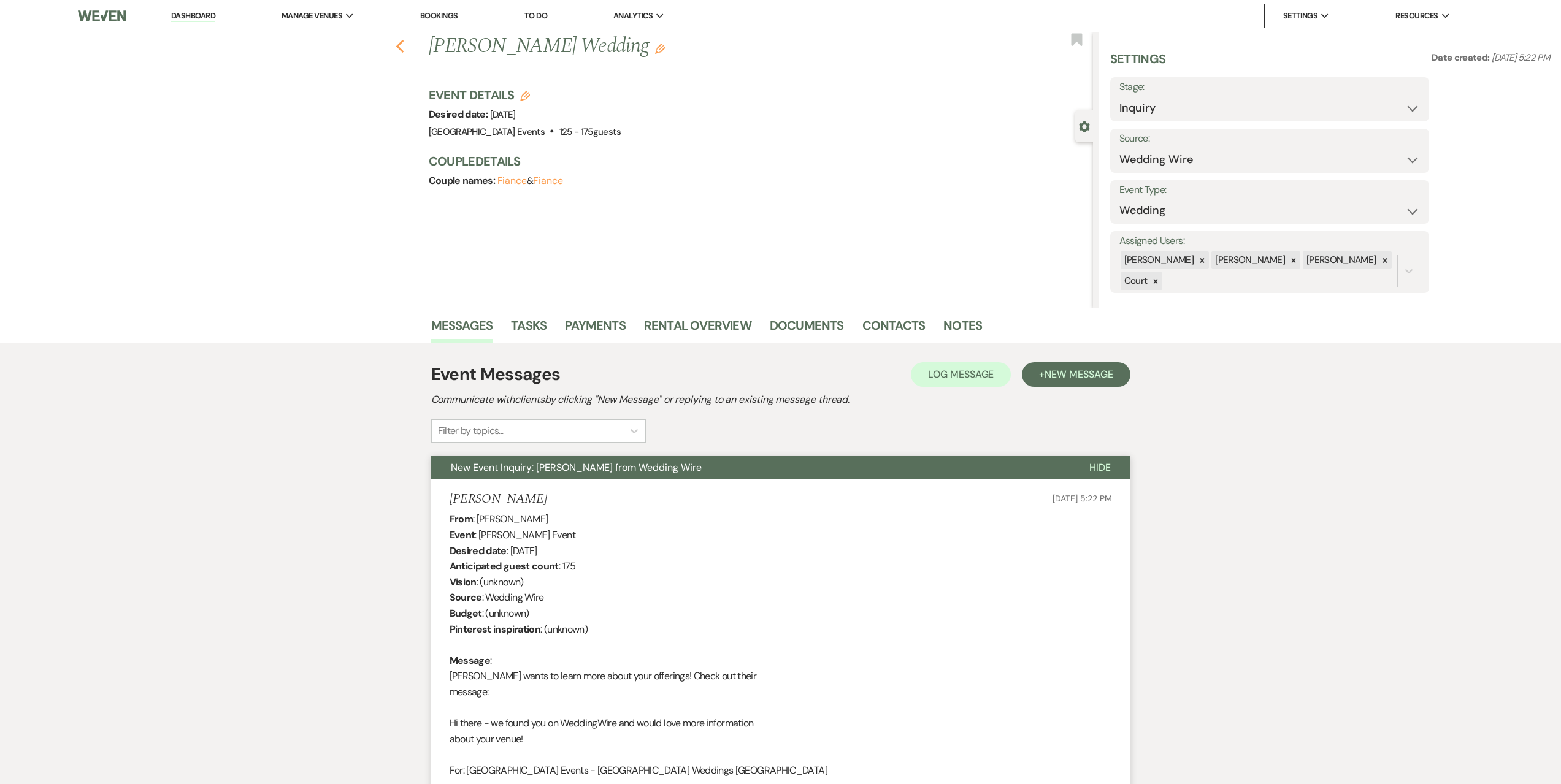
click at [405, 49] on icon "Previous" at bounding box center [400, 47] width 9 height 15
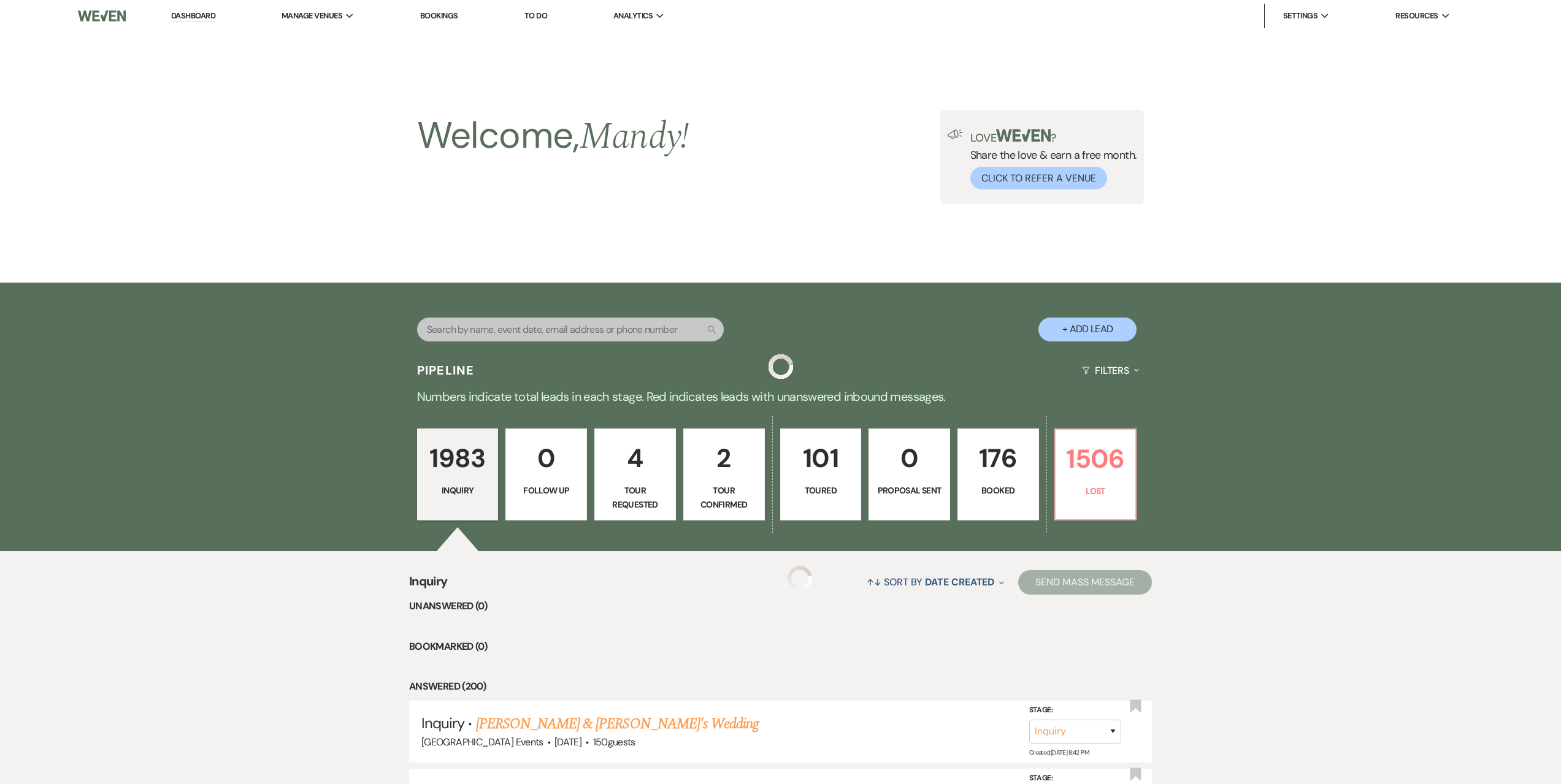
scroll to position [430, 0]
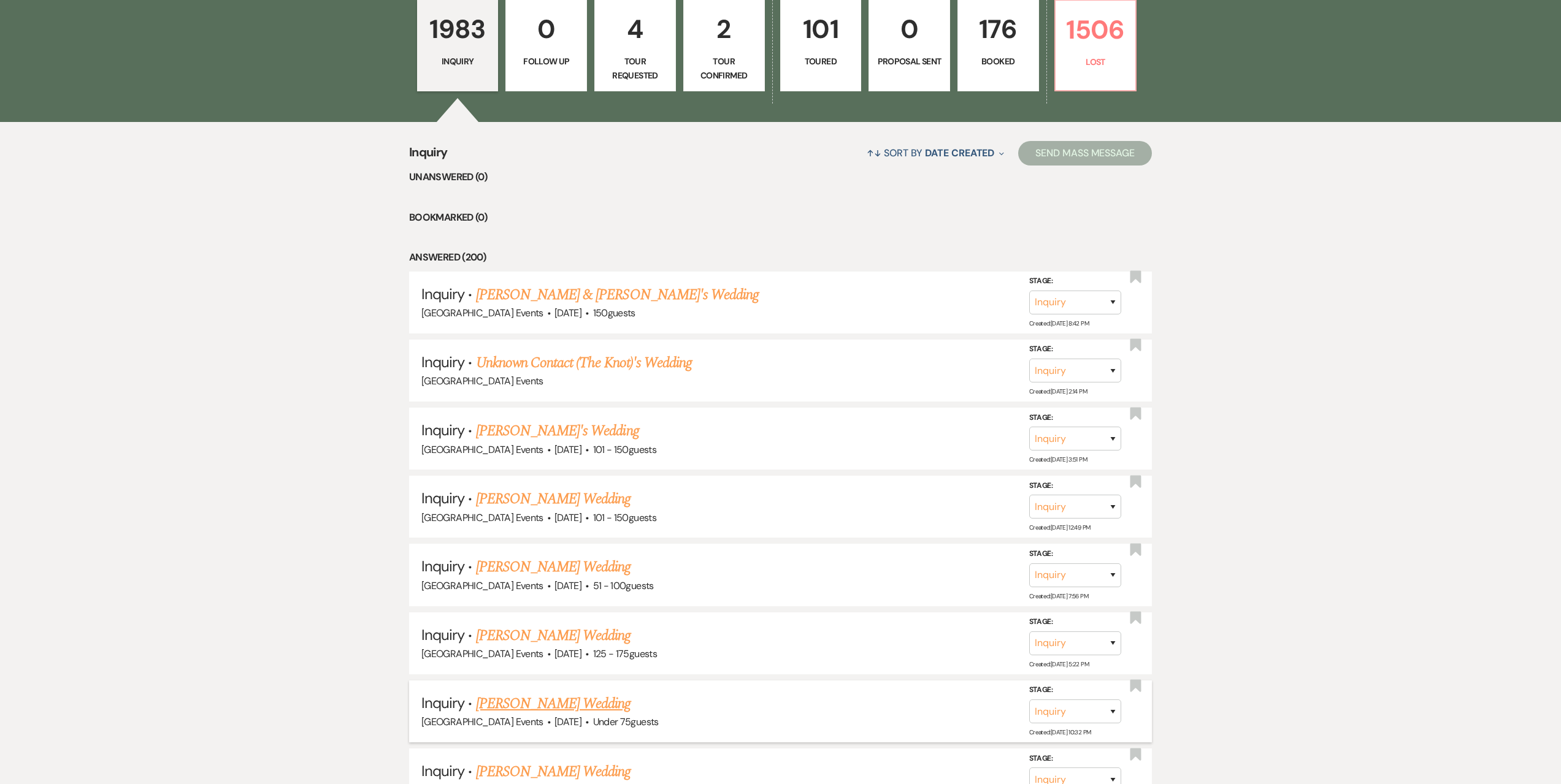
click at [565, 699] on link "[PERSON_NAME] Wedding" at bounding box center [553, 704] width 155 height 22
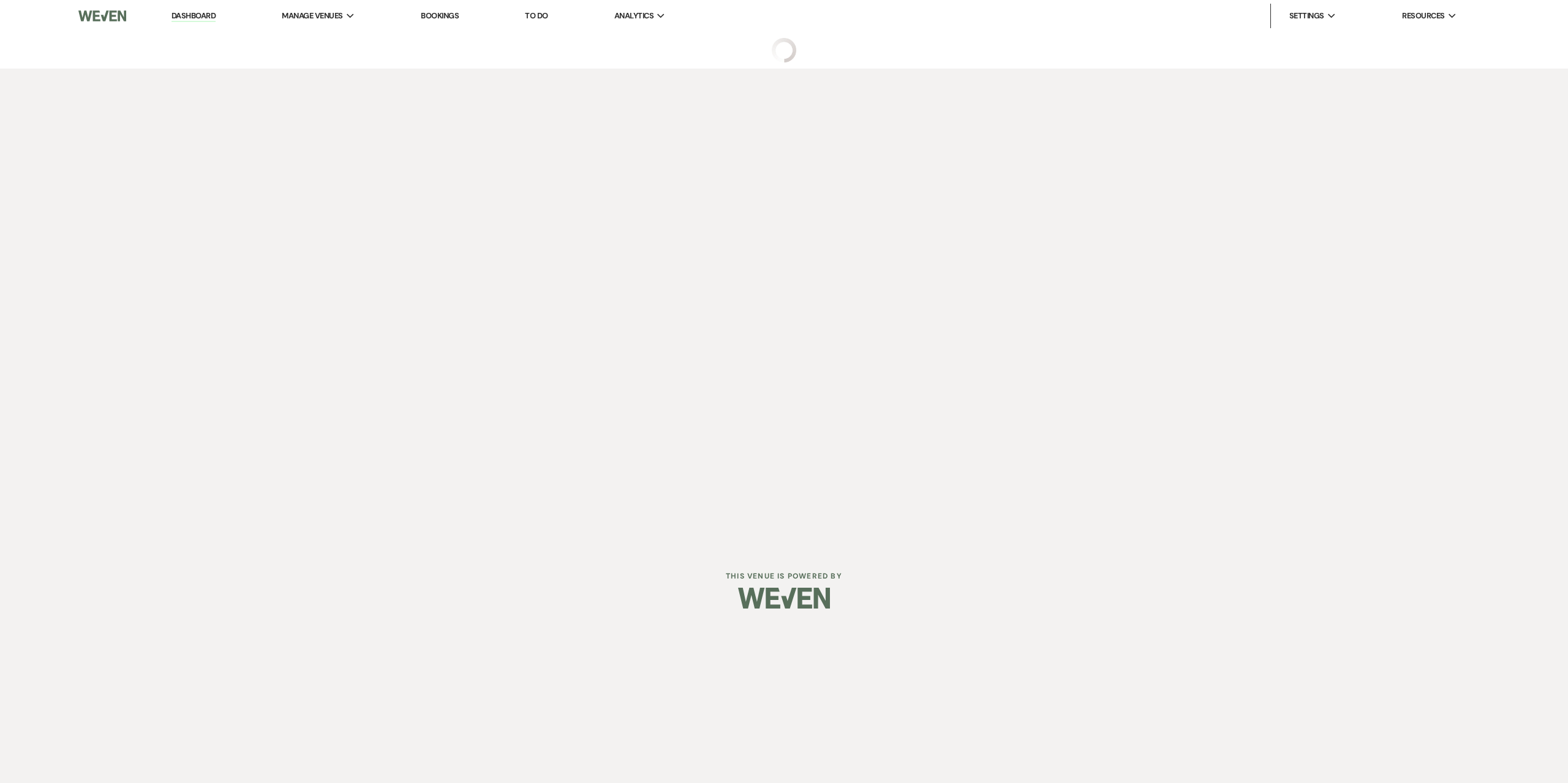
select select "3"
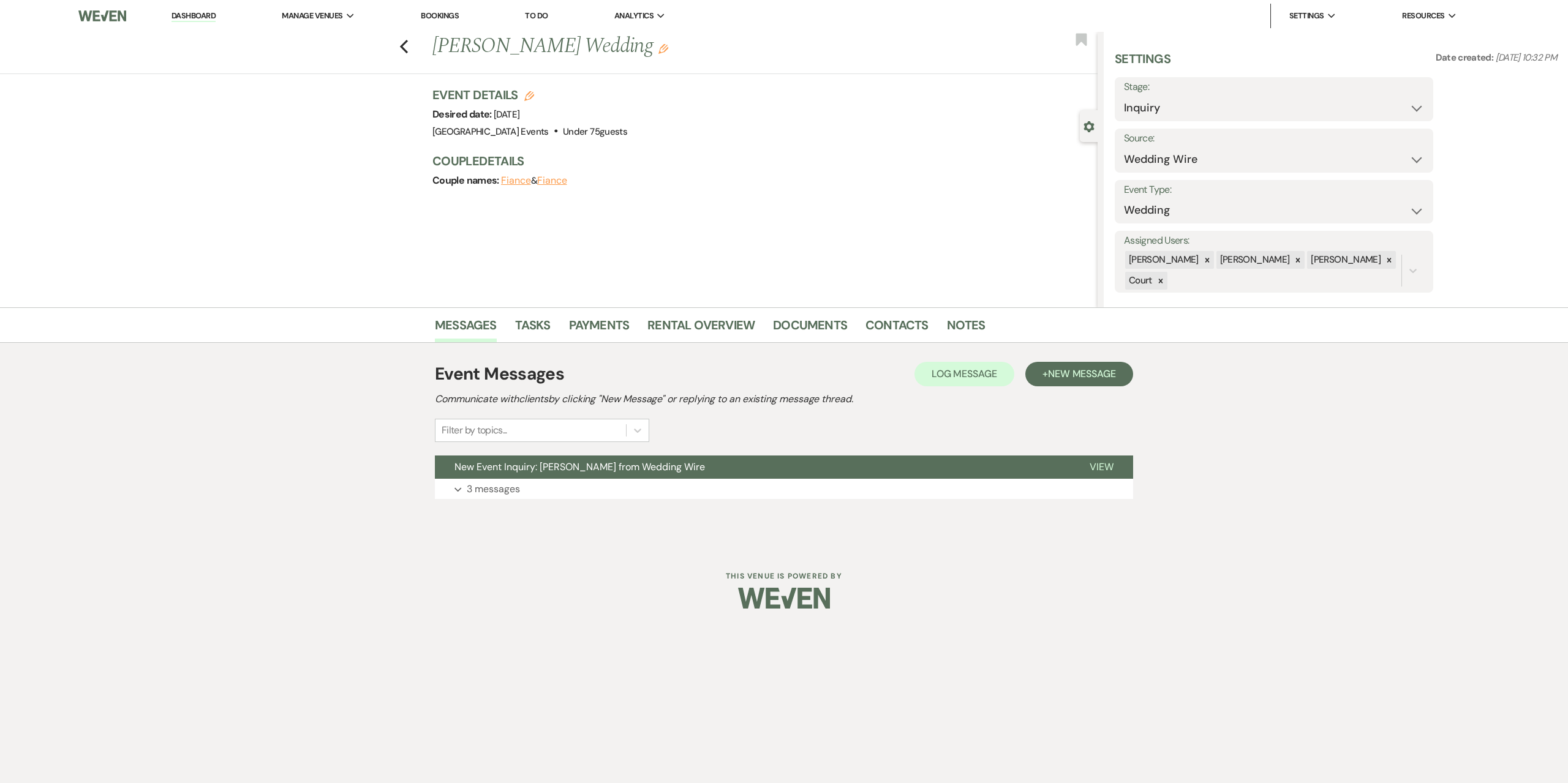
click at [184, 21] on link "Dashboard" at bounding box center [193, 16] width 44 height 12
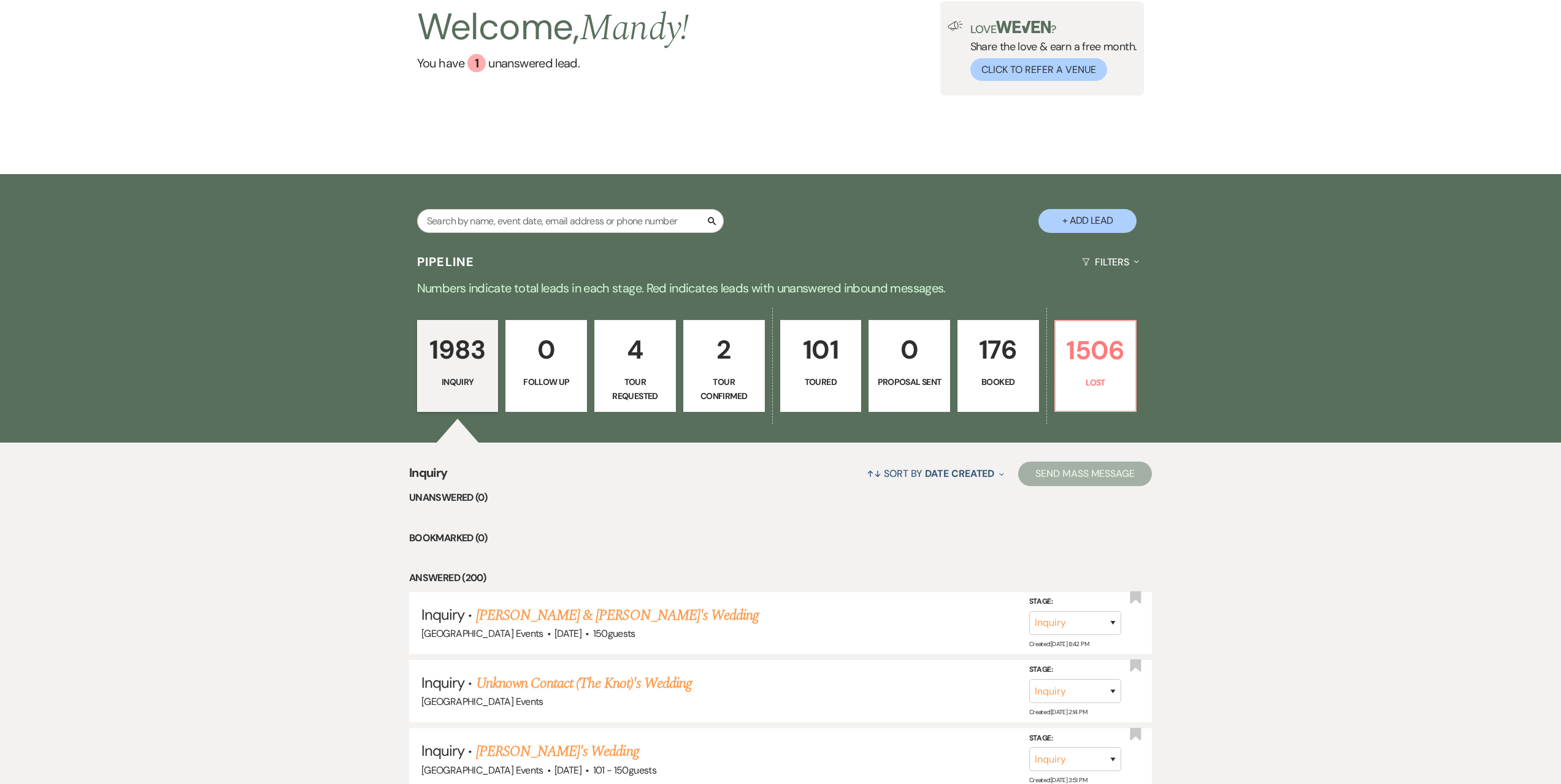
scroll to position [123, 0]
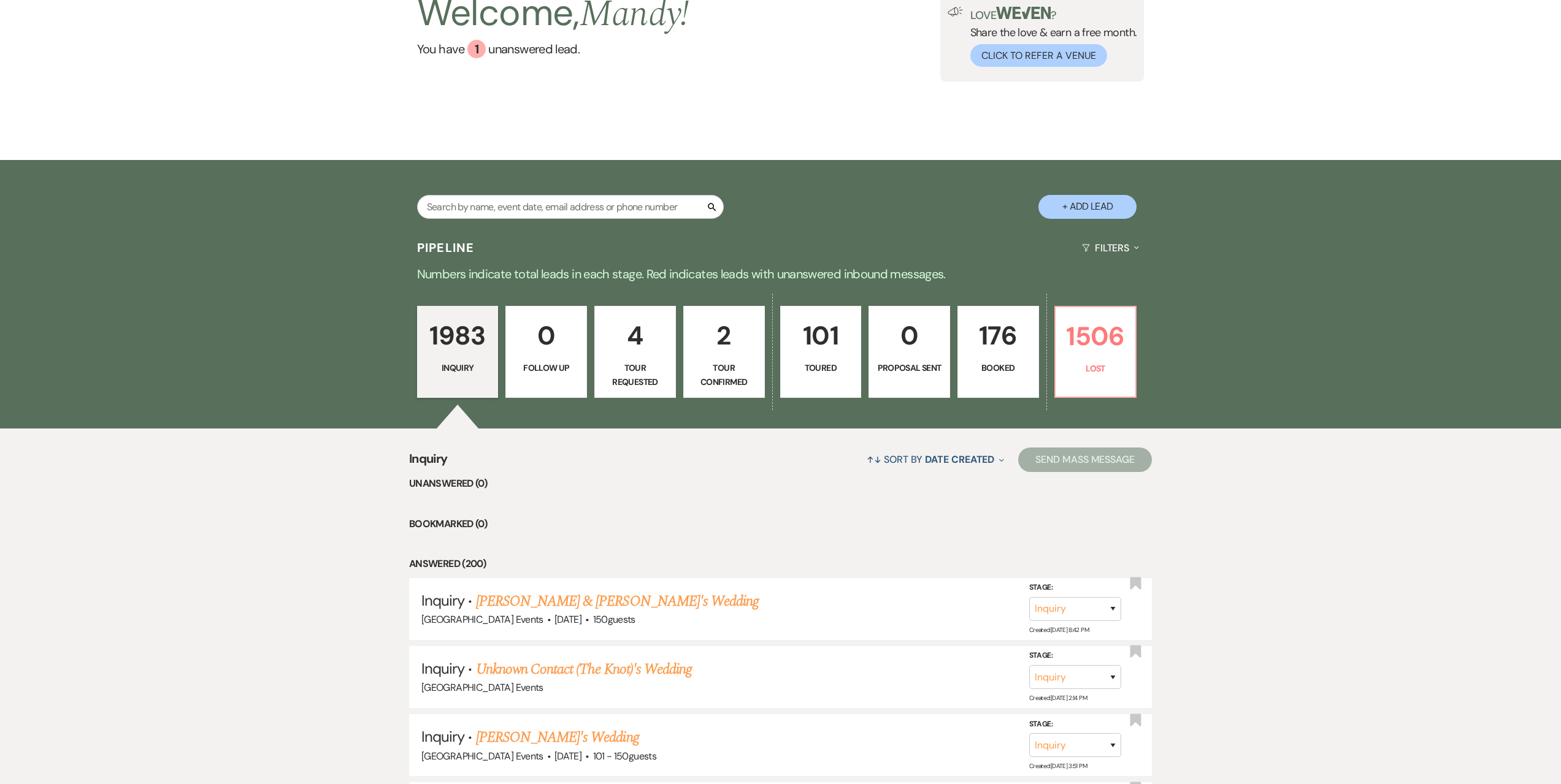
click at [658, 357] on link "4 Tour Requested" at bounding box center [635, 352] width 82 height 92
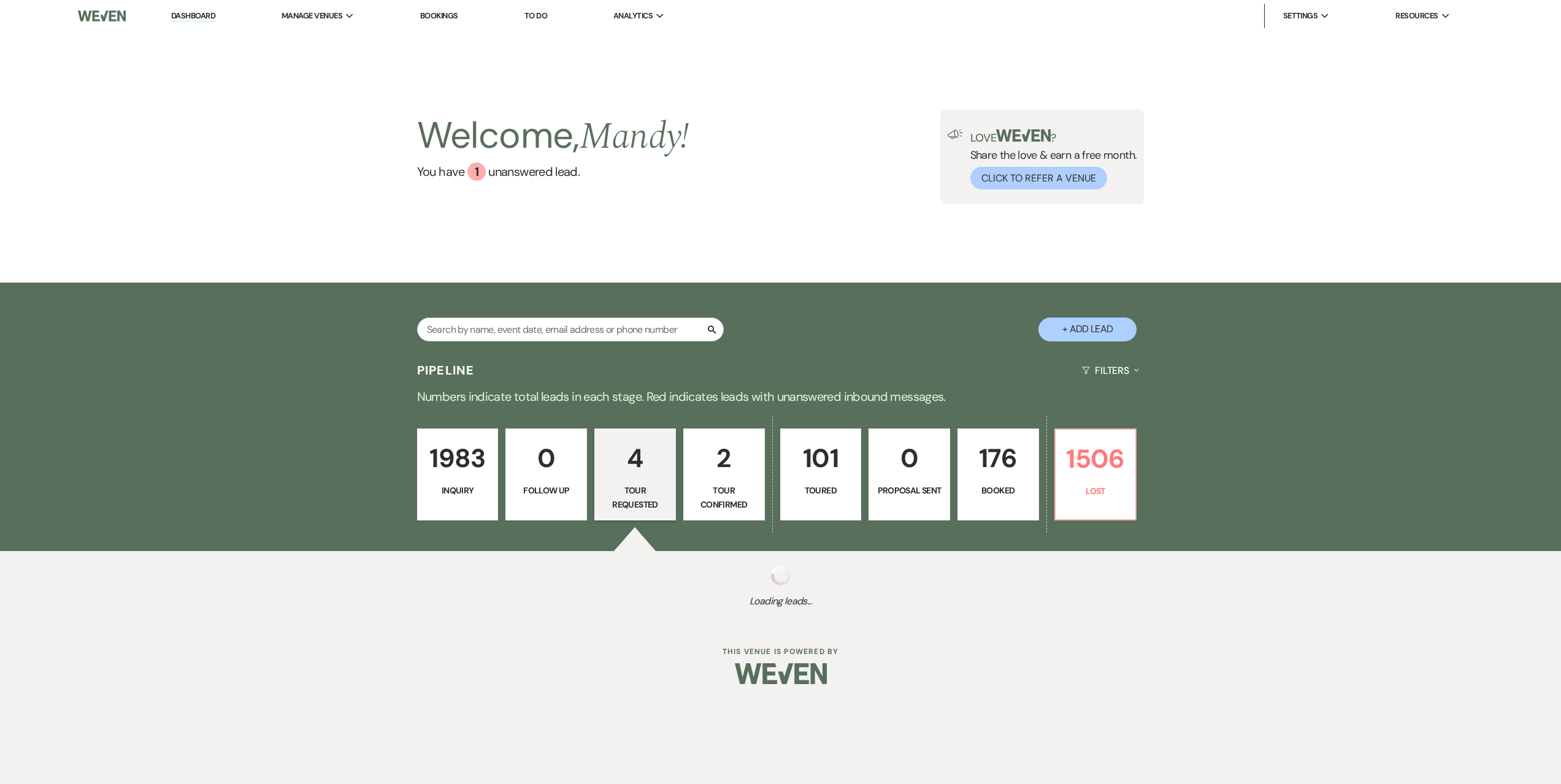
select select "2"
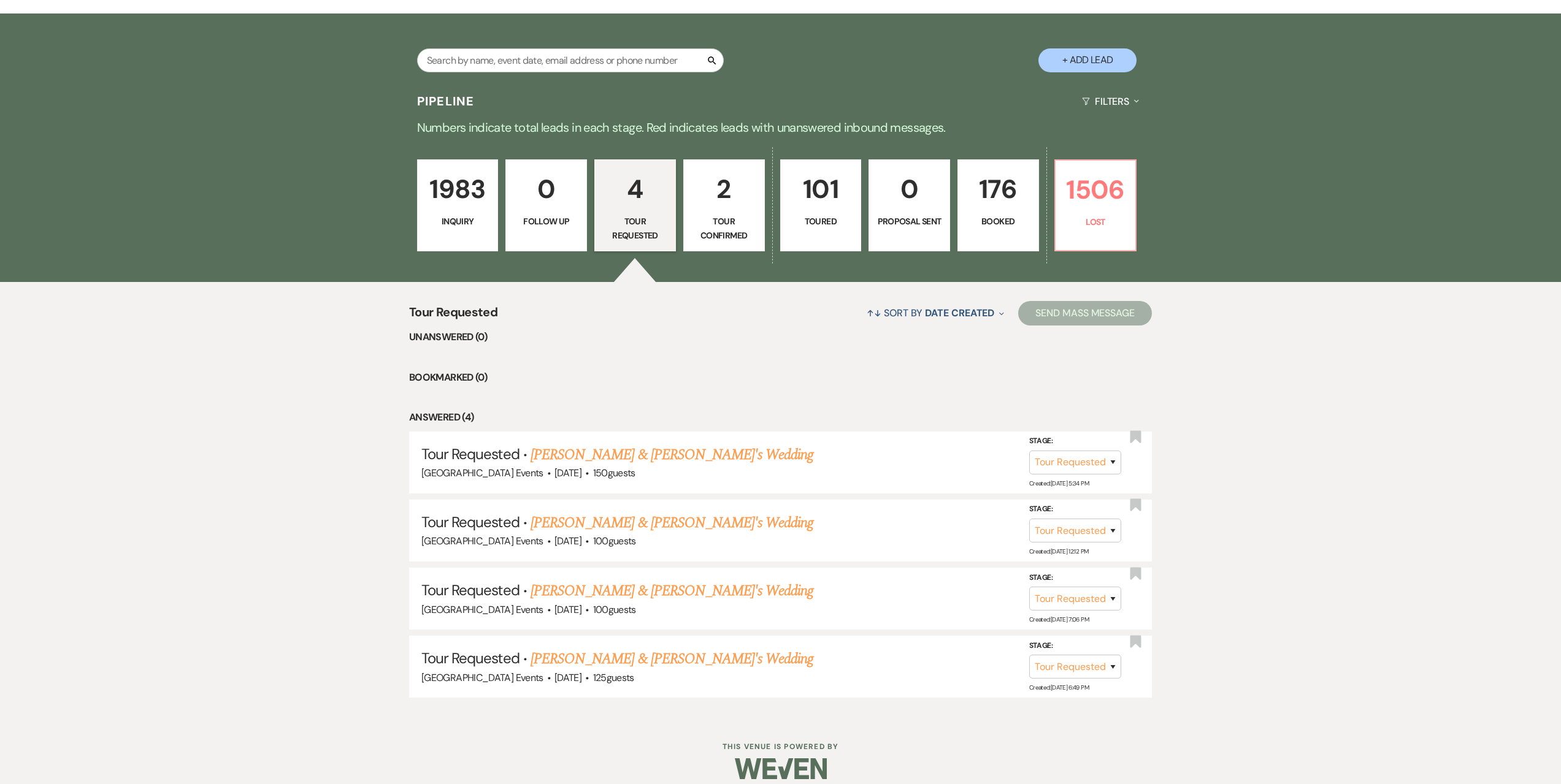
scroll to position [283, 0]
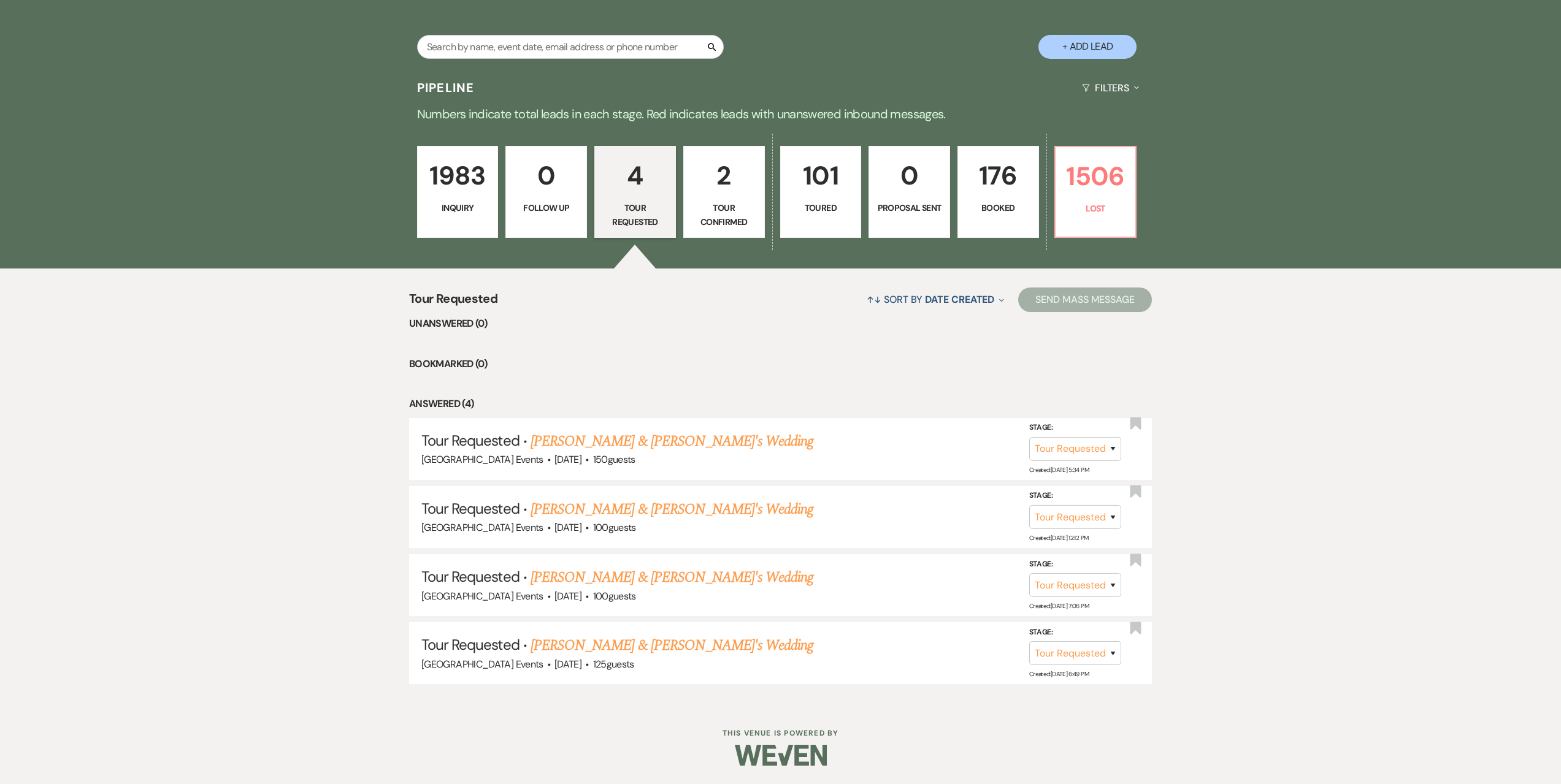
click at [717, 217] on p "Tour Confirmed" at bounding box center [725, 215] width 66 height 27
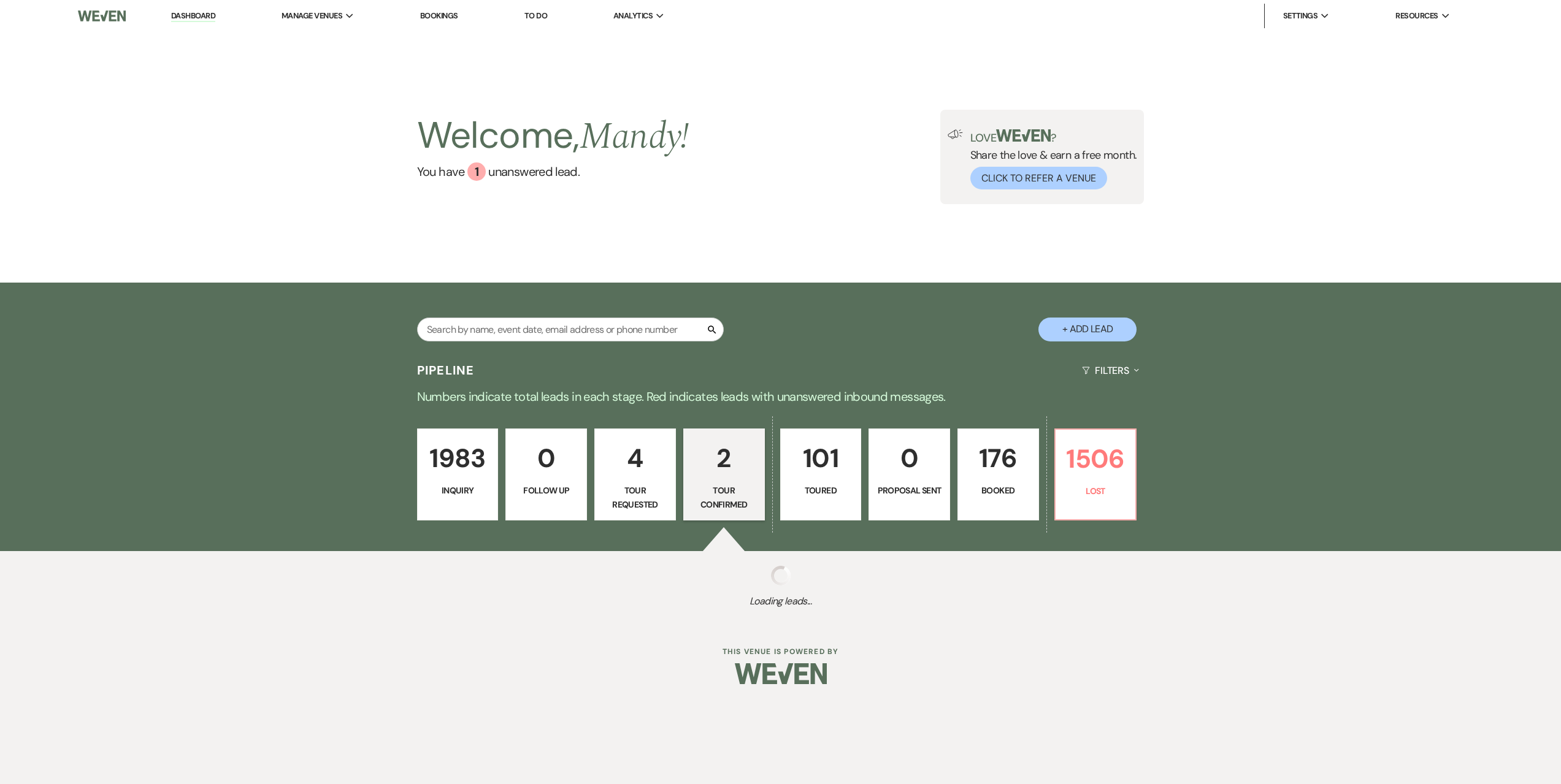
select select "4"
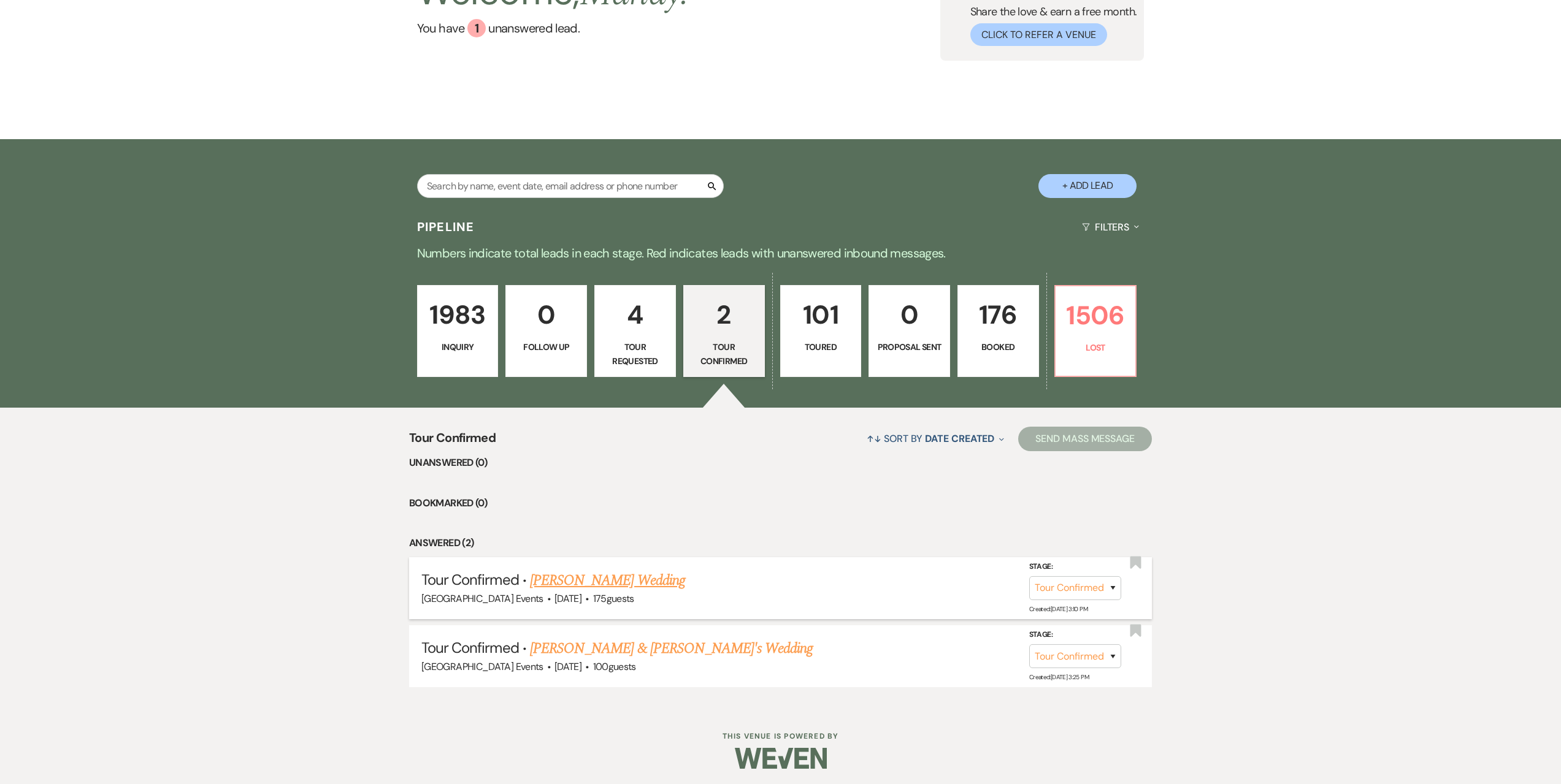
scroll to position [147, 0]
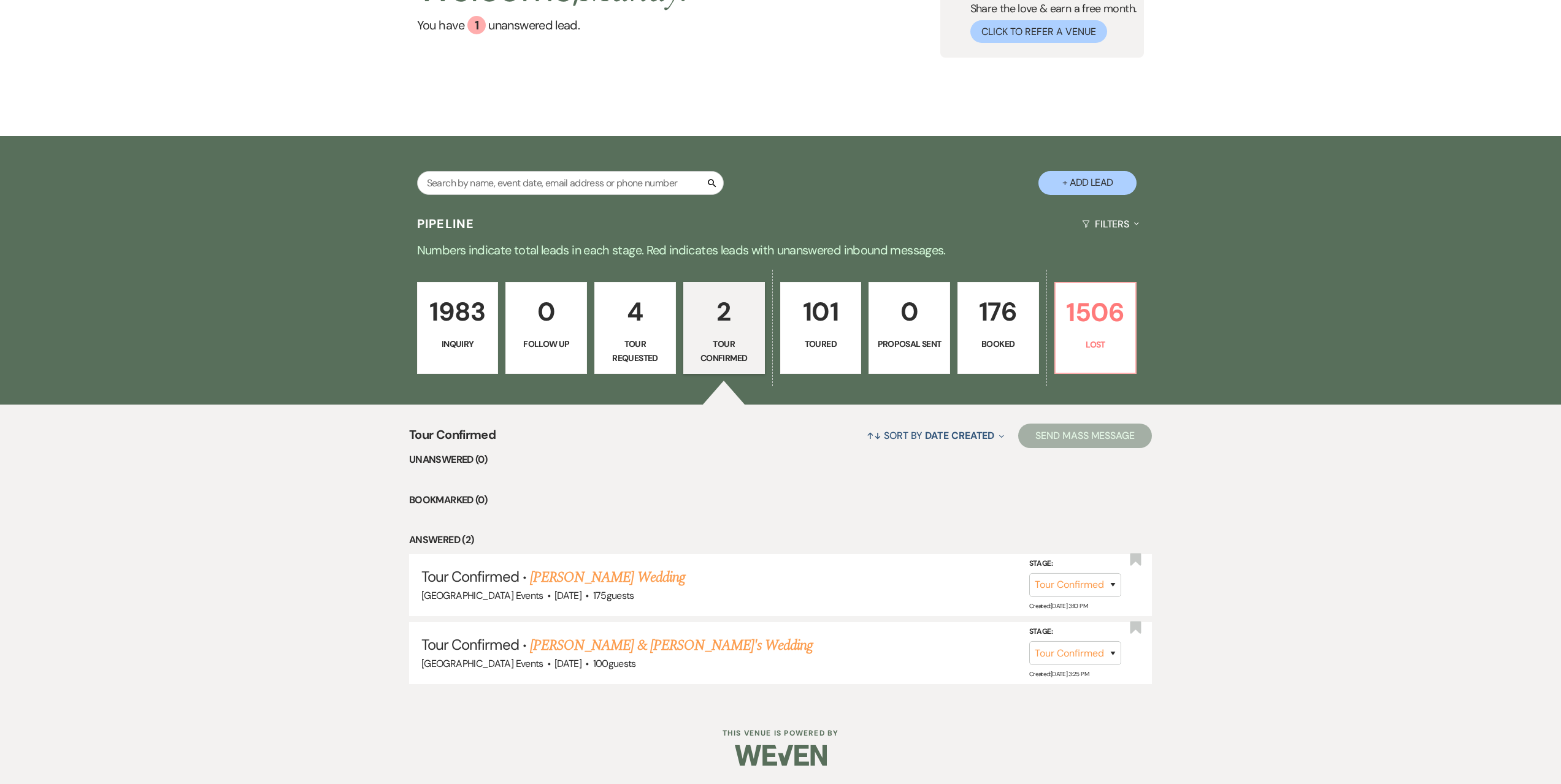
click at [661, 325] on p "4" at bounding box center [636, 311] width 66 height 41
select select "2"
